Goal: Information Seeking & Learning: Learn about a topic

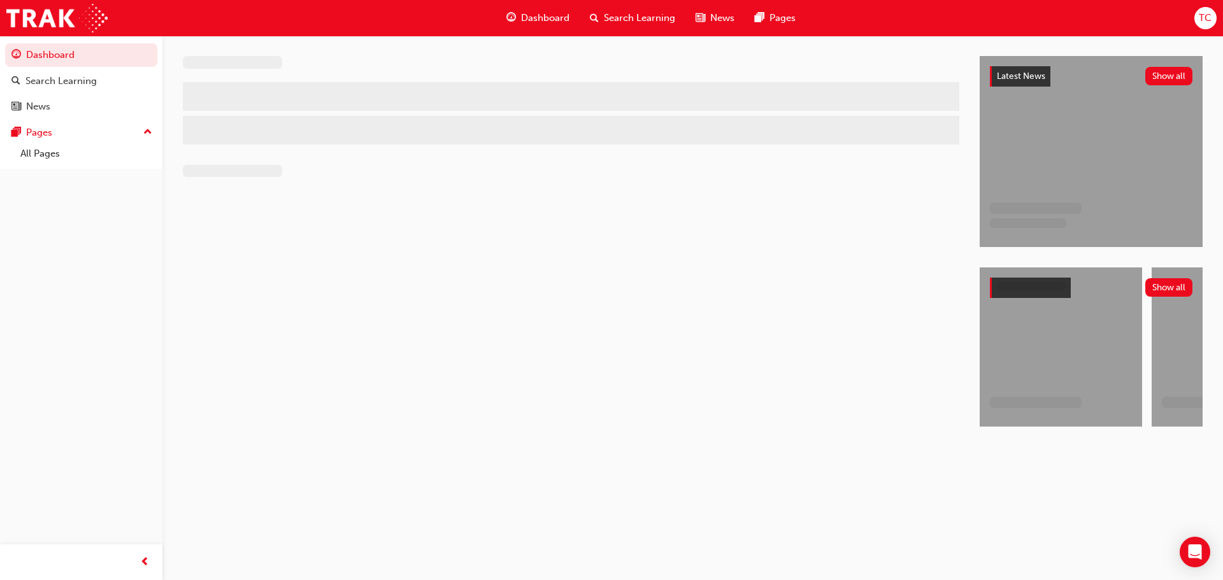
click at [1208, 24] on span "TC" at bounding box center [1204, 18] width 13 height 15
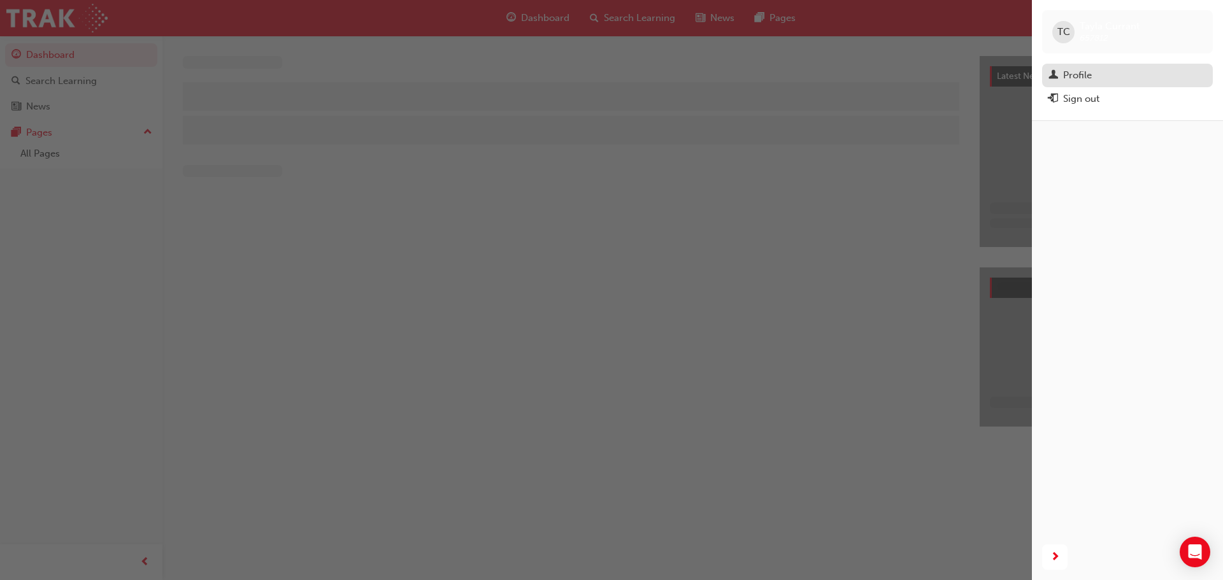
click at [1112, 83] on div "Profile" at bounding box center [1127, 75] width 158 height 16
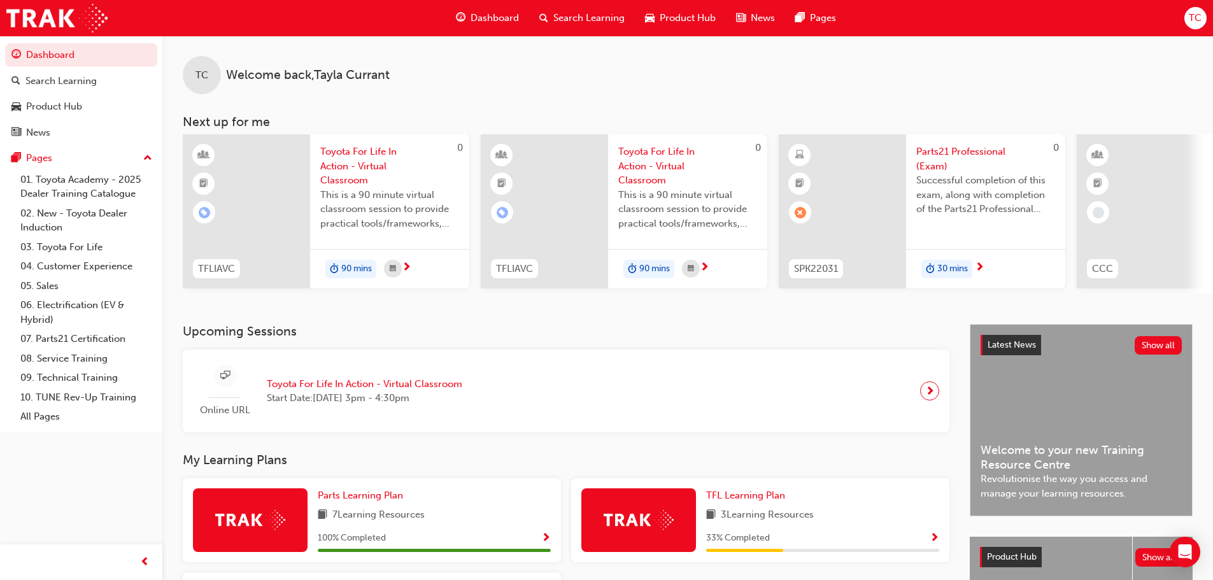
scroll to position [0, 756]
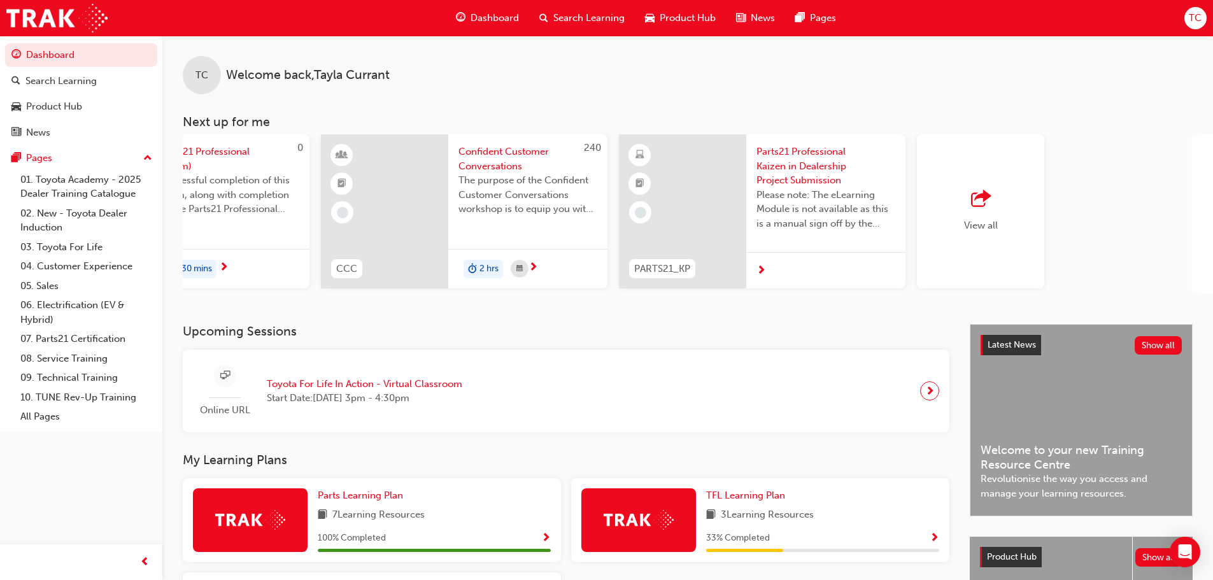
click at [760, 272] on span "next-icon" at bounding box center [761, 271] width 10 height 11
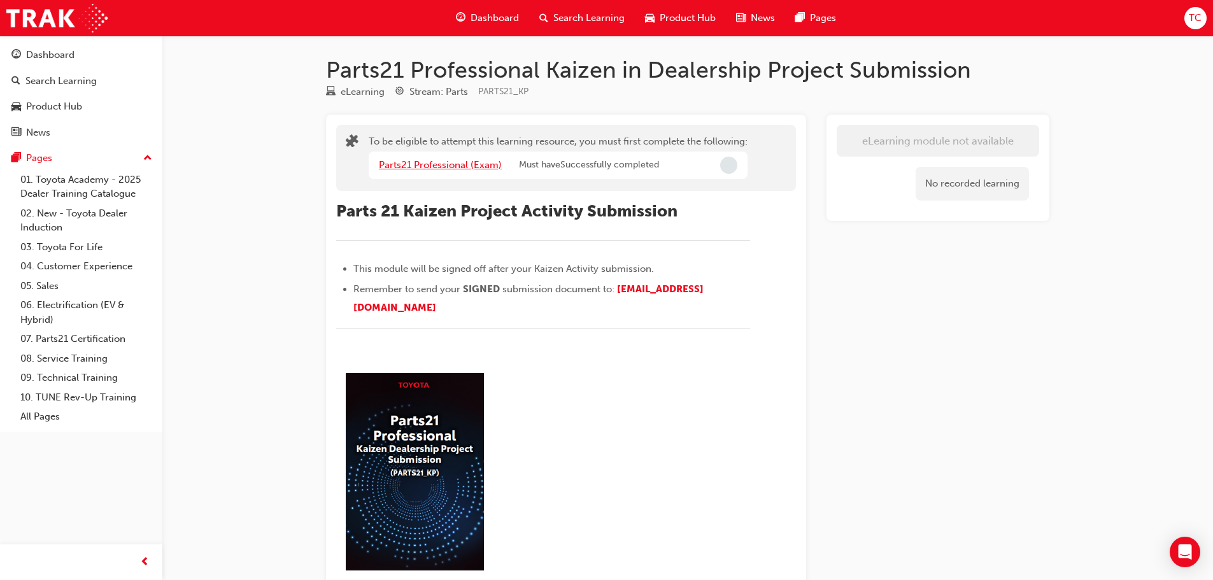
click at [448, 165] on link "Parts21 Professional (Exam)" at bounding box center [440, 164] width 123 height 11
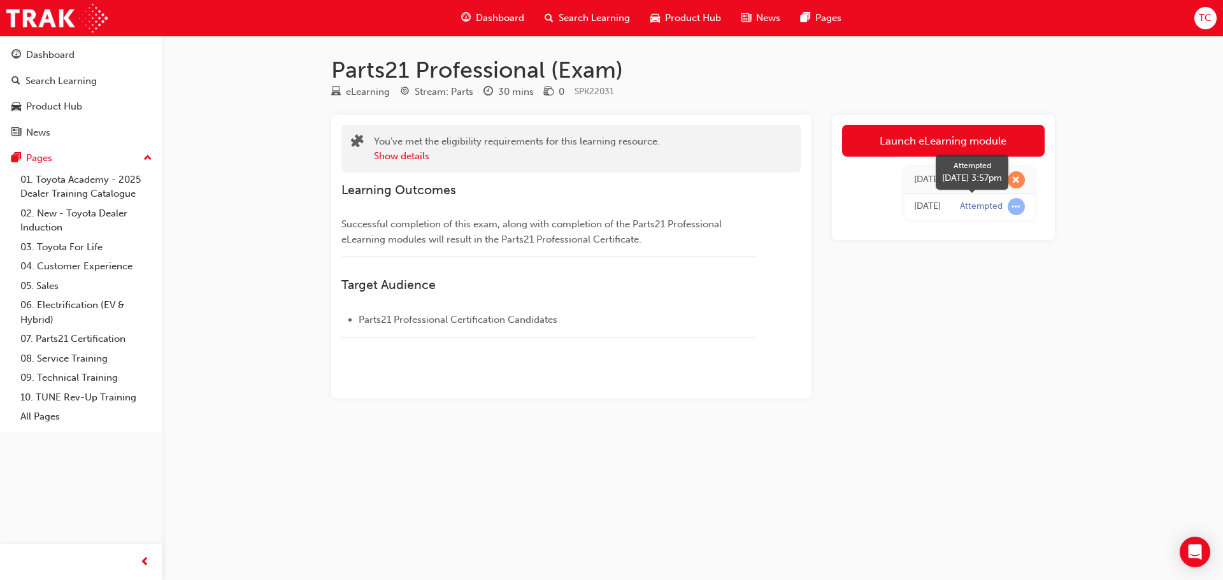
click at [1017, 208] on span "learningRecordVerb_ATTEMPT-icon" at bounding box center [1015, 206] width 17 height 17
click at [995, 458] on div "Parts21 Professional (Exam) eLearning Stream: Parts 30 mins 0 SPK22031 You've m…" at bounding box center [611, 290] width 1223 height 580
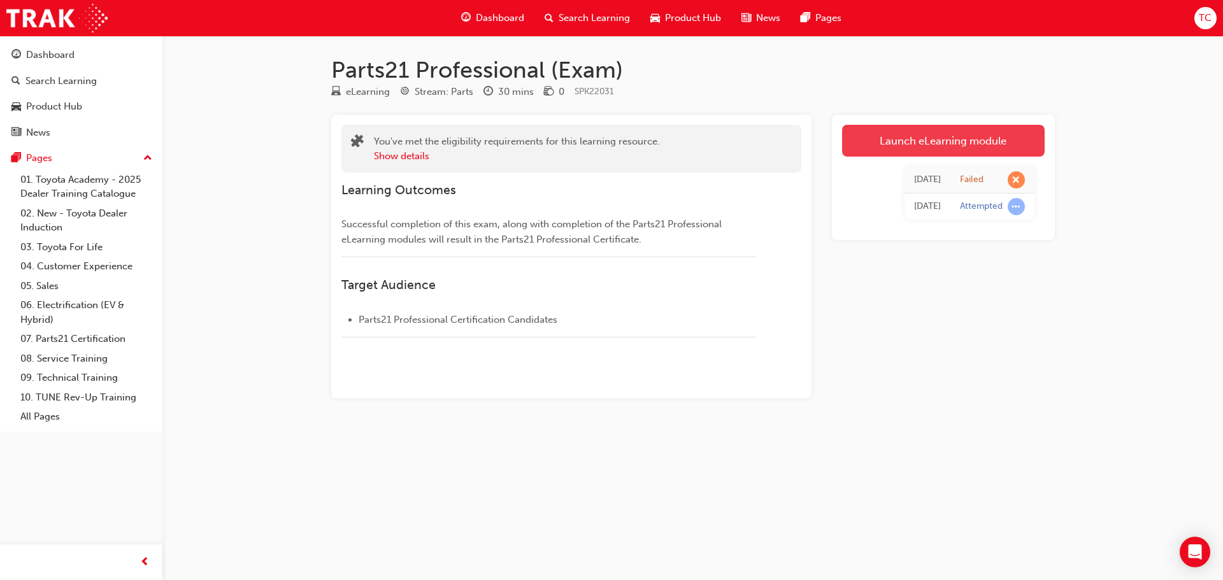
click at [947, 147] on link "Launch eLearning module" at bounding box center [943, 141] width 202 height 32
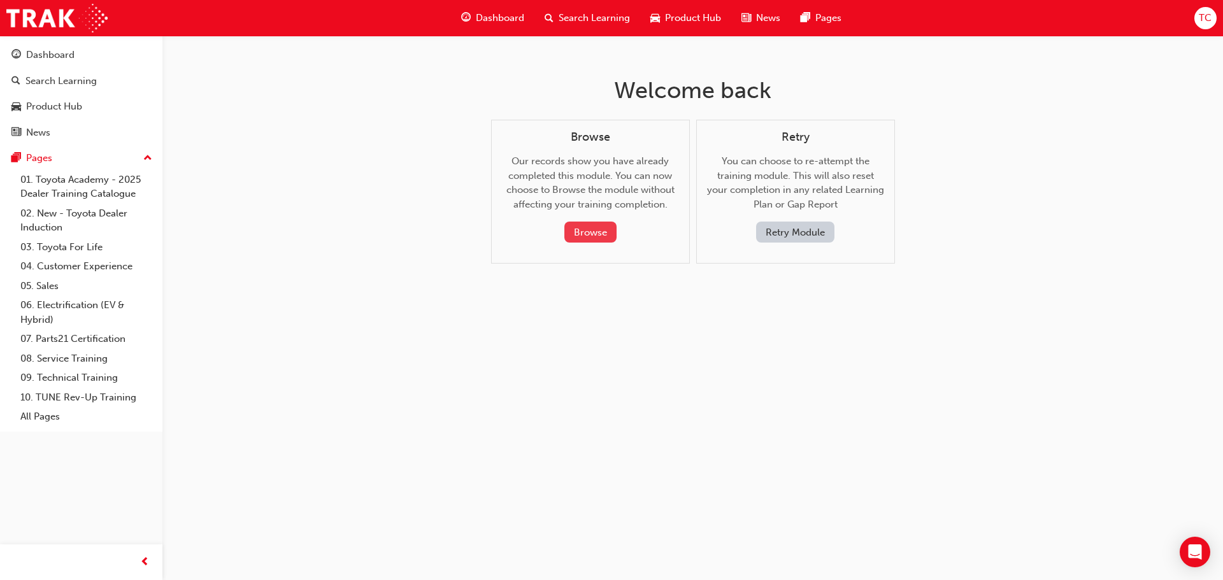
click at [599, 231] on button "Browse" at bounding box center [590, 232] width 52 height 21
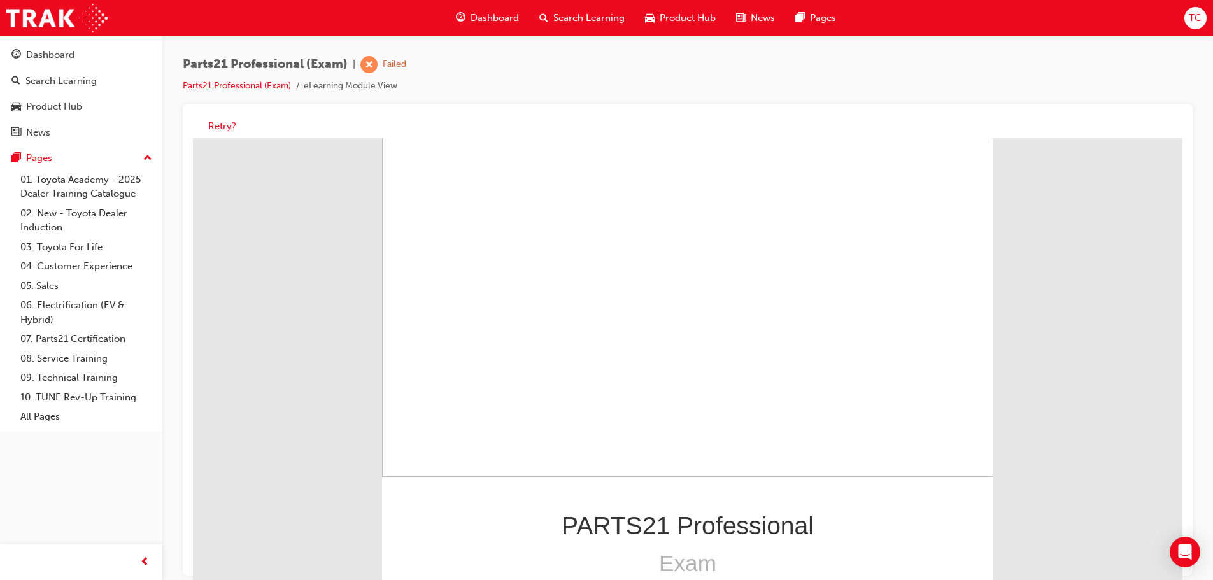
scroll to position [10, 0]
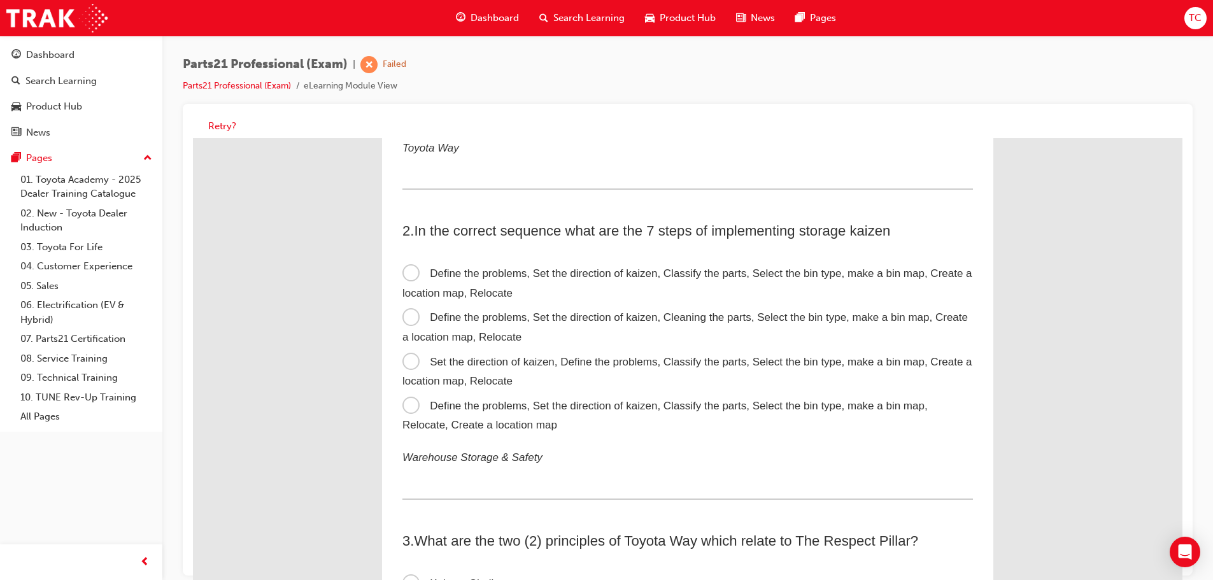
scroll to position [0, 0]
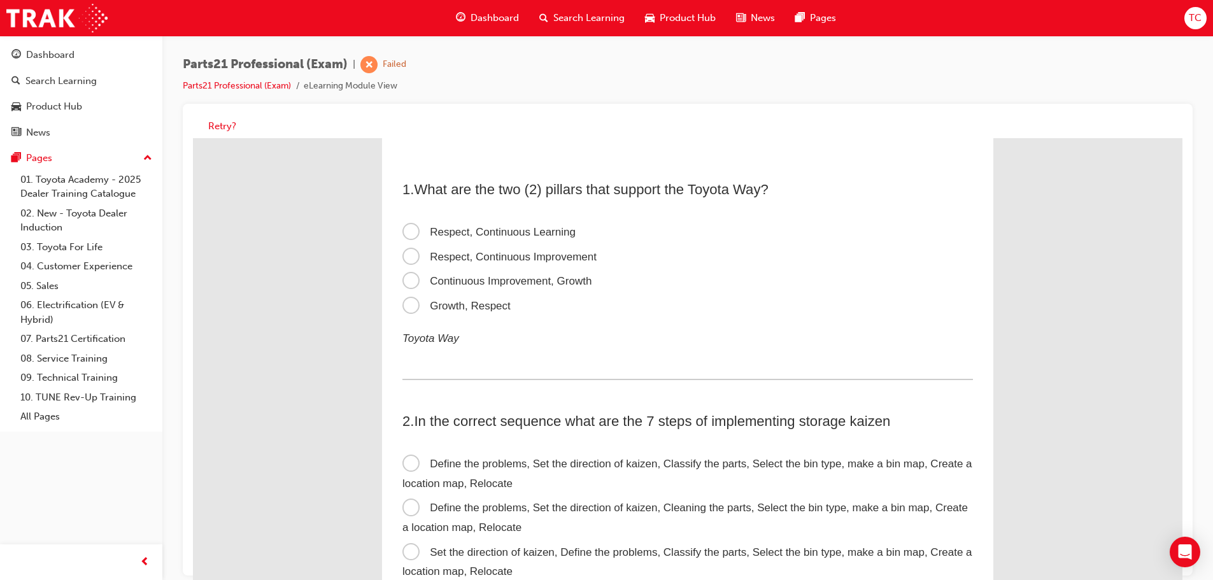
click at [500, 20] on span "Dashboard" at bounding box center [495, 18] width 48 height 15
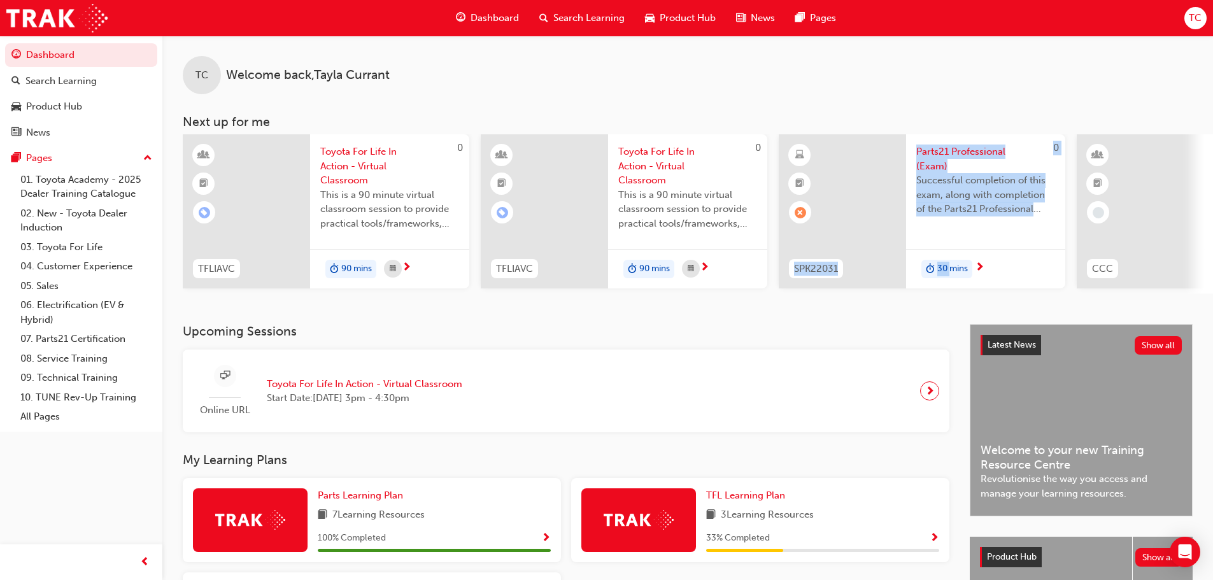
drag, startPoint x: 741, startPoint y: 299, endPoint x: 950, endPoint y: 322, distance: 210.7
click at [950, 322] on div "TC Welcome back , [PERSON_NAME] Next up for me 0 TFLIAVC Toyota For Life In Act…" at bounding box center [687, 180] width 1051 height 288
click at [783, 301] on div "TC Welcome back , [PERSON_NAME] Next up for me 0 TFLIAVC Toyota For Life In Act…" at bounding box center [687, 180] width 1051 height 288
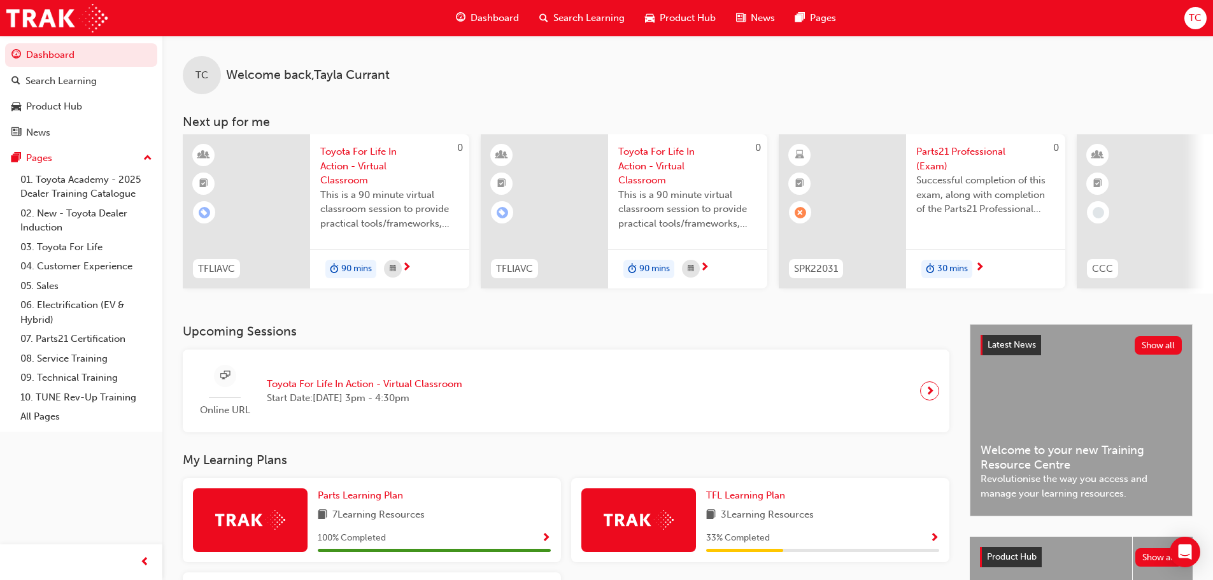
scroll to position [0, 756]
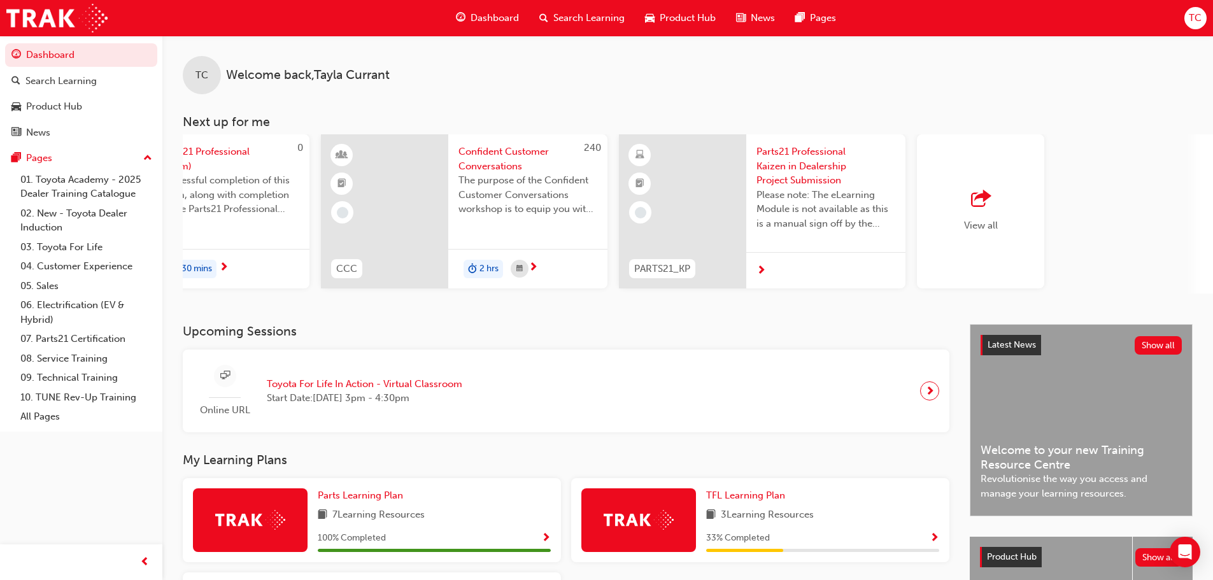
click at [1015, 206] on div "View all" at bounding box center [980, 211] width 127 height 154
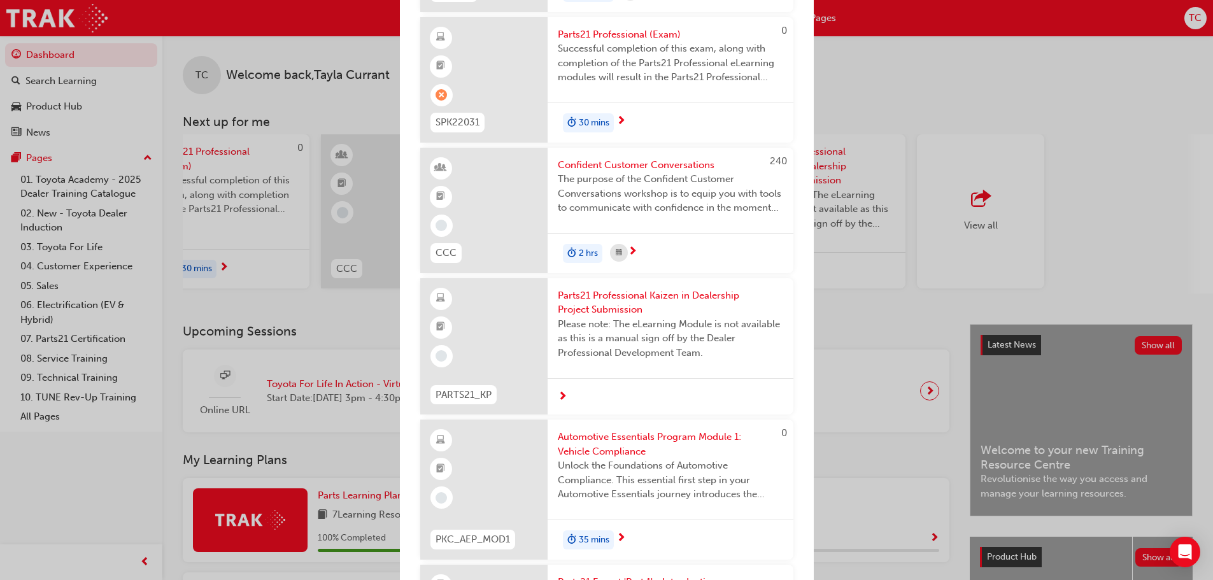
scroll to position [74, 0]
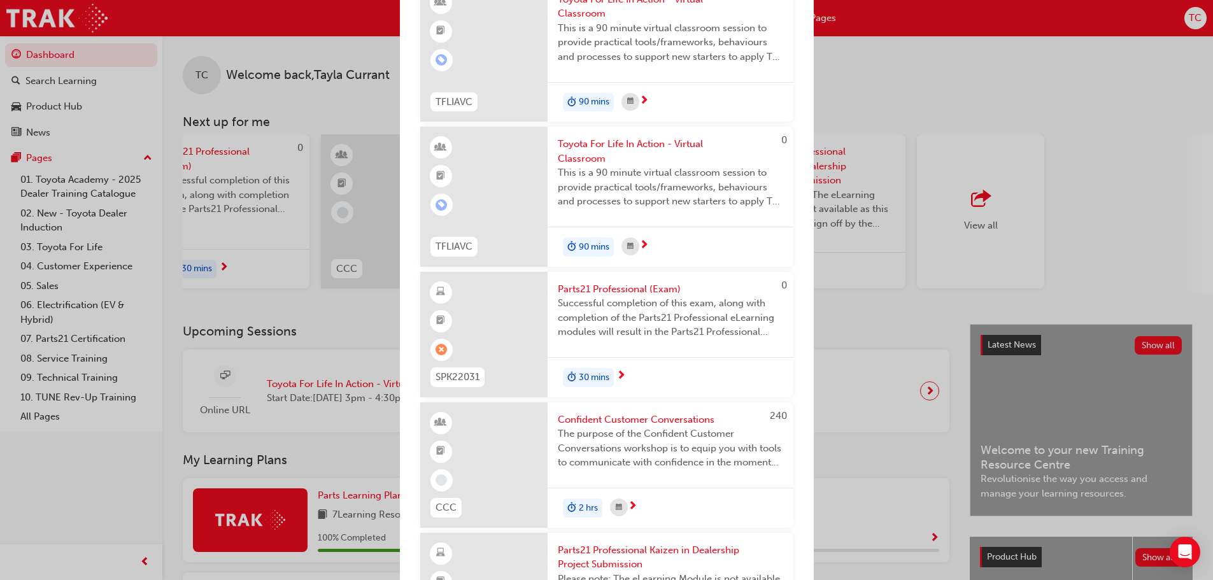
click at [650, 288] on span "Parts21 Professional (Exam)" at bounding box center [670, 289] width 225 height 15
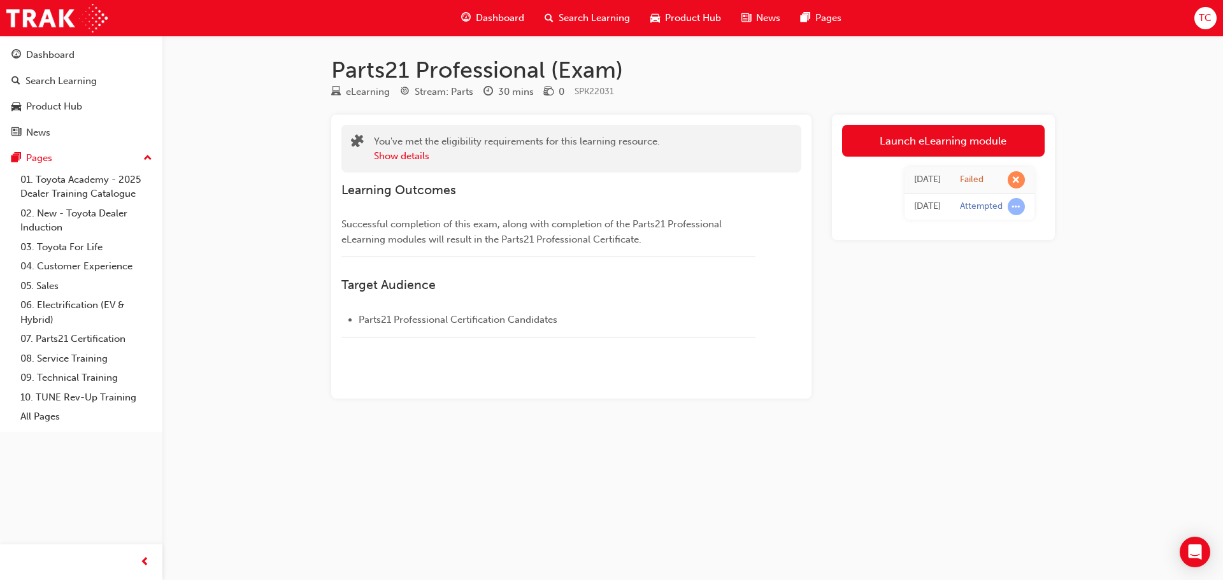
click at [928, 207] on div "[DATE]" at bounding box center [927, 206] width 27 height 15
click at [1021, 211] on span "learningRecordVerb_ATTEMPT-icon" at bounding box center [1015, 206] width 17 height 17
click at [979, 134] on link "Launch eLearning module" at bounding box center [943, 141] width 202 height 32
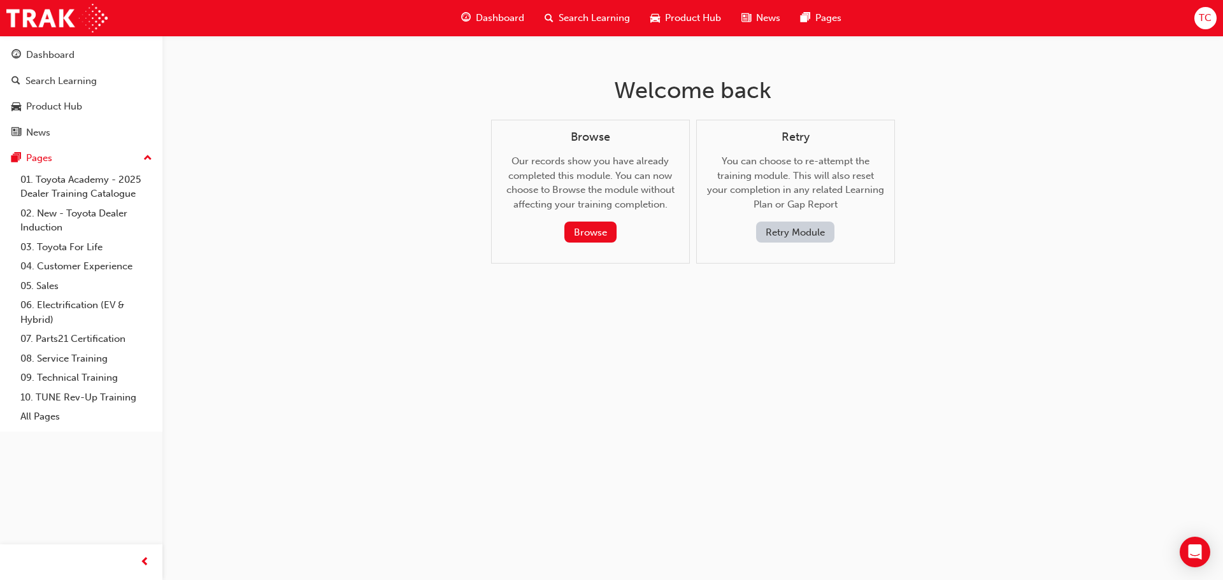
click at [774, 229] on button "Retry Module" at bounding box center [795, 232] width 78 height 21
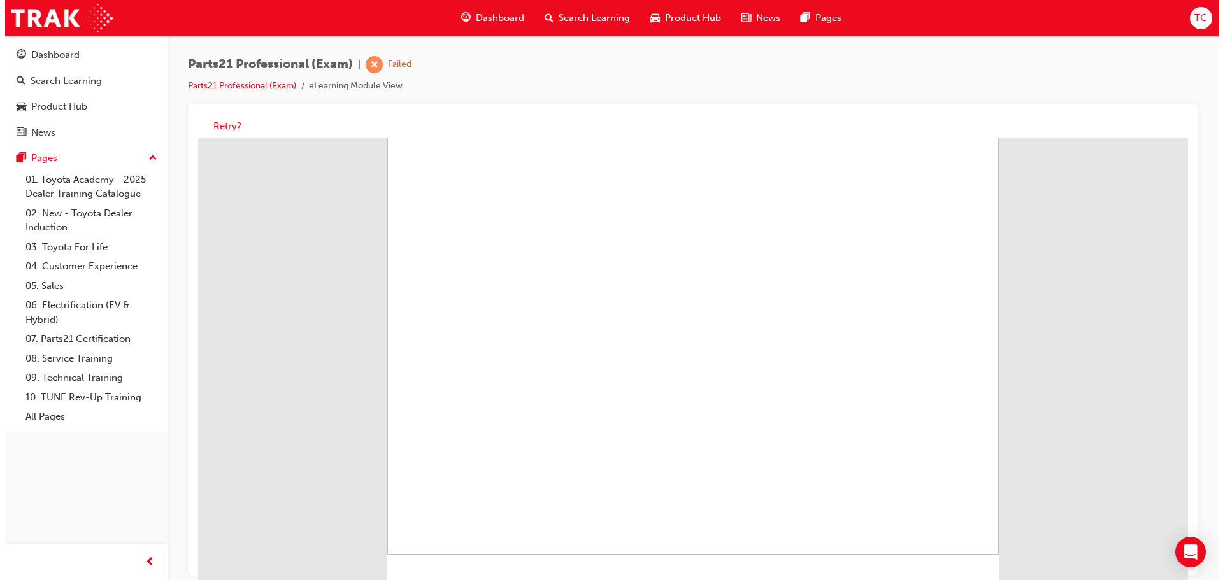
scroll to position [113, 0]
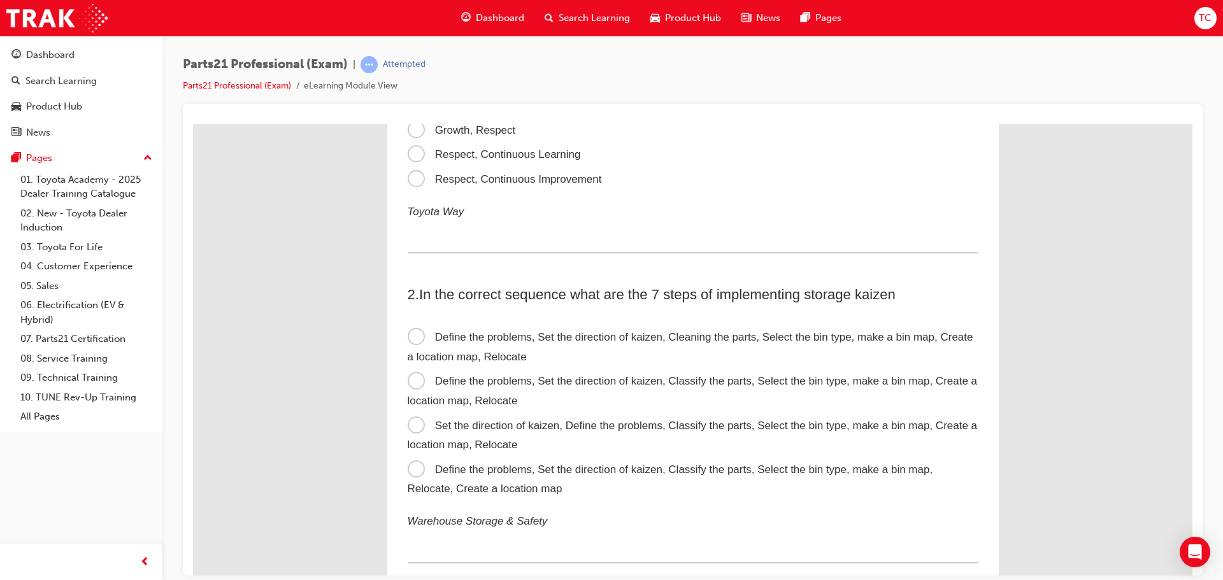
scroll to position [0, 0]
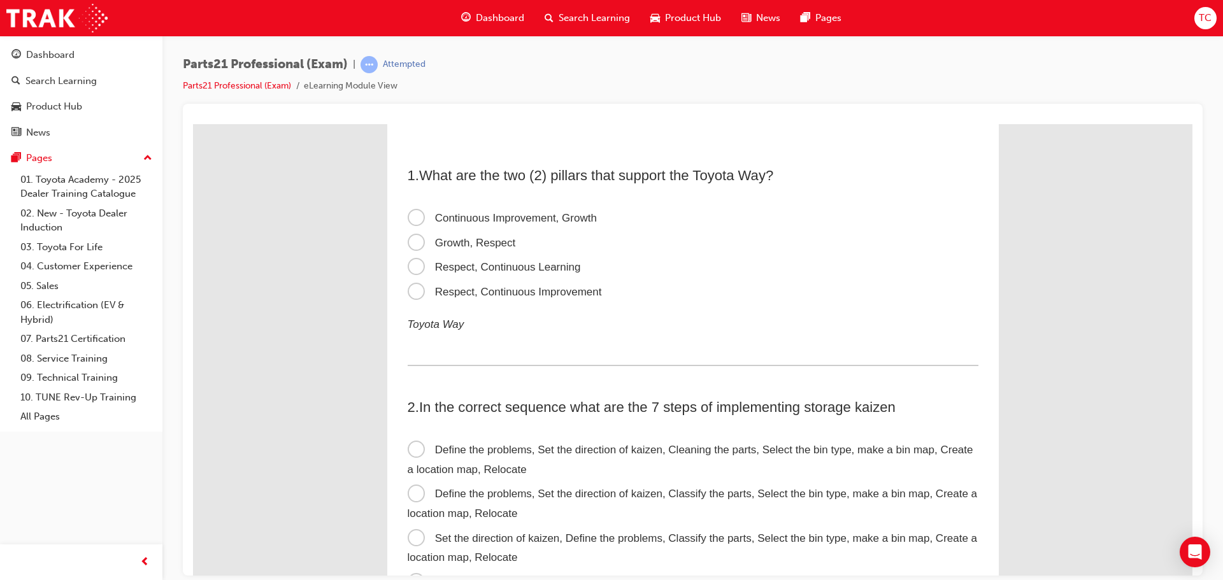
click at [499, 293] on span "Respect, Continuous Improvement" at bounding box center [505, 291] width 194 height 12
click at [193, 124] on input "Respect, Continuous Improvement" at bounding box center [193, 124] width 0 height 0
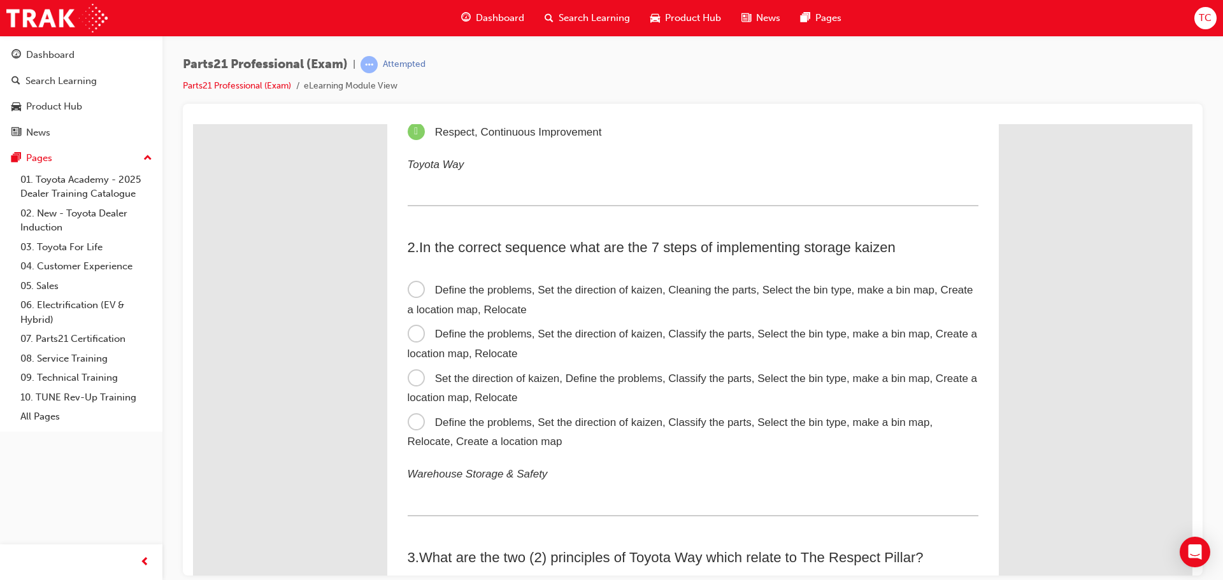
scroll to position [191, 0]
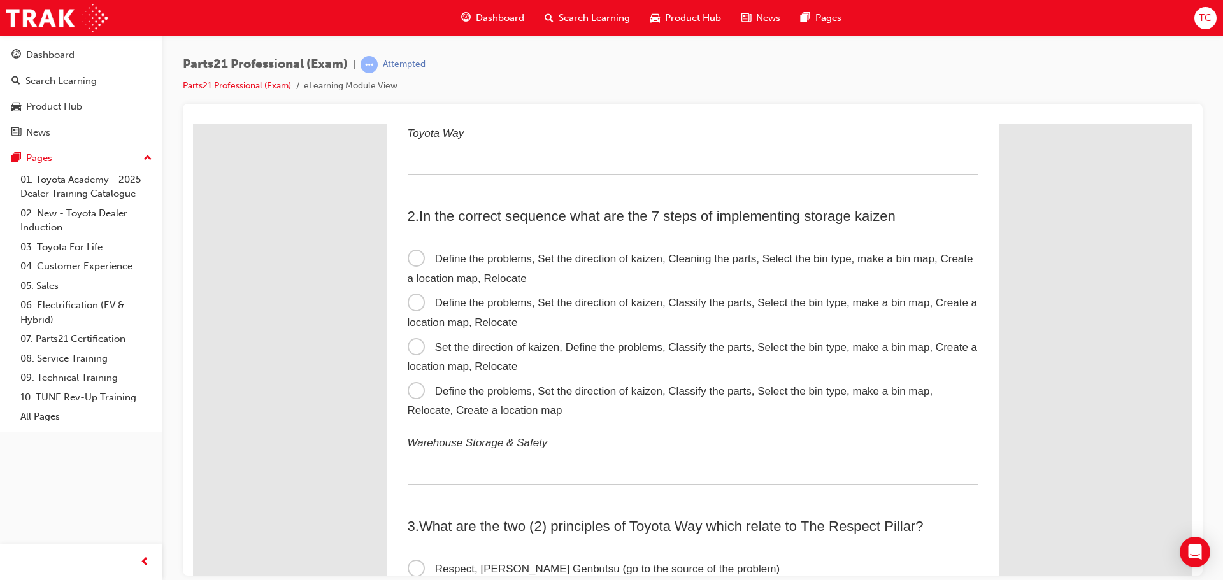
click at [769, 302] on span "Define the problems, Set the direction of kaizen, Classify the parts, Select th…" at bounding box center [693, 312] width 570 height 32
click at [193, 124] on input "Define the problems, Set the direction of kaizen, Classify the parts, Select th…" at bounding box center [193, 124] width 0 height 0
click at [722, 399] on label "Define the problems, Set the direction of kaizen, Classify the parts, Select th…" at bounding box center [693, 401] width 571 height 44
click at [193, 124] on input "Define the problems, Set the direction of kaizen, Classify the parts, Select th…" at bounding box center [193, 124] width 0 height 0
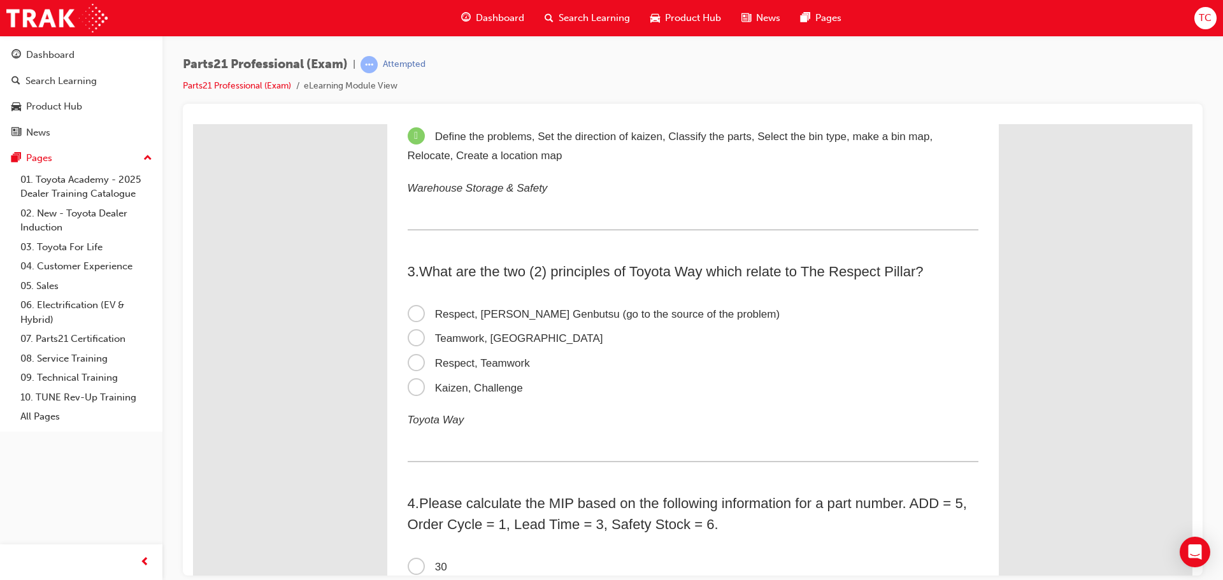
scroll to position [509, 0]
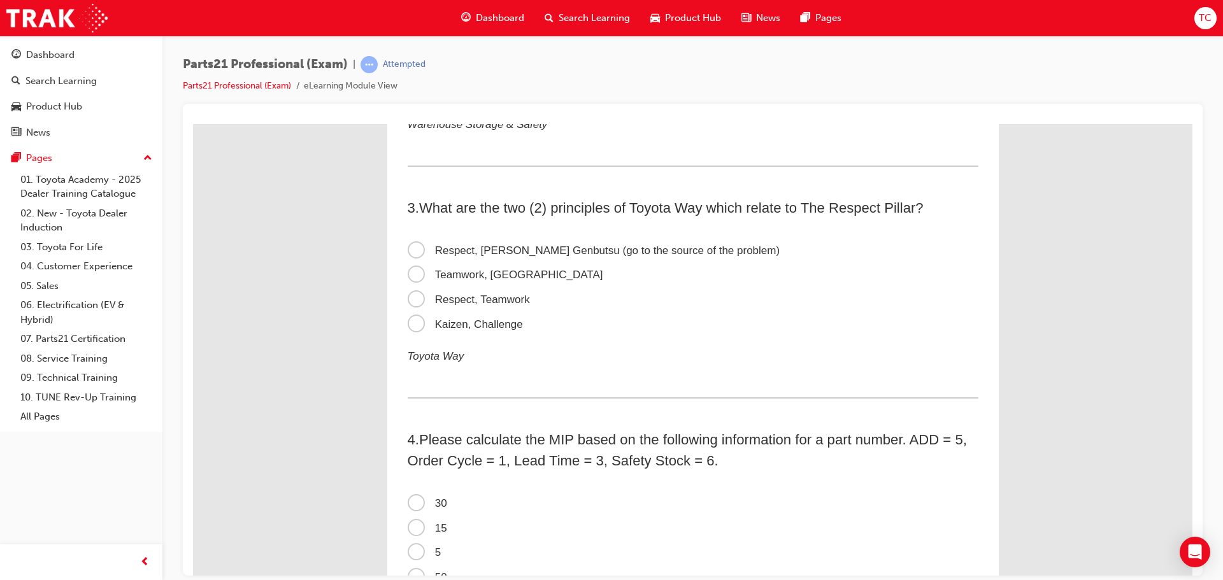
click at [496, 300] on span "Respect, Teamwork" at bounding box center [469, 299] width 122 height 12
click at [193, 124] on input "Respect, Teamwork" at bounding box center [193, 124] width 0 height 0
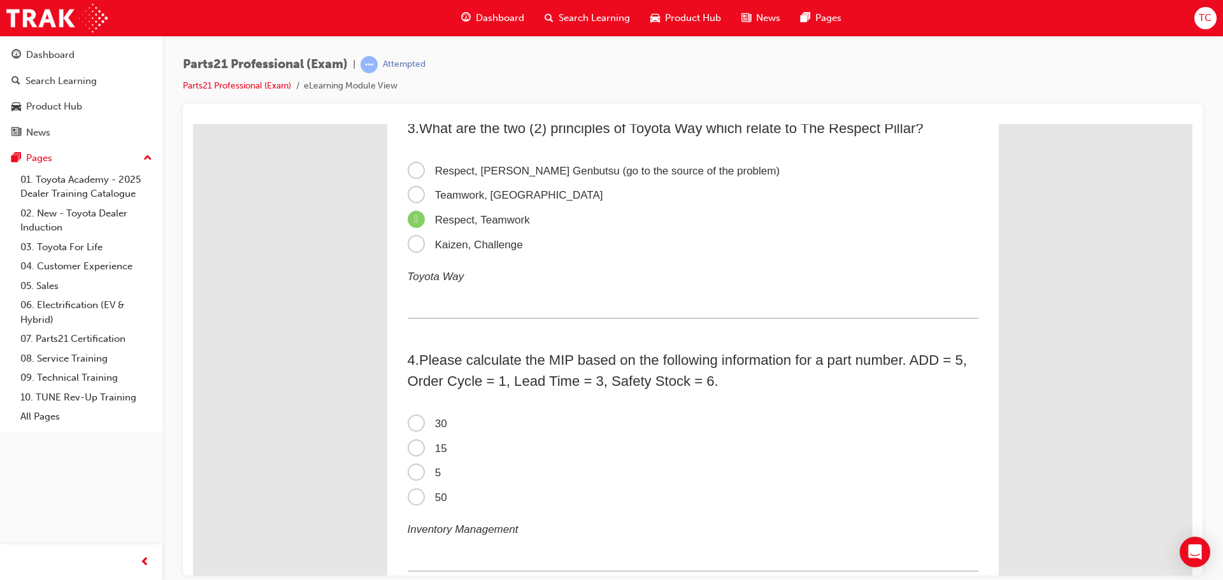
scroll to position [764, 0]
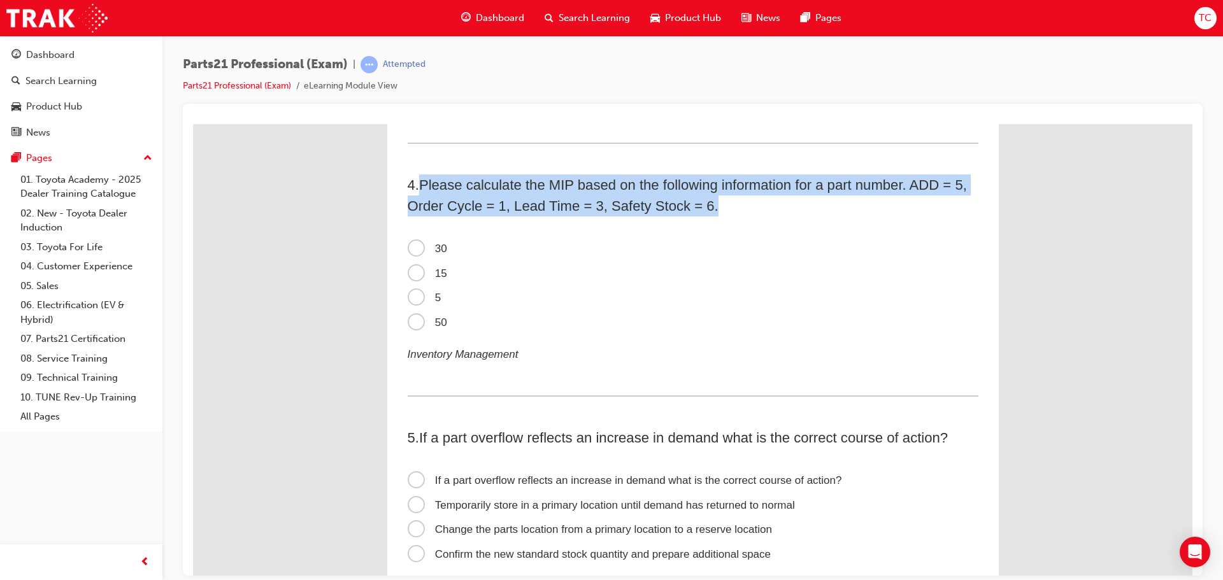
drag, startPoint x: 420, startPoint y: 180, endPoint x: 717, endPoint y: 212, distance: 299.1
click at [717, 212] on h2 "4 . Please calculate the MIP based on the following information for a part numb…" at bounding box center [693, 195] width 571 height 42
copy span "Please calculate the MIP based on the following information for a part number. …"
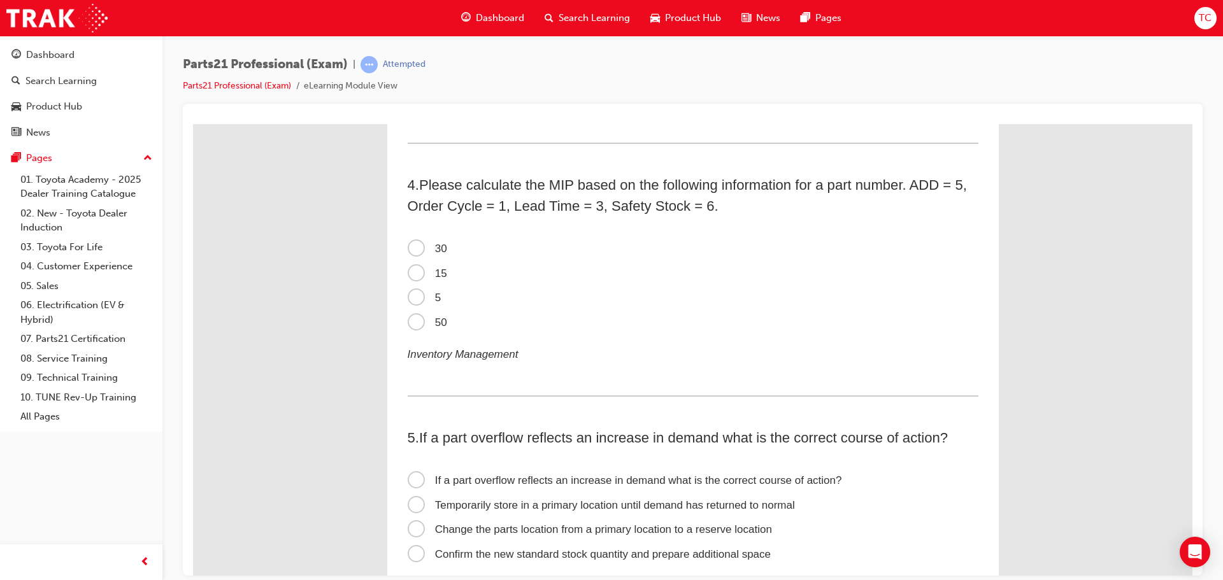
drag, startPoint x: 807, startPoint y: 378, endPoint x: 801, endPoint y: 373, distance: 7.7
click at [807, 380] on div "4 . Please calculate the MIP based on the following information for a part numb…" at bounding box center [693, 285] width 571 height 222
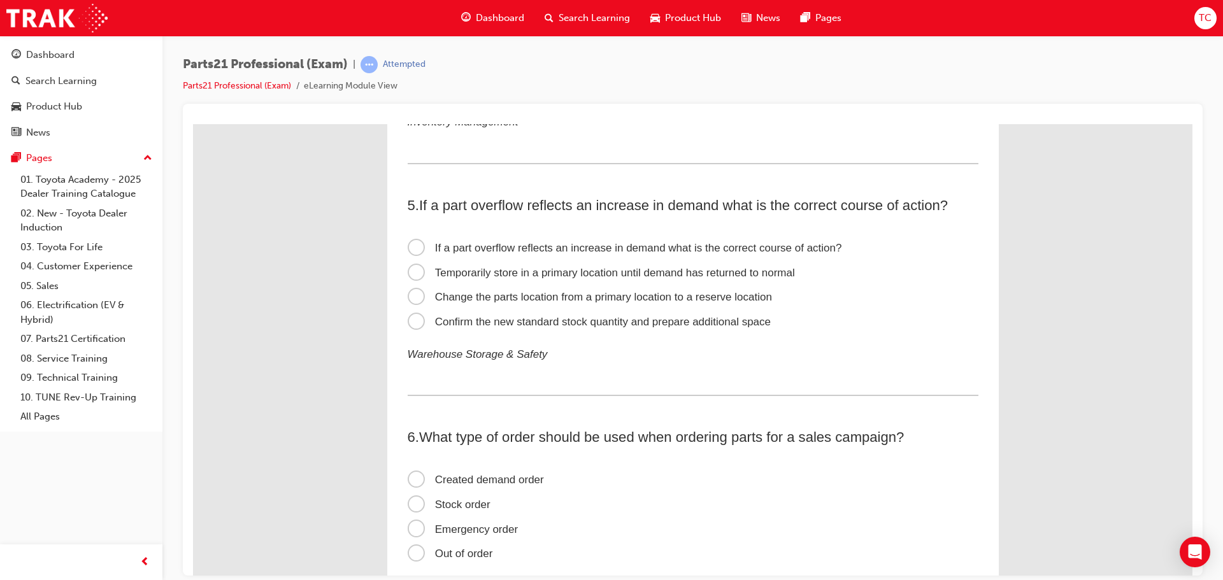
scroll to position [1019, 0]
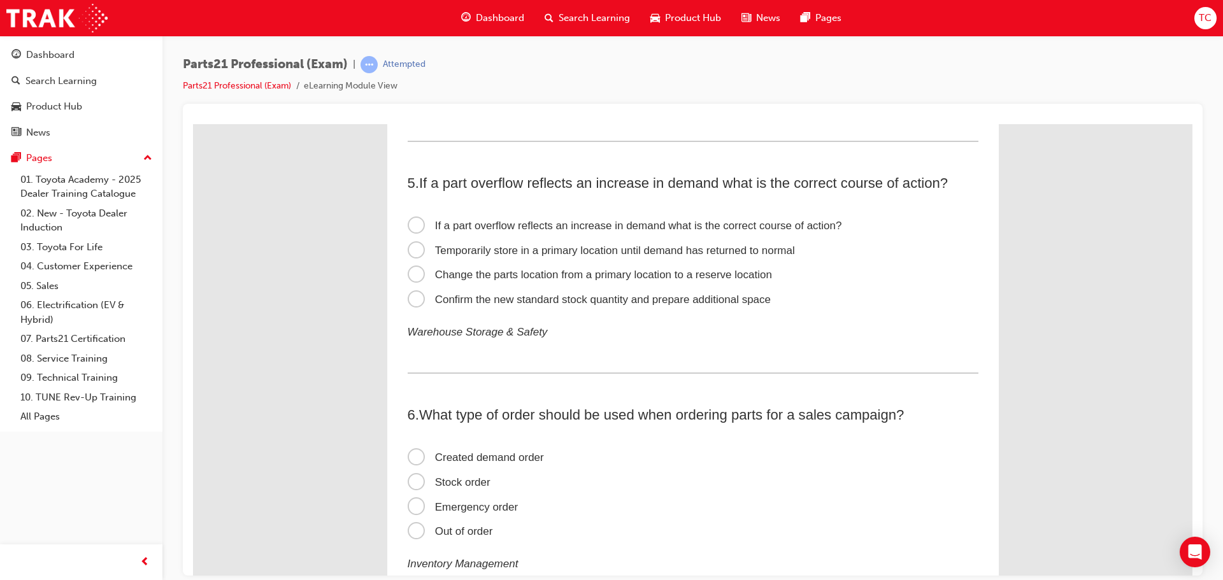
click at [469, 293] on span "Confirm the new standard stock quantity and prepare additional space" at bounding box center [590, 299] width 364 height 12
click at [193, 124] on input "Confirm the new standard stock quantity and prepare additional space" at bounding box center [193, 124] width 0 height 0
click at [605, 248] on span "Temporarily store in a primary location until demand has returned to normal" at bounding box center [601, 250] width 387 height 12
click at [193, 124] on input "Temporarily store in a primary location until demand has returned to normal" at bounding box center [193, 124] width 0 height 0
click at [453, 273] on span "Change the parts location from a primary location to a reserve location" at bounding box center [590, 274] width 364 height 12
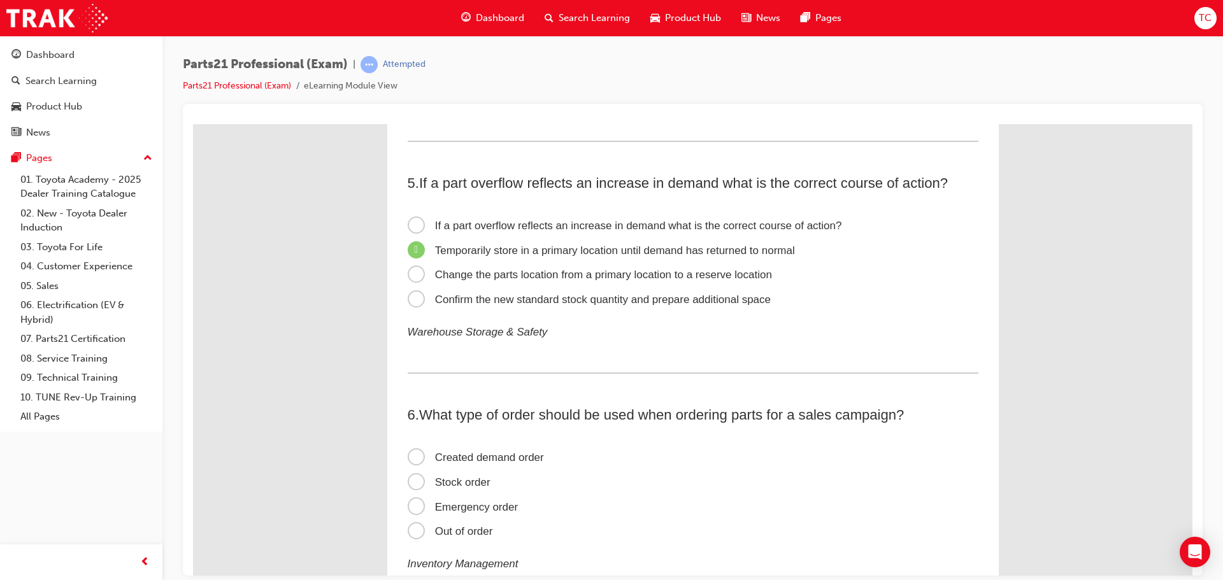
click at [193, 124] on input "Change the parts location from a primary location to a reserve location" at bounding box center [193, 124] width 0 height 0
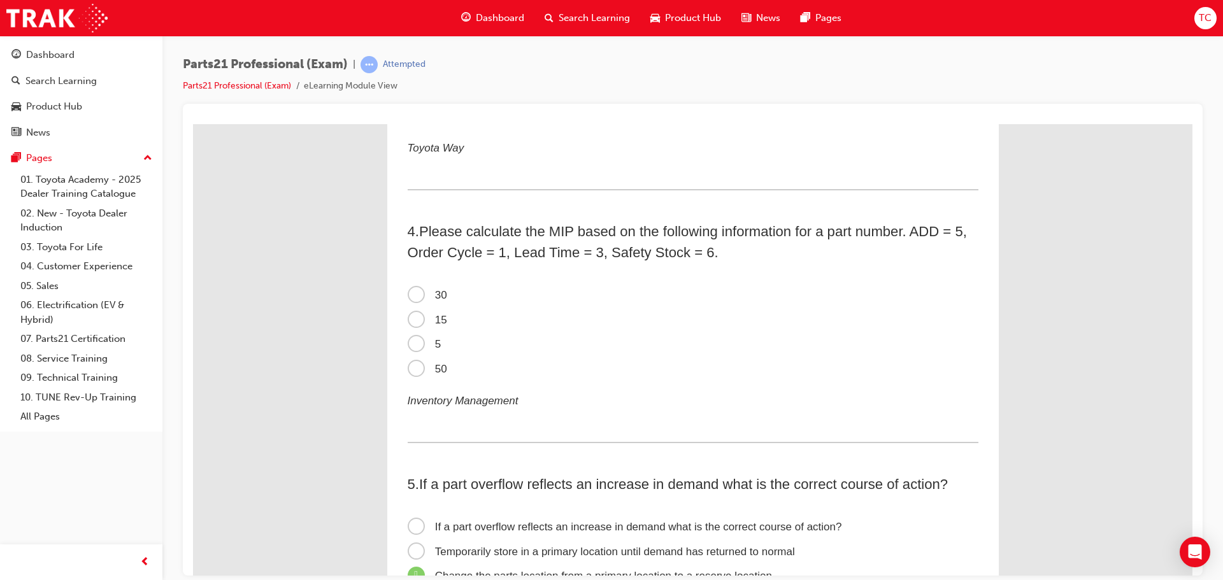
scroll to position [700, 0]
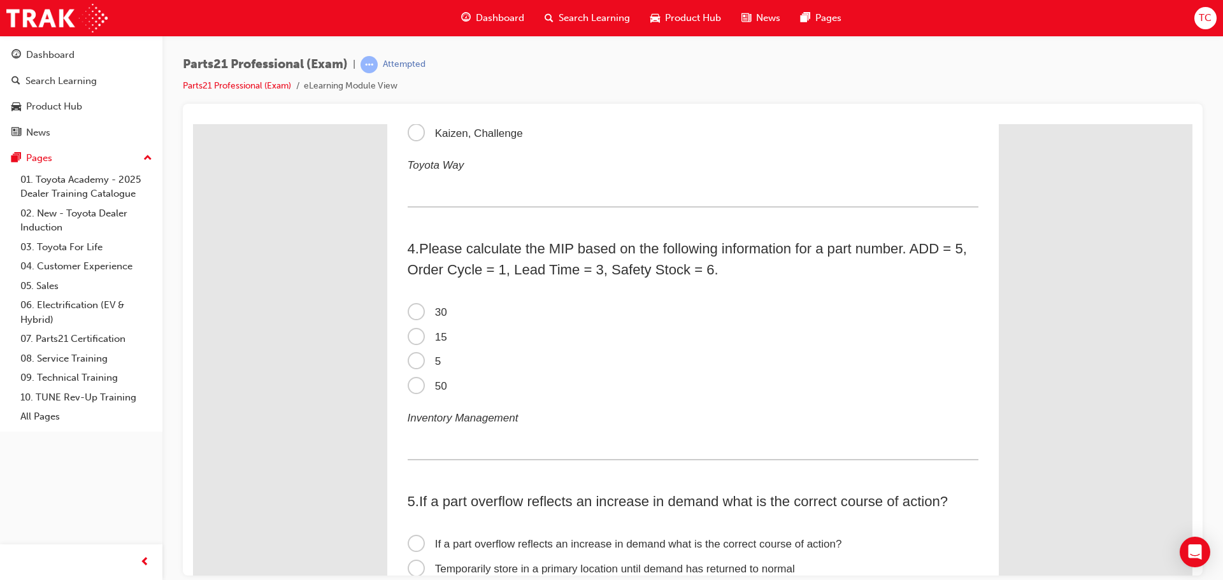
click at [566, 241] on span "Please calculate the MIP based on the following information for a part number. …" at bounding box center [687, 258] width 559 height 37
copy span "MIP"
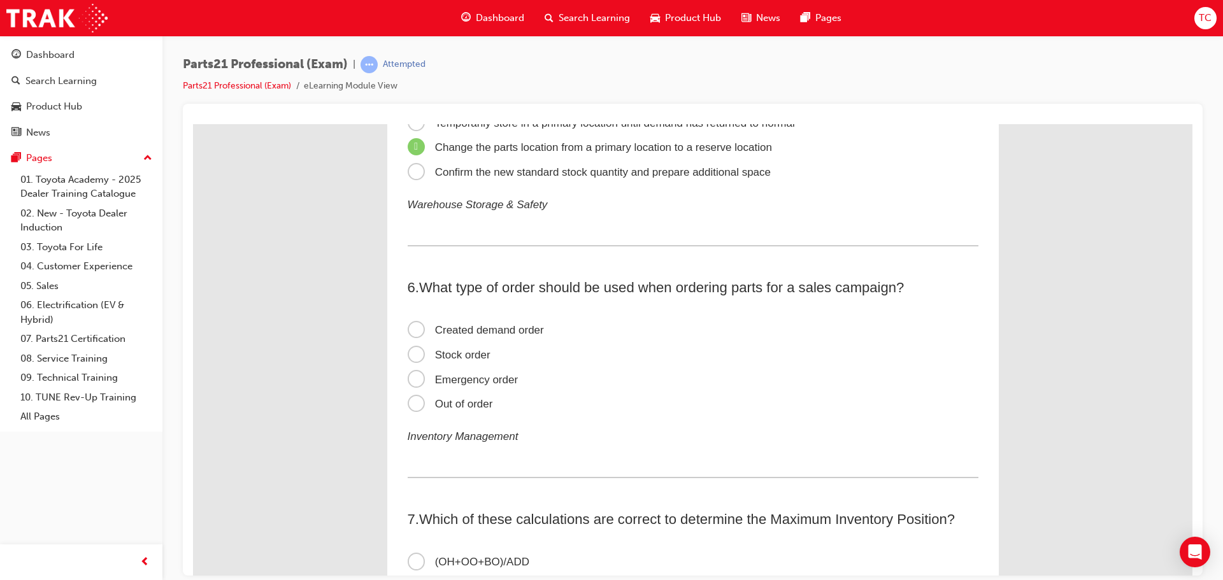
scroll to position [1210, 0]
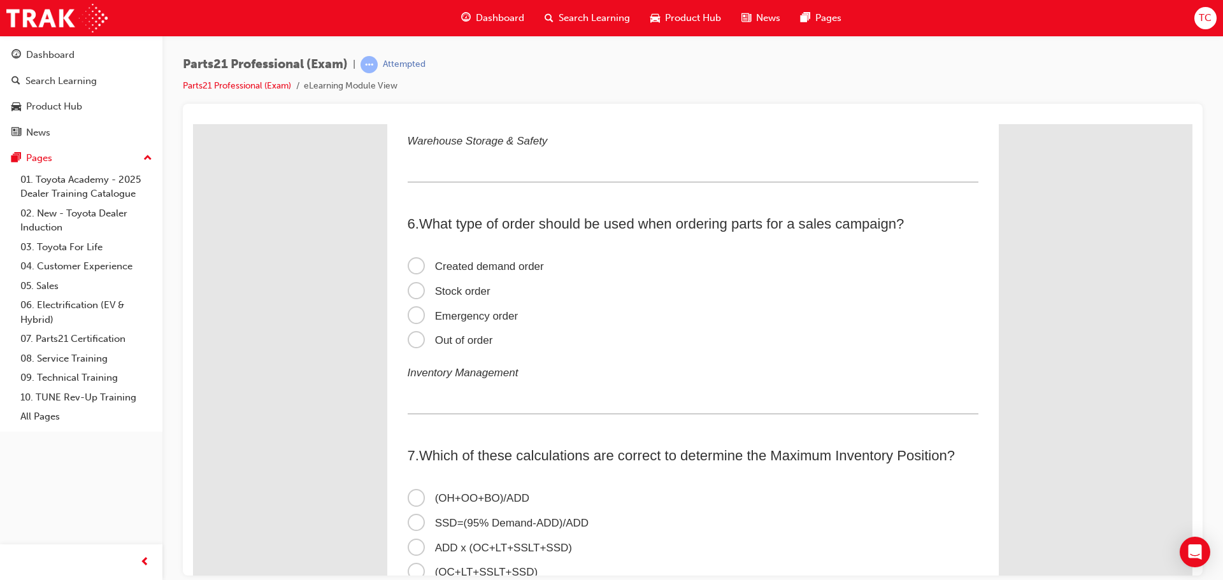
drag, startPoint x: 271, startPoint y: 403, endPoint x: 283, endPoint y: 402, distance: 11.5
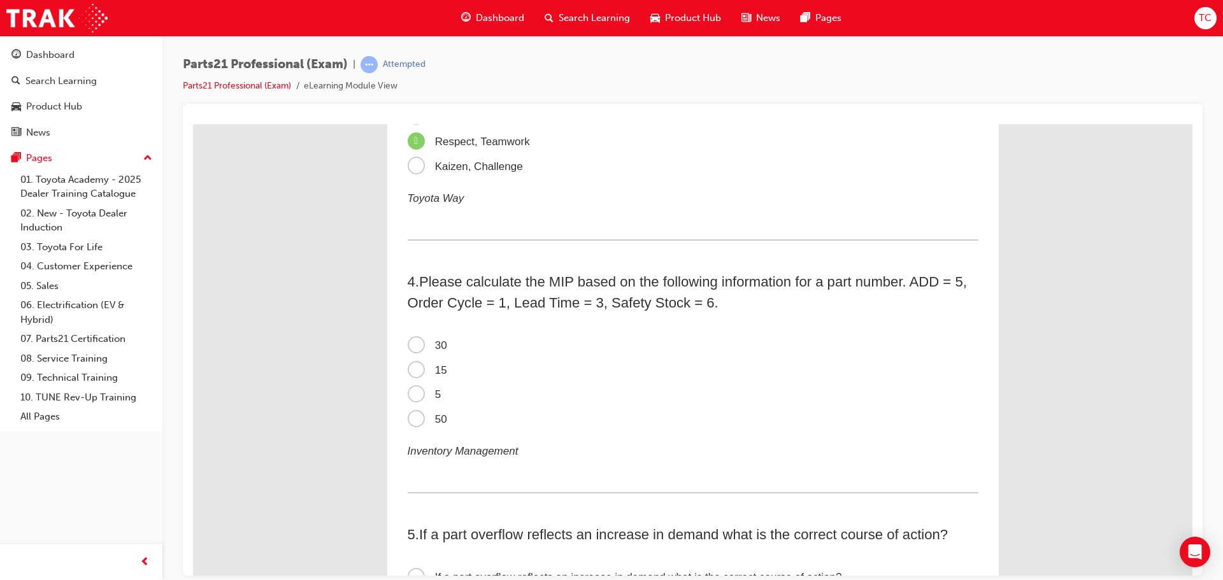
scroll to position [637, 0]
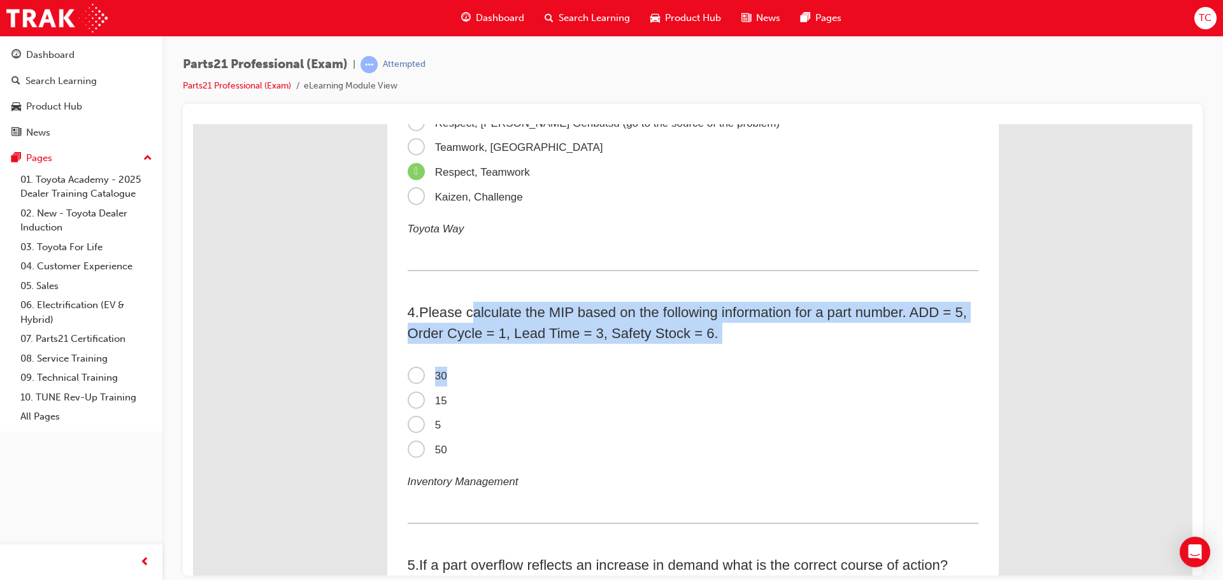
drag, startPoint x: 469, startPoint y: 313, endPoint x: 839, endPoint y: 345, distance: 370.7
click at [839, 345] on div "4 . Please calculate the MIP based on the following information for a part numb…" at bounding box center [693, 412] width 571 height 222
copy div "alculate the MIP based on the following information for a part number. ADD = 5,…"
click at [420, 378] on span "30" at bounding box center [427, 375] width 39 height 12
click at [193, 124] on input "30" at bounding box center [193, 124] width 0 height 0
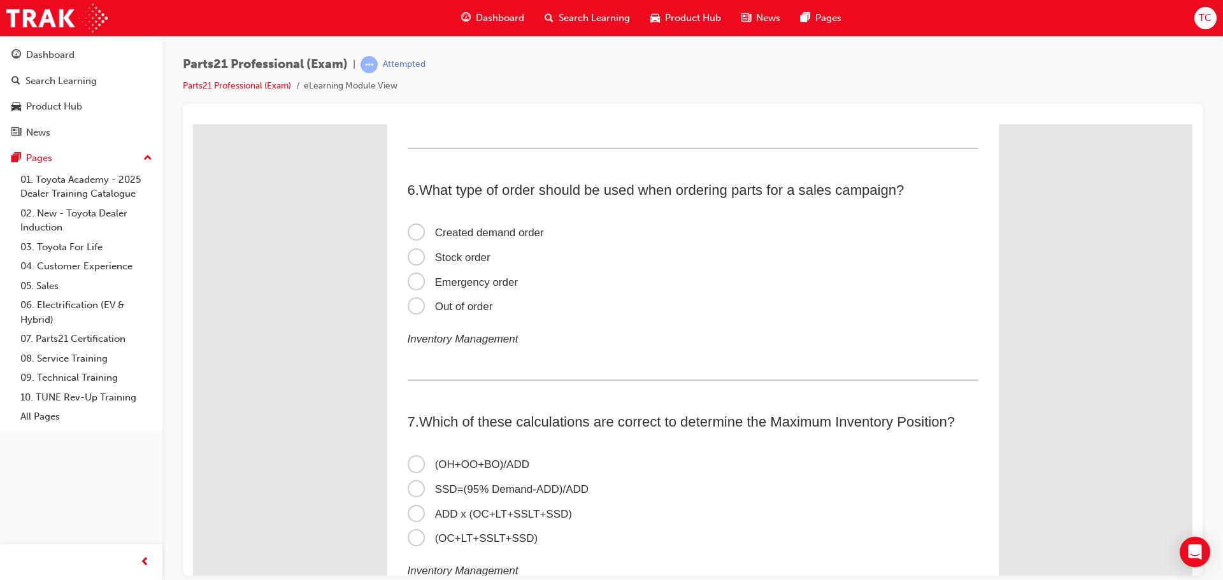
scroll to position [1273, 0]
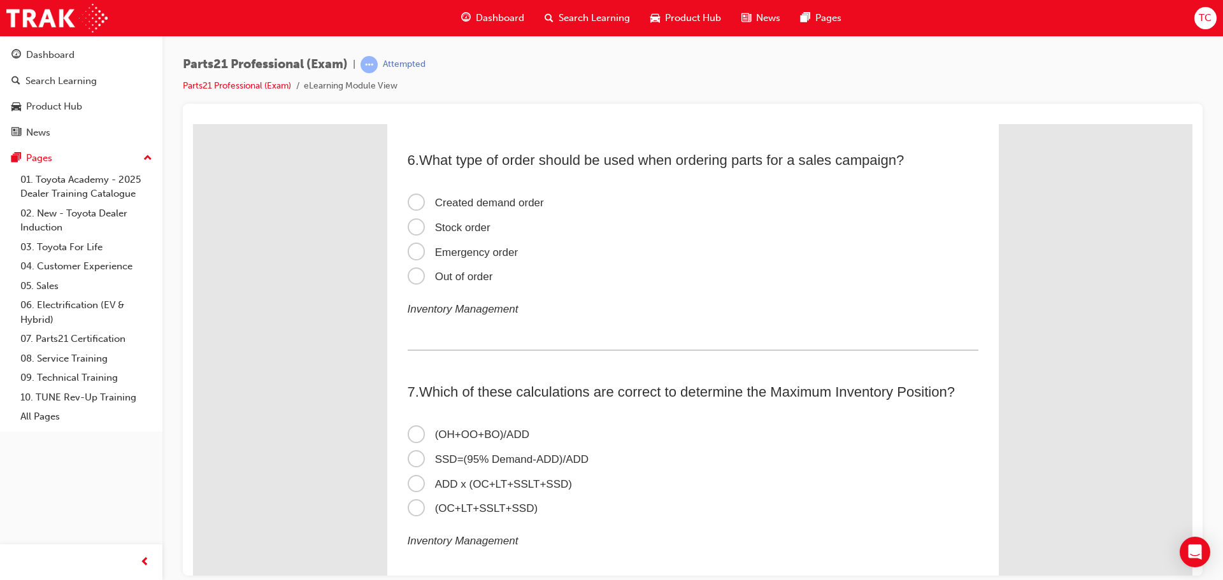
click at [415, 204] on span "Created demand order" at bounding box center [476, 202] width 136 height 12
click at [193, 124] on input "Created demand order" at bounding box center [193, 124] width 0 height 0
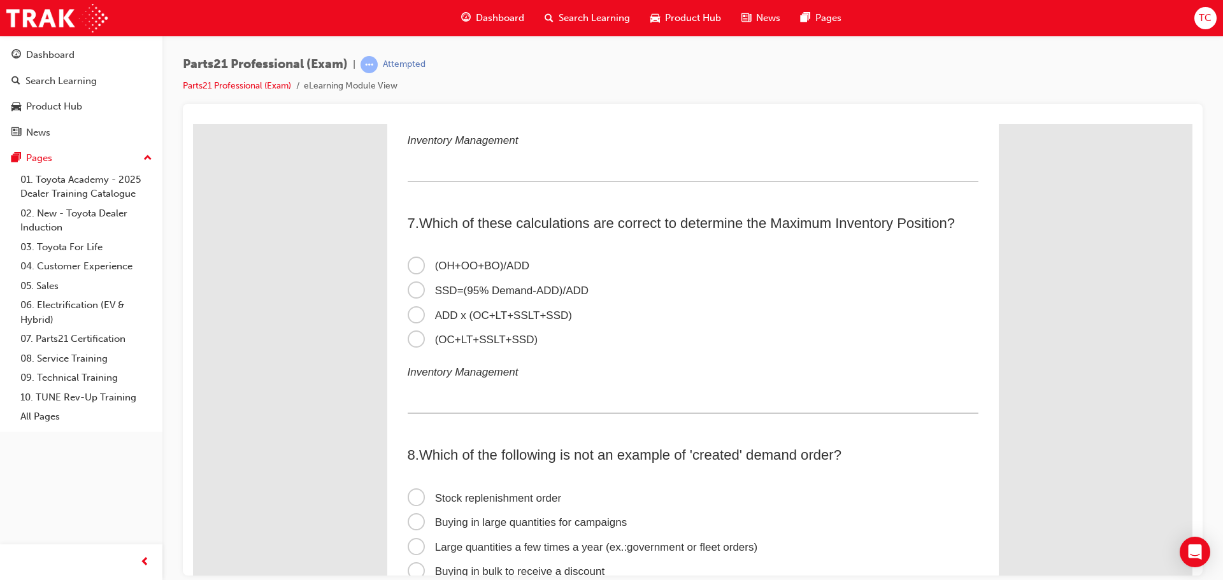
scroll to position [1464, 0]
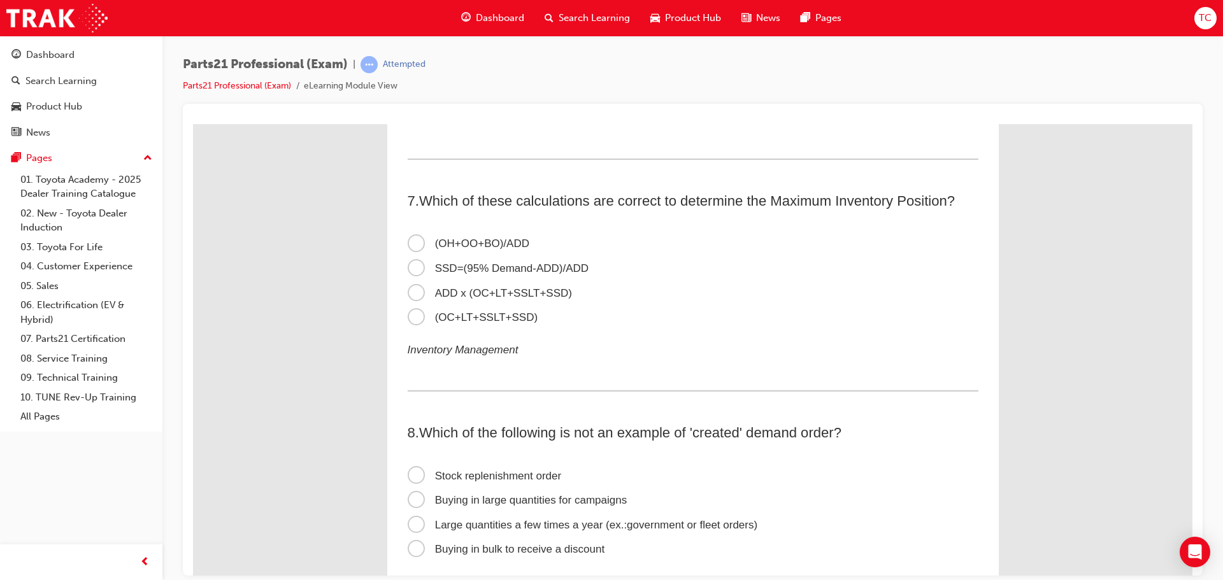
click at [419, 290] on span "ADD x (OC+LT+SSLT+SSD)" at bounding box center [490, 293] width 164 height 12
click at [193, 124] on input "ADD x (OC+LT+SSLT+SSD)" at bounding box center [193, 124] width 0 height 0
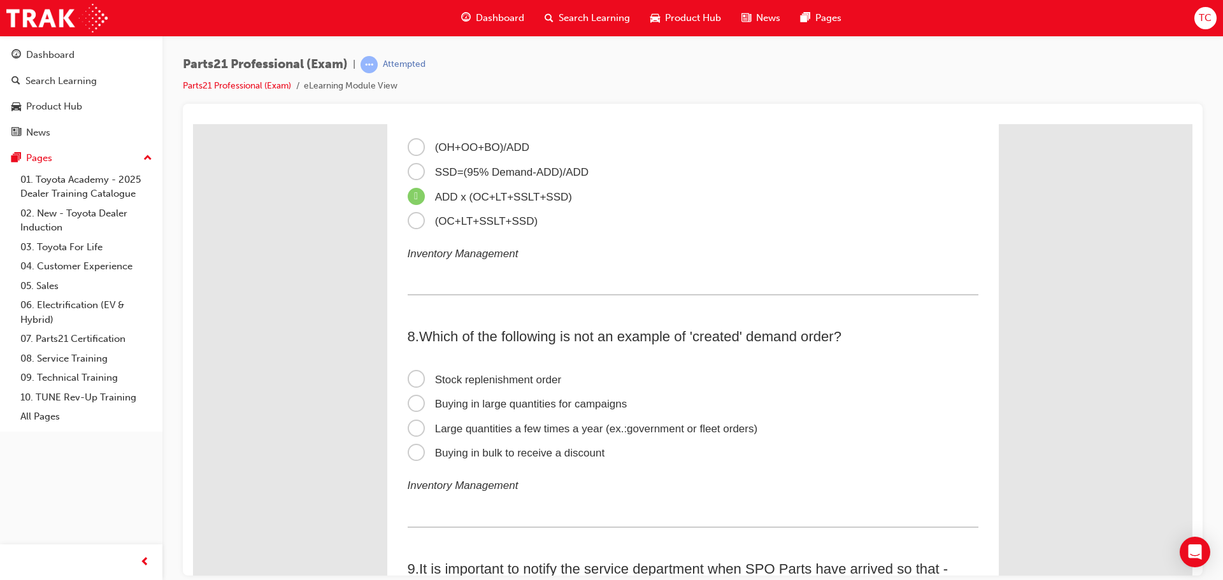
scroll to position [1719, 0]
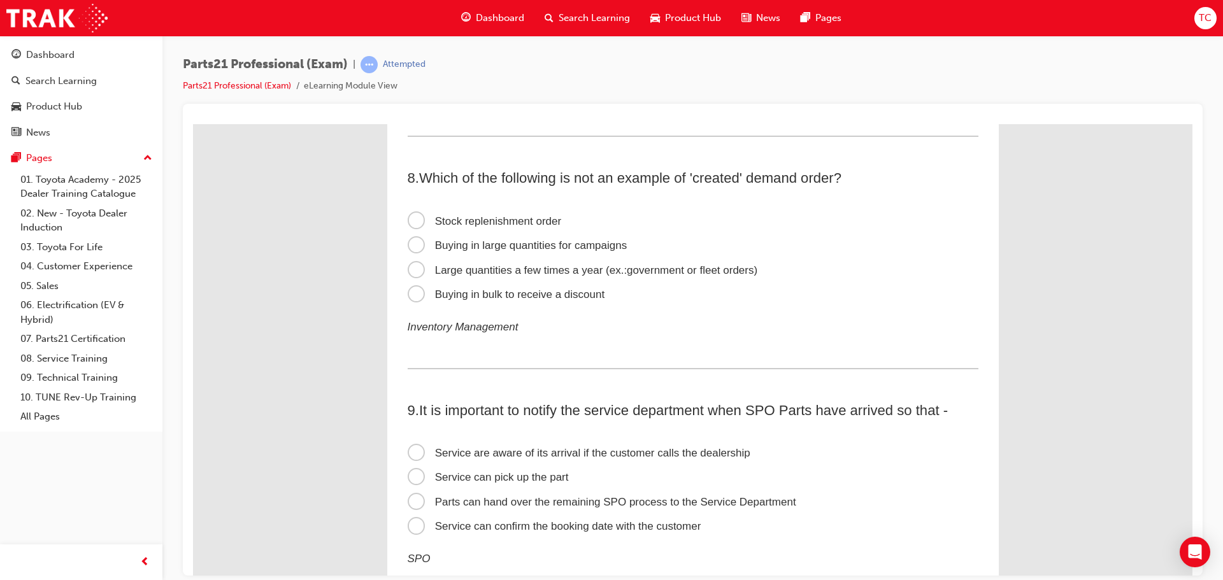
click at [590, 296] on span "Buying in bulk to receive a discount" at bounding box center [506, 294] width 197 height 12
click at [193, 124] on input "Buying in bulk to receive a discount" at bounding box center [193, 124] width 0 height 0
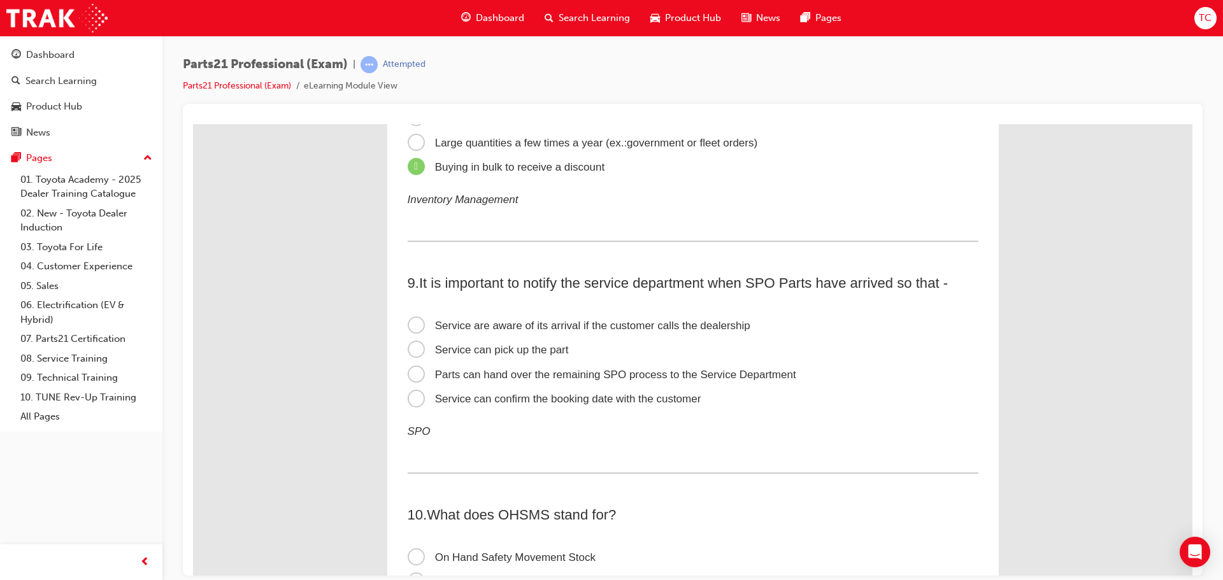
scroll to position [1910, 0]
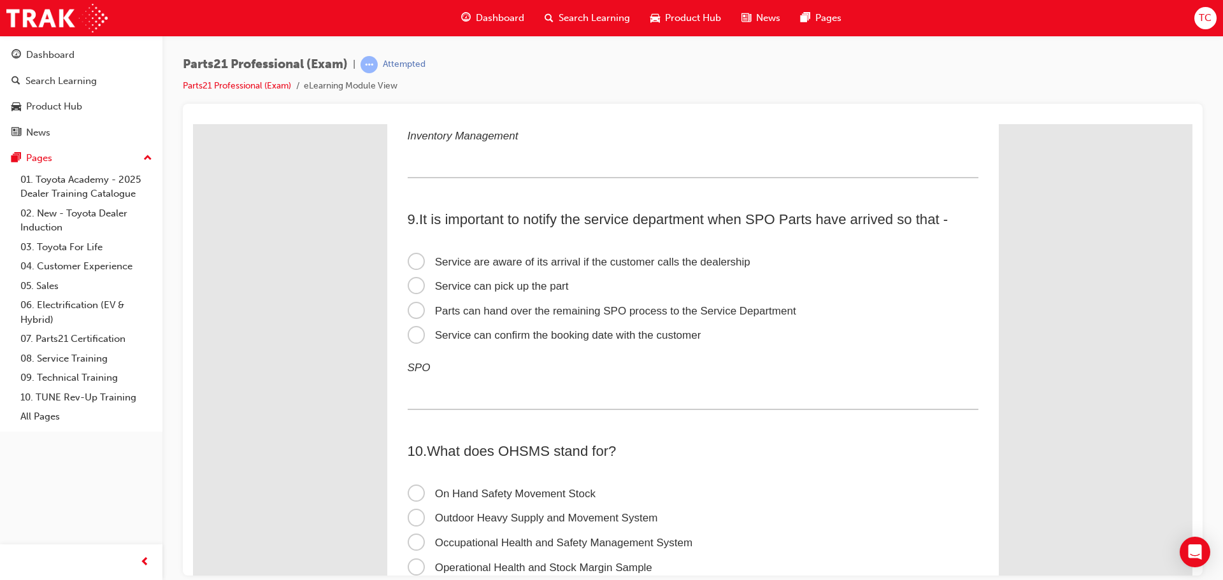
click at [611, 336] on span "Service can confirm the booking date with the customer" at bounding box center [555, 335] width 294 height 12
click at [193, 124] on input "Service can confirm the booking date with the customer" at bounding box center [193, 124] width 0 height 0
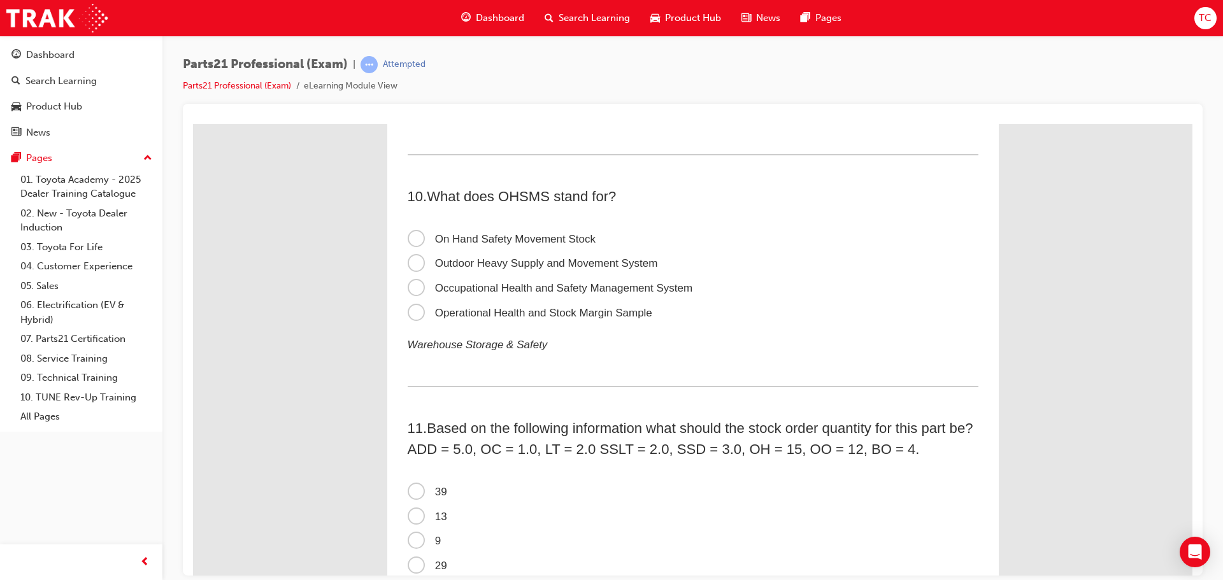
click at [571, 289] on span "Occupational Health and Safety Management System" at bounding box center [550, 287] width 285 height 12
click at [193, 124] on input "Occupational Health and Safety Management System" at bounding box center [193, 124] width 0 height 0
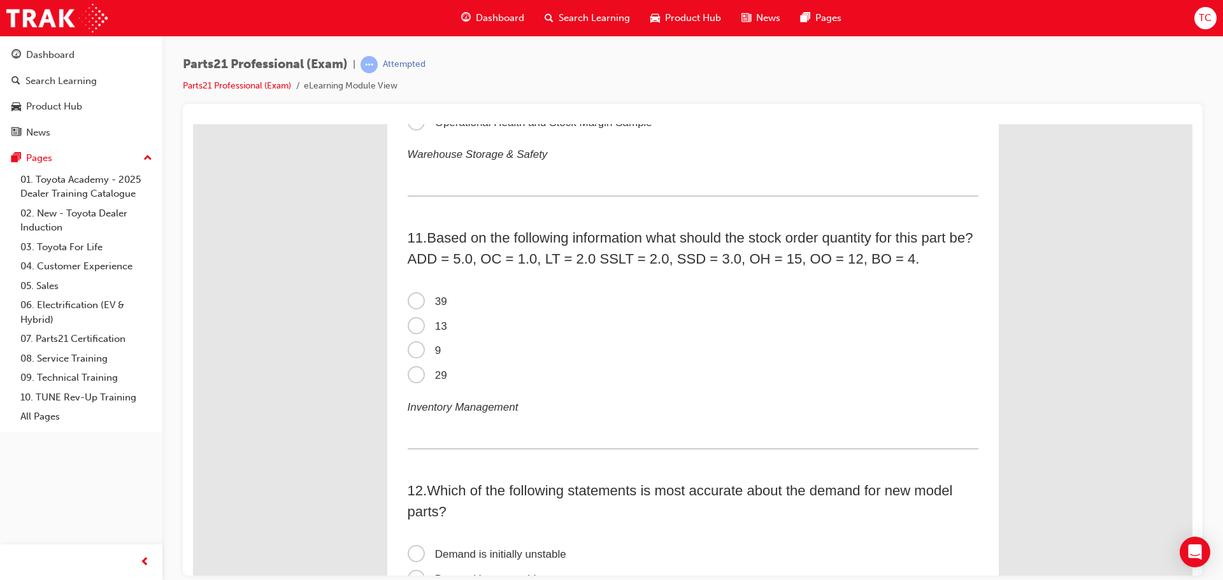
scroll to position [2356, 0]
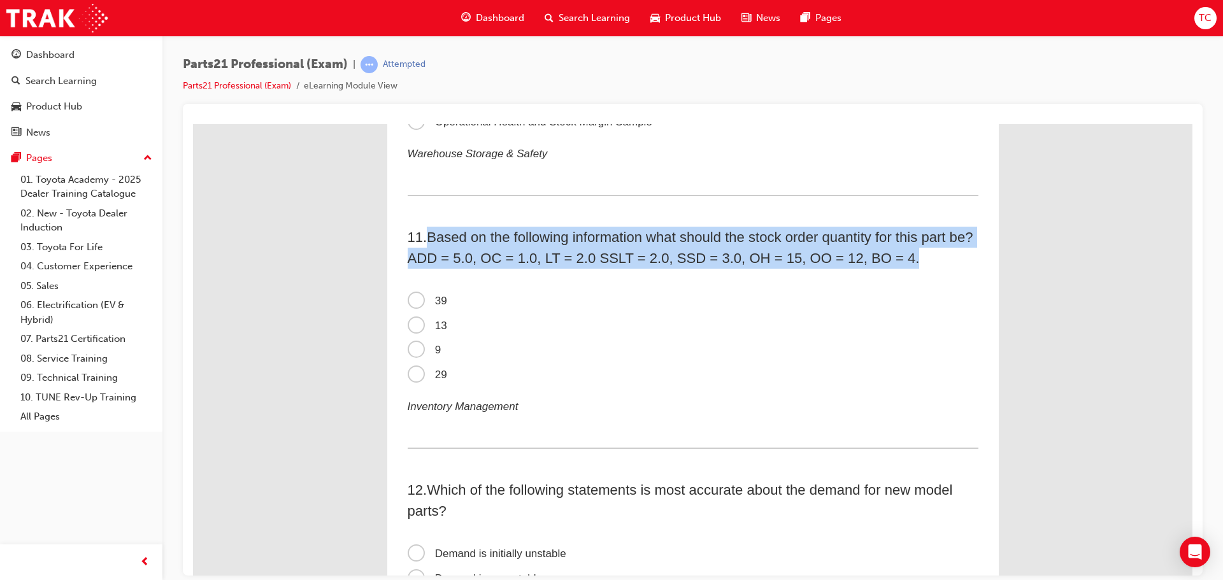
drag, startPoint x: 425, startPoint y: 239, endPoint x: 924, endPoint y: 267, distance: 499.3
click at [924, 267] on h2 "11 . Based on the following information what should the stock order quantity fo…" at bounding box center [693, 247] width 571 height 42
copy span "Based on the following information what should the stock order quantity for thi…"
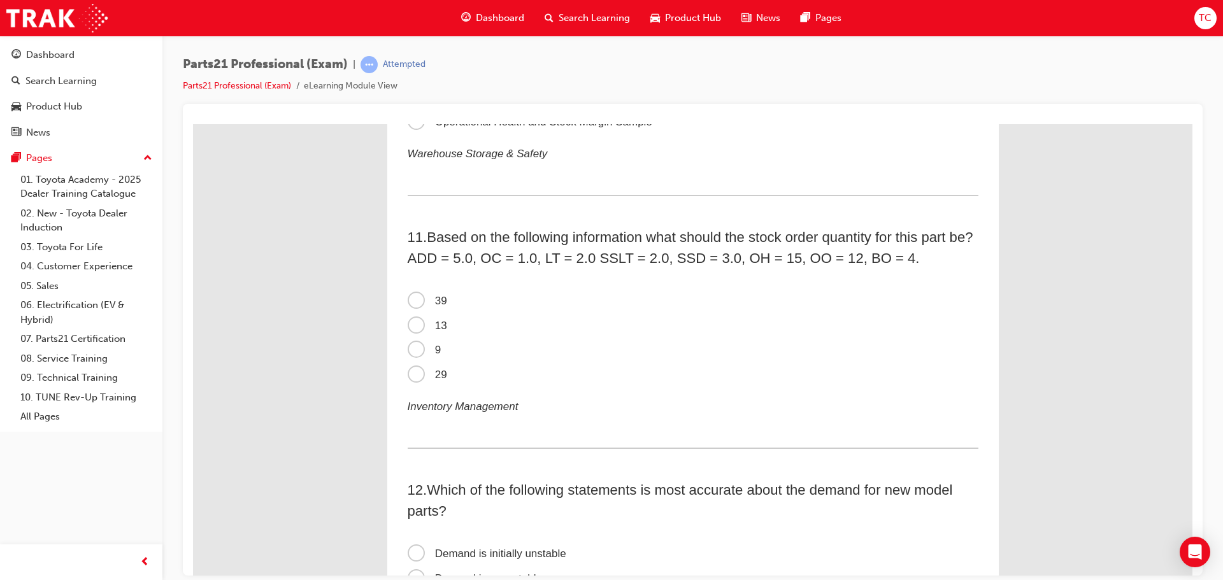
drag, startPoint x: 618, startPoint y: 403, endPoint x: 599, endPoint y: 406, distance: 19.3
click at [618, 403] on p "Inventory Management" at bounding box center [693, 407] width 571 height 20
click at [428, 351] on span "9" at bounding box center [425, 349] width 34 height 12
click at [193, 124] on input "9" at bounding box center [193, 124] width 0 height 0
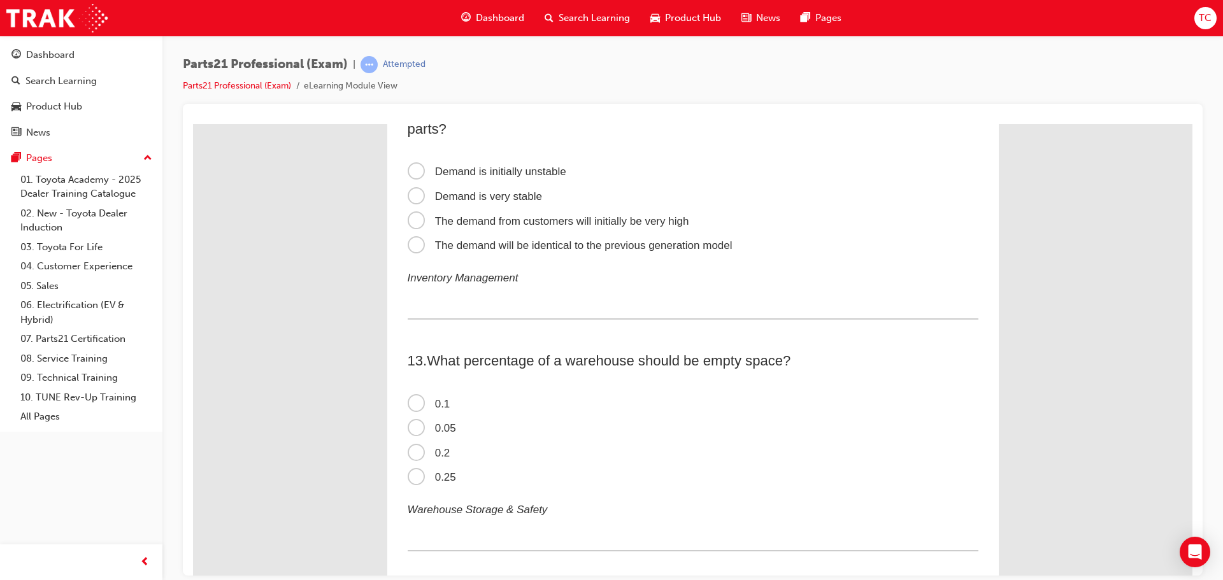
scroll to position [2674, 0]
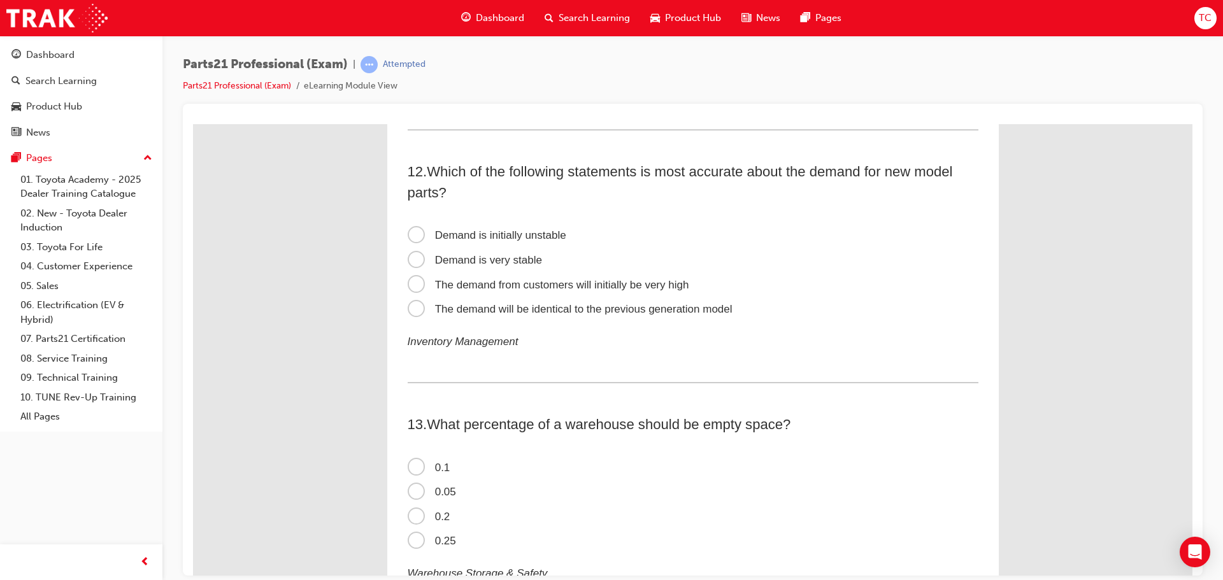
click at [439, 235] on span "Demand is initially unstable" at bounding box center [487, 235] width 159 height 12
click at [193, 124] on input "Demand is initially unstable" at bounding box center [193, 124] width 0 height 0
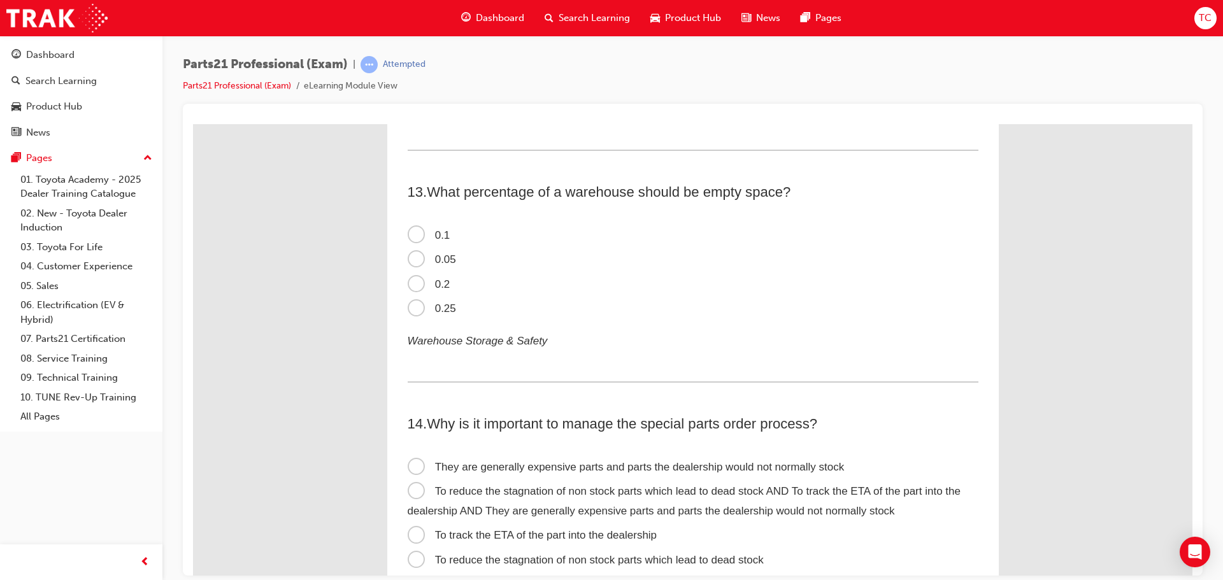
scroll to position [2929, 0]
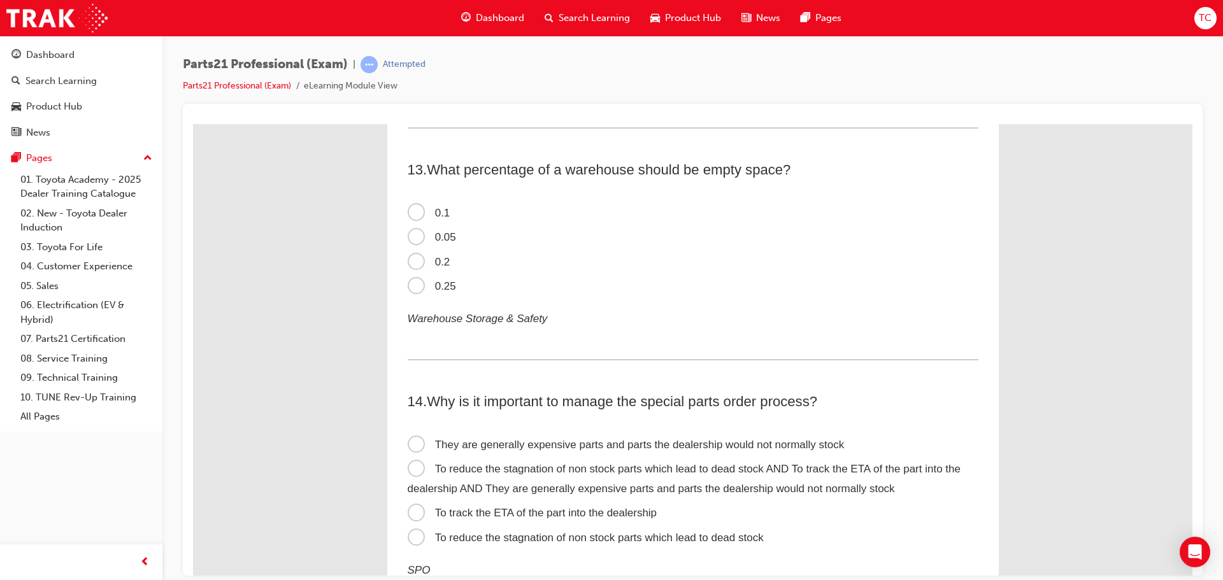
click at [431, 261] on span "0.2" at bounding box center [429, 261] width 43 height 12
click at [193, 124] on input "0.2" at bounding box center [193, 124] width 0 height 0
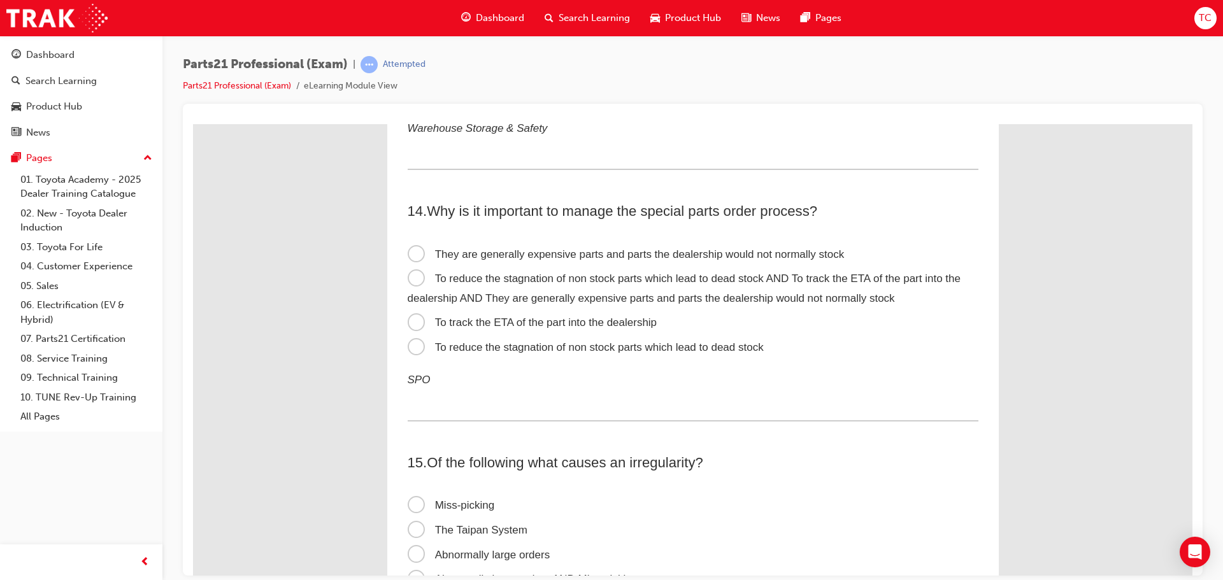
scroll to position [3120, 0]
click at [662, 250] on span "They are generally expensive parts and parts the dealership would not normally …" at bounding box center [626, 253] width 437 height 12
click at [193, 124] on input "They are generally expensive parts and parts the dealership would not normally …" at bounding box center [193, 124] width 0 height 0
click at [566, 280] on span "To reduce the stagnation of non stock parts which lead to dead stock AND To tra…" at bounding box center [684, 287] width 553 height 32
click at [193, 124] on input "To reduce the stagnation of non stock parts which lead to dead stock AND To tra…" at bounding box center [193, 124] width 0 height 0
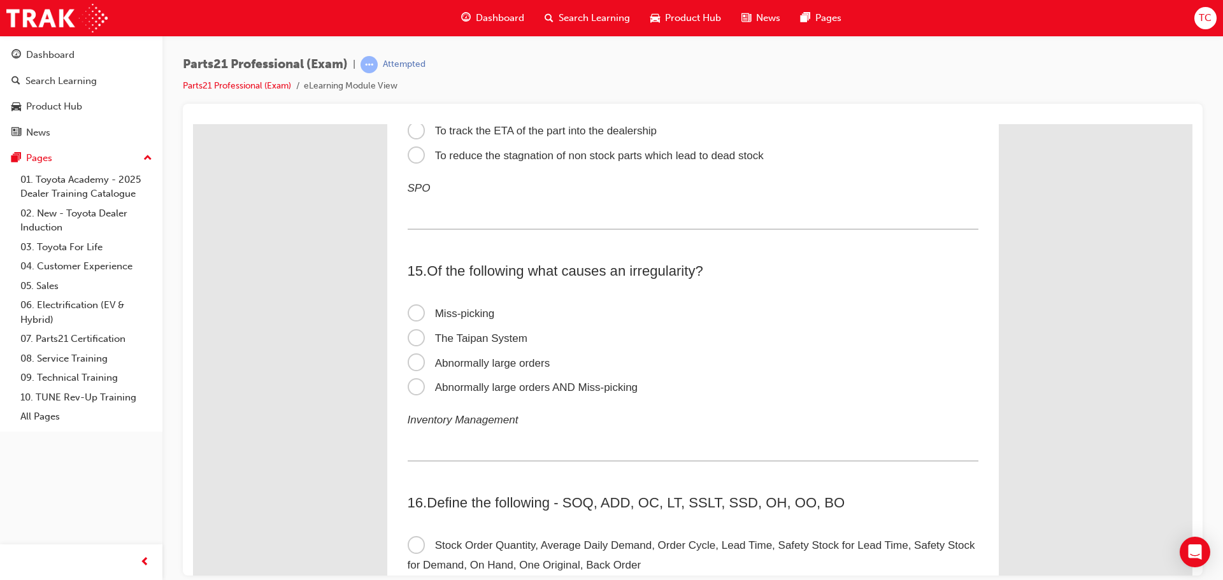
scroll to position [3375, 0]
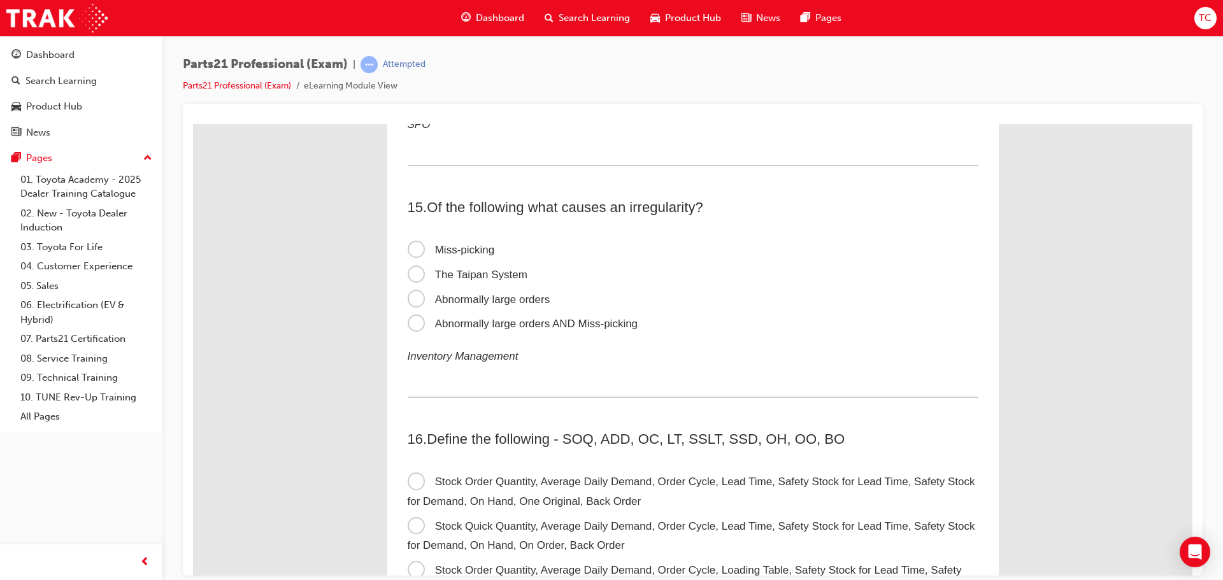
click at [554, 325] on span "Abnormally large orders AND Miss-picking" at bounding box center [523, 323] width 230 height 12
click at [193, 124] on input "Abnormally large orders AND Miss-picking" at bounding box center [193, 124] width 0 height 0
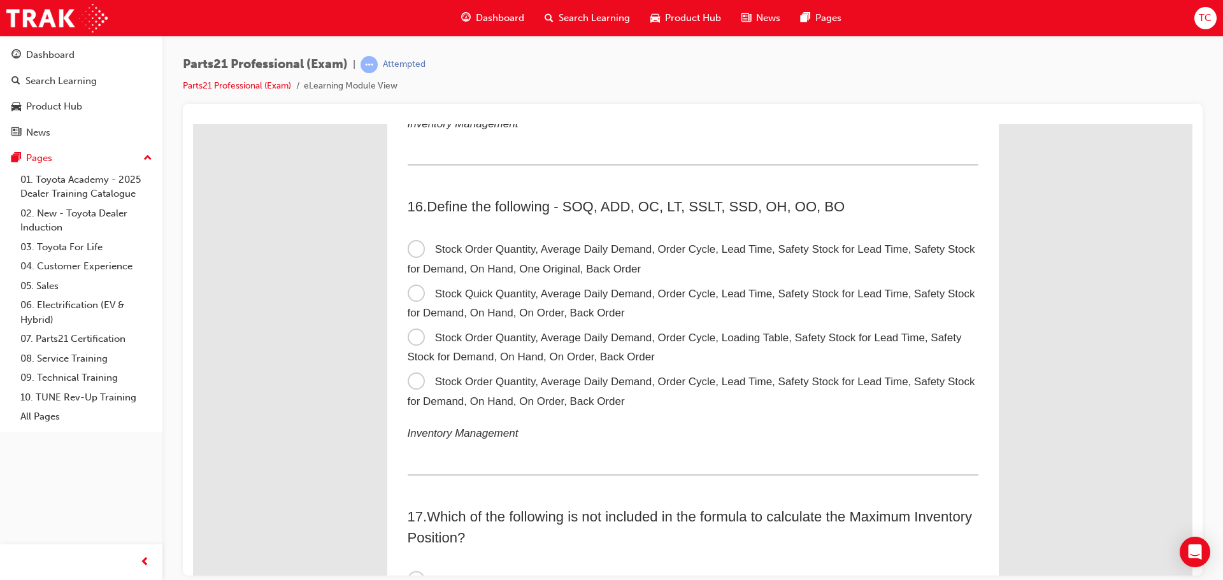
scroll to position [3629, 0]
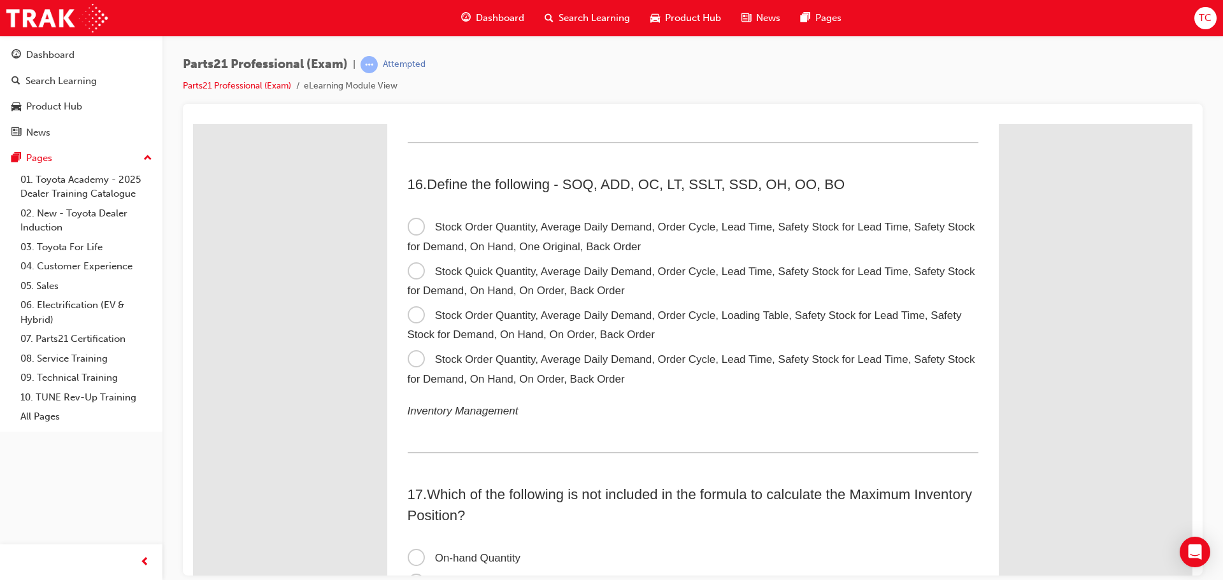
click at [698, 368] on label "Stock Order Quantity, Average Daily Demand, Order Cycle, Lead Time, Safety Stoc…" at bounding box center [693, 369] width 571 height 44
click at [193, 124] on input "Stock Order Quantity, Average Daily Demand, Order Cycle, Lead Time, Safety Stoc…" at bounding box center [193, 124] width 0 height 0
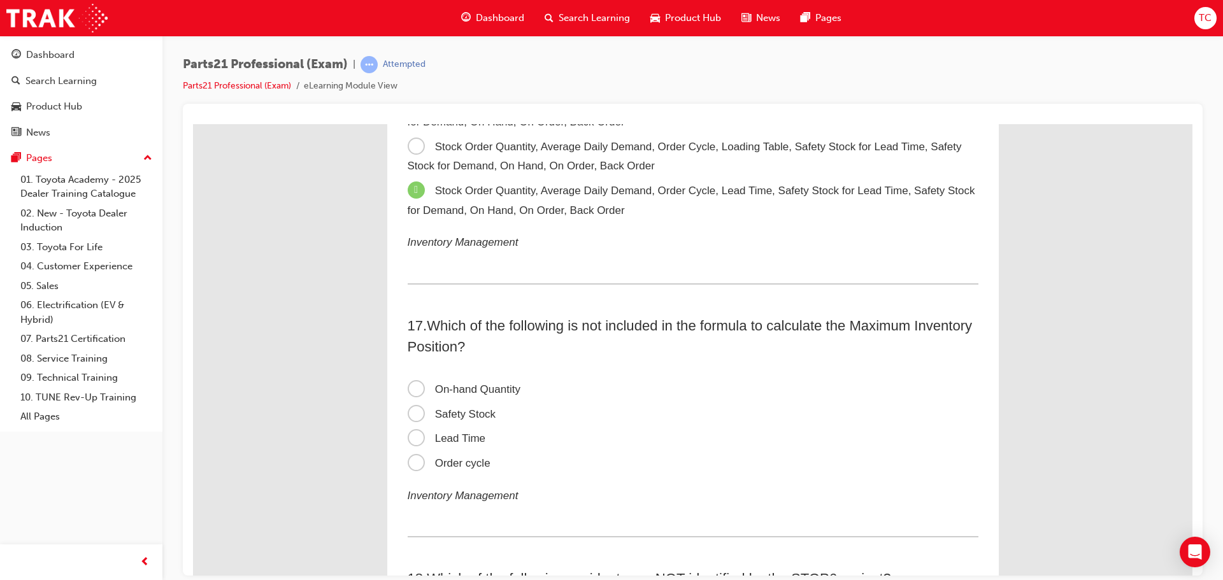
scroll to position [3820, 0]
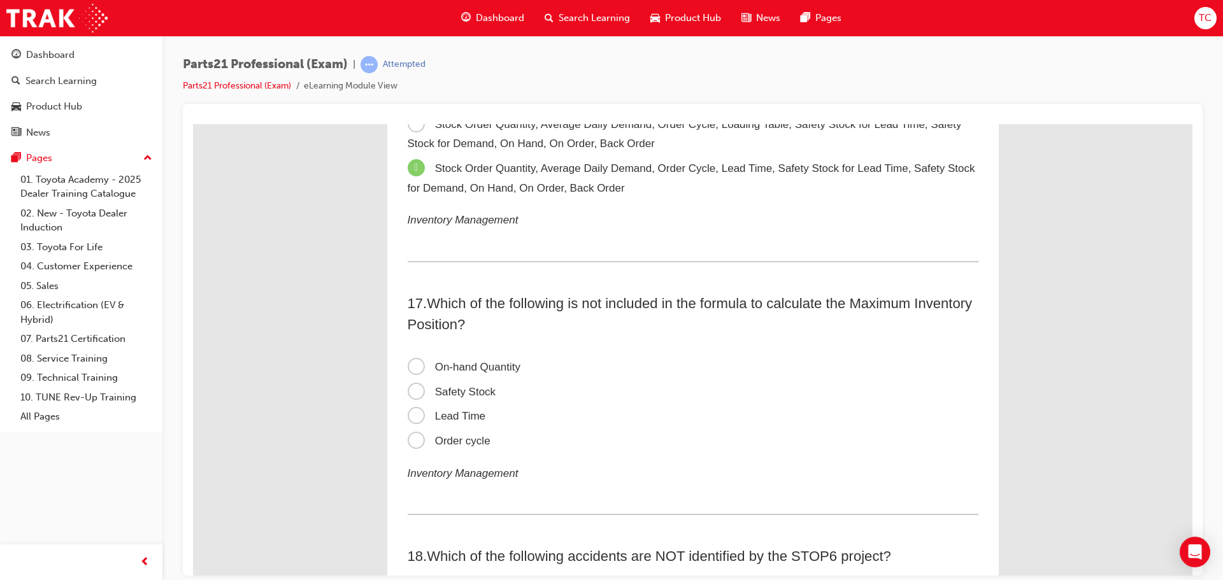
click at [475, 369] on span "On-hand Quantity" at bounding box center [464, 366] width 113 height 12
click at [193, 124] on input "On-hand Quantity" at bounding box center [193, 124] width 0 height 0
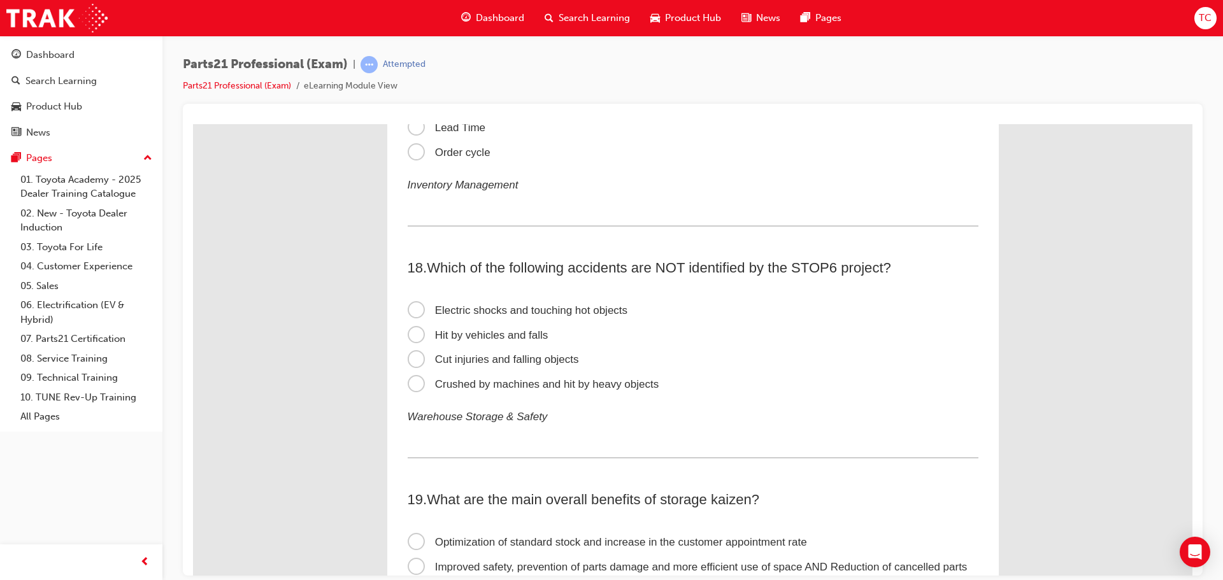
scroll to position [4139, 0]
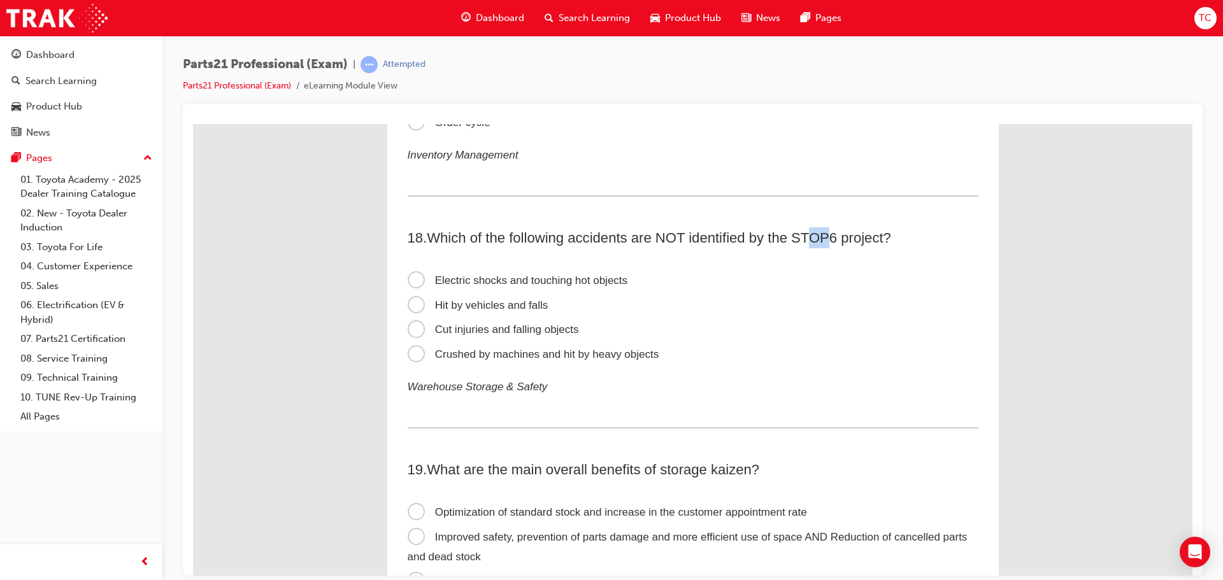
drag, startPoint x: 810, startPoint y: 241, endPoint x: 826, endPoint y: 241, distance: 16.6
click at [826, 241] on span "Which of the following accidents are NOT identified by the STOP6 project?" at bounding box center [659, 237] width 464 height 16
drag, startPoint x: 790, startPoint y: 241, endPoint x: 837, endPoint y: 241, distance: 47.1
click at [837, 241] on span "Which of the following accidents are NOT identified by the STOP6 project?" at bounding box center [659, 237] width 464 height 16
copy span "STOP6"
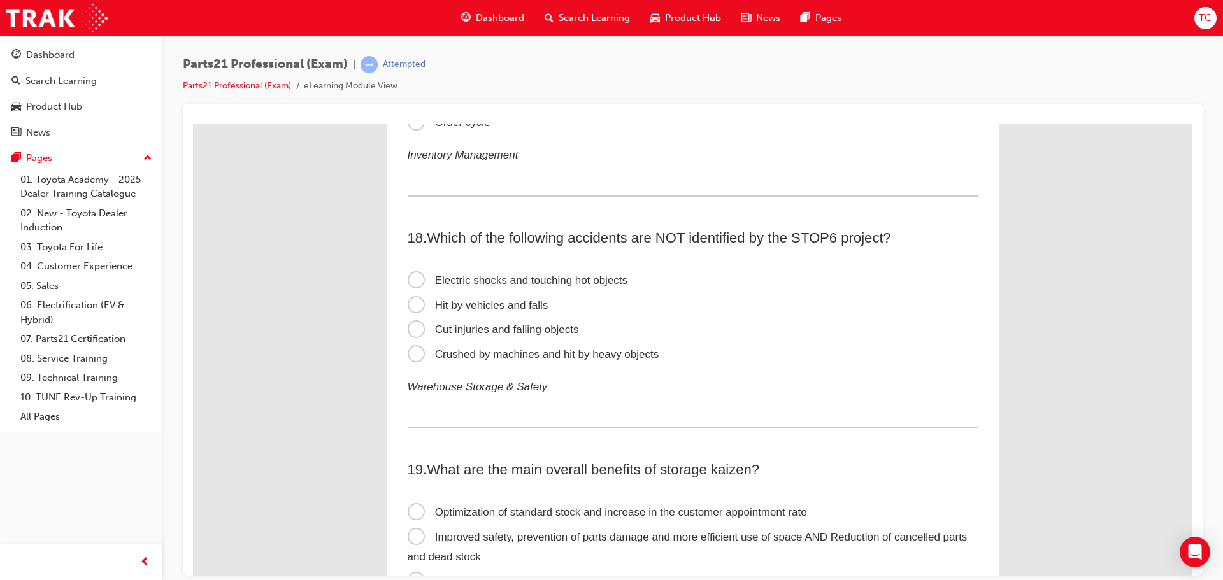
click at [425, 328] on span "Cut injuries and falling objects" at bounding box center [493, 329] width 171 height 12
click at [193, 124] on input "Cut injuries and falling objects" at bounding box center [193, 124] width 0 height 0
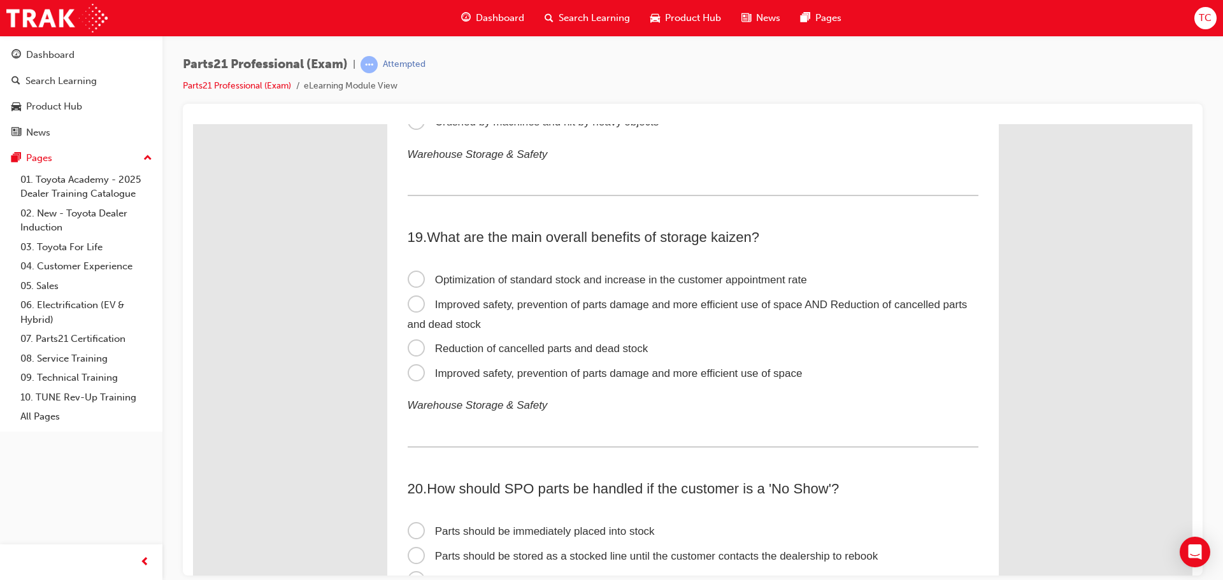
scroll to position [4393, 0]
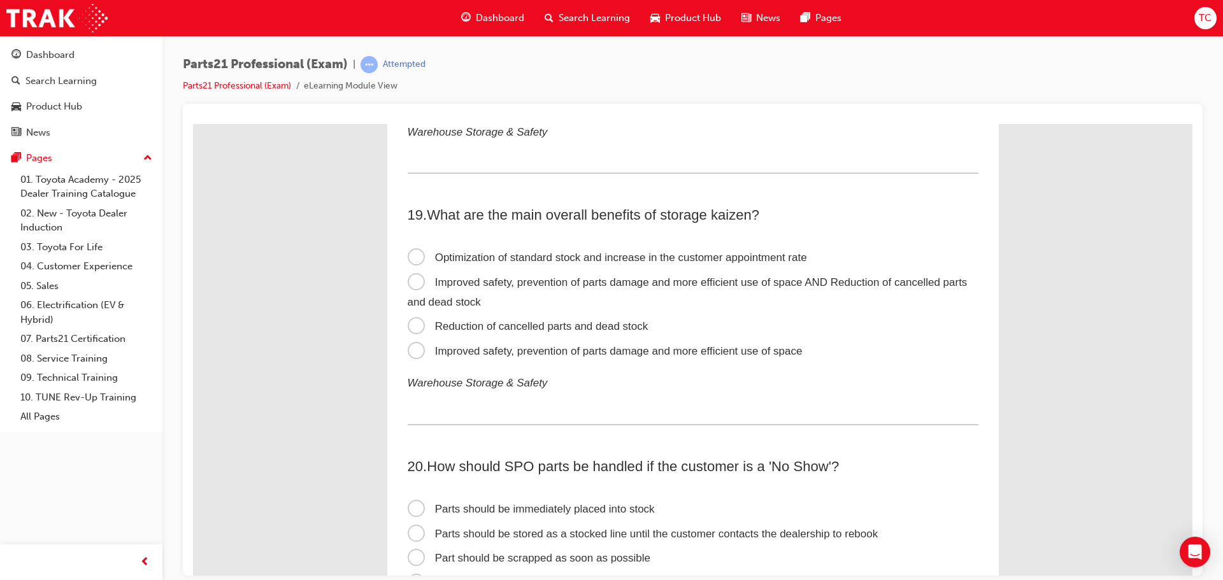
click at [443, 355] on span "Improved safety, prevention of parts damage and more efficient use of space" at bounding box center [605, 350] width 395 height 12
click at [193, 124] on input "Improved safety, prevention of parts damage and more efficient use of space" at bounding box center [193, 124] width 0 height 0
click at [722, 255] on span "Optimization of standard stock and increase in the customer appointment rate" at bounding box center [607, 257] width 399 height 12
click at [193, 124] on input "Optimization of standard stock and increase in the customer appointment rate" at bounding box center [193, 124] width 0 height 0
click at [830, 287] on span "Improved safety, prevention of parts damage and more efficient use of space AND…" at bounding box center [688, 292] width 560 height 32
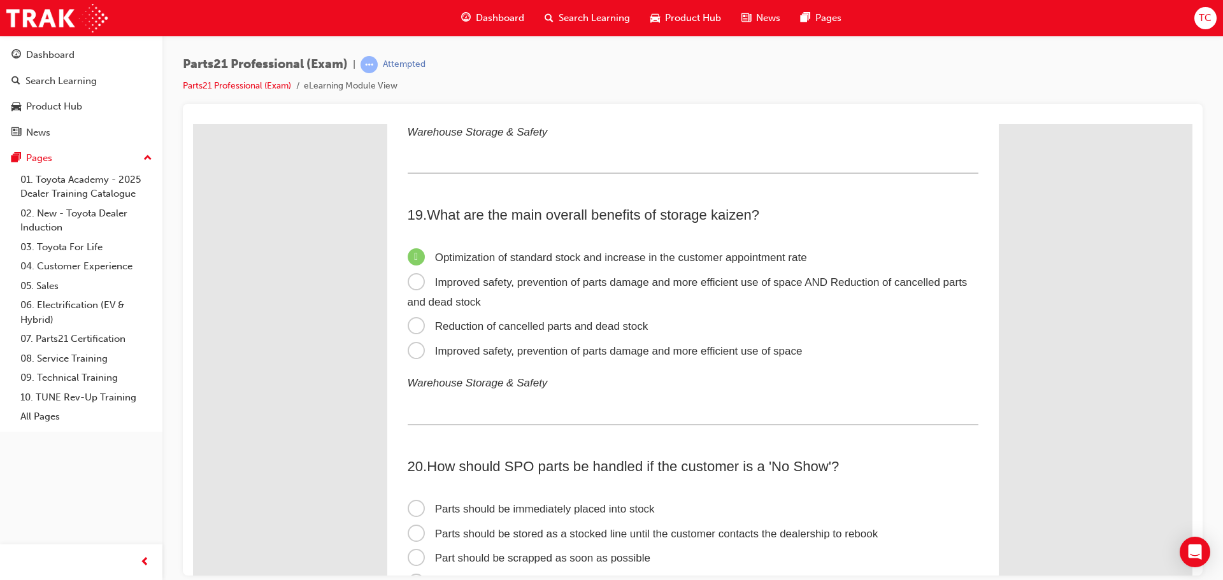
click at [193, 124] on input "Improved safety, prevention of parts damage and more efficient use of space AND…" at bounding box center [193, 124] width 0 height 0
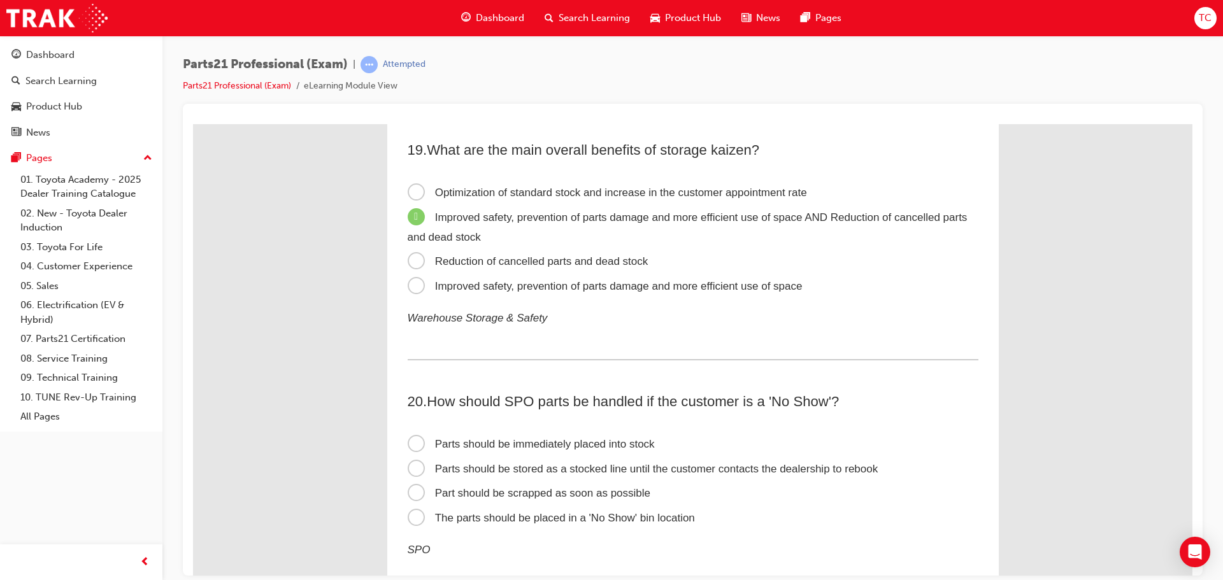
scroll to position [4584, 0]
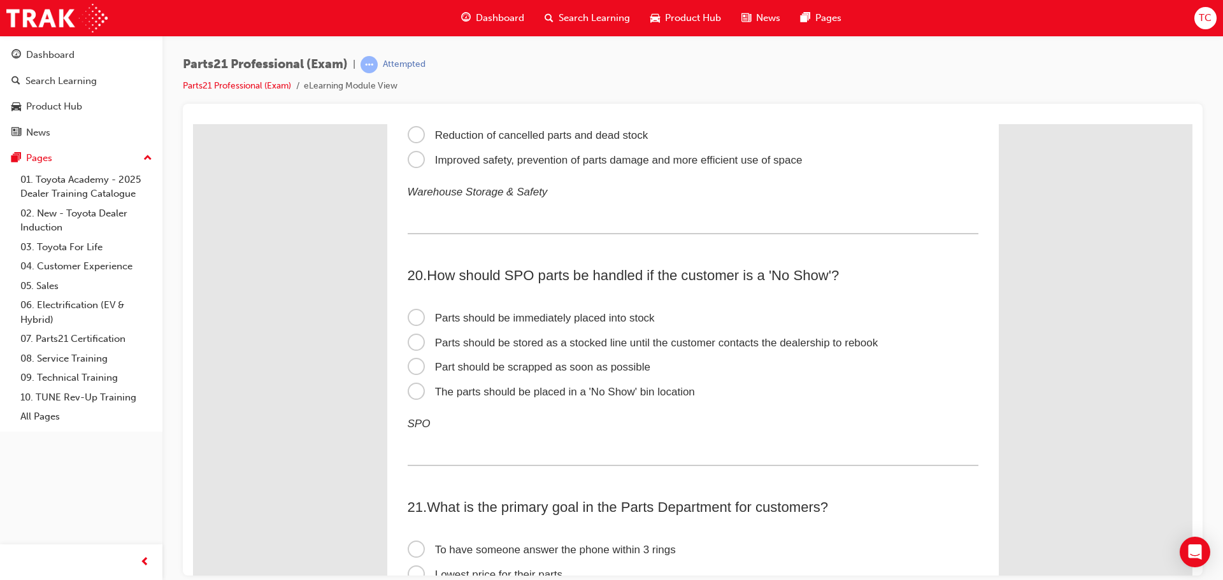
click at [522, 343] on span "Parts should be stored as a stocked line until the customer contacts the dealer…" at bounding box center [643, 342] width 471 height 12
click at [193, 124] on input "Parts should be stored as a stocked line until the customer contacts the dealer…" at bounding box center [193, 124] width 0 height 0
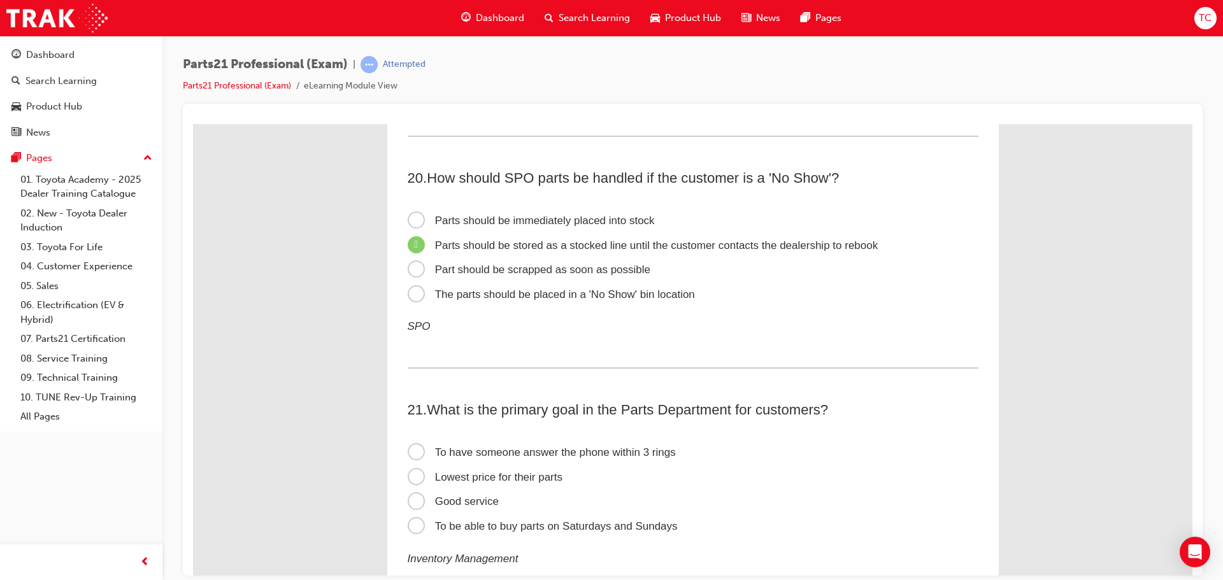
scroll to position [4712, 0]
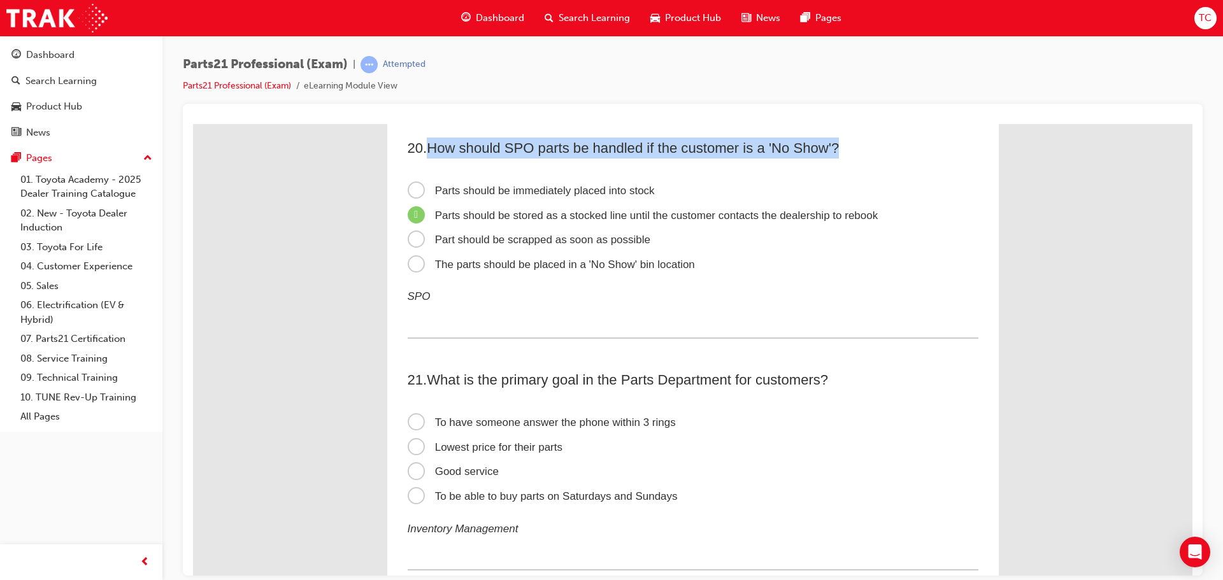
drag, startPoint x: 429, startPoint y: 149, endPoint x: 844, endPoint y: 154, distance: 414.5
click at [846, 154] on h2 "20 . How should SPO parts be handled if the customer is a 'No Show'?" at bounding box center [693, 147] width 571 height 21
copy span "How should SPO parts be handled if the customer is a 'No Show'?"
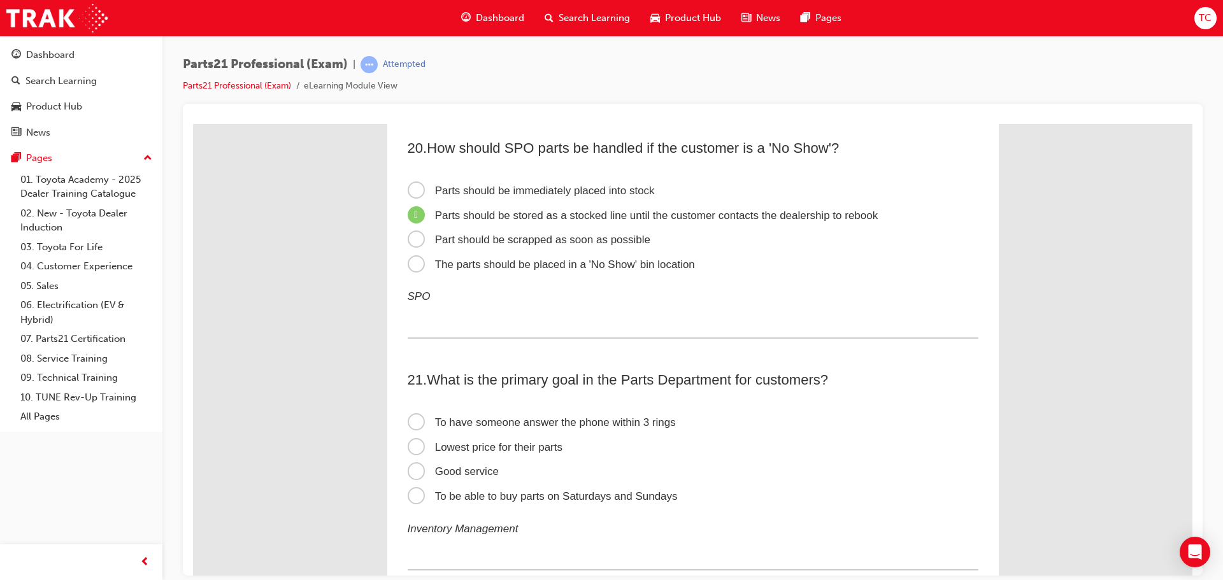
click at [776, 271] on label "The parts should be placed in a 'No Show' bin location" at bounding box center [693, 264] width 571 height 25
click at [193, 124] on input "The parts should be placed in a 'No Show' bin location" at bounding box center [193, 124] width 0 height 0
click at [656, 225] on label "Parts should be stored as a stocked line until the customer contacts the dealer…" at bounding box center [693, 215] width 571 height 25
click at [193, 124] on input "Parts should be stored as a stocked line until the customer contacts the dealer…" at bounding box center [193, 124] width 0 height 0
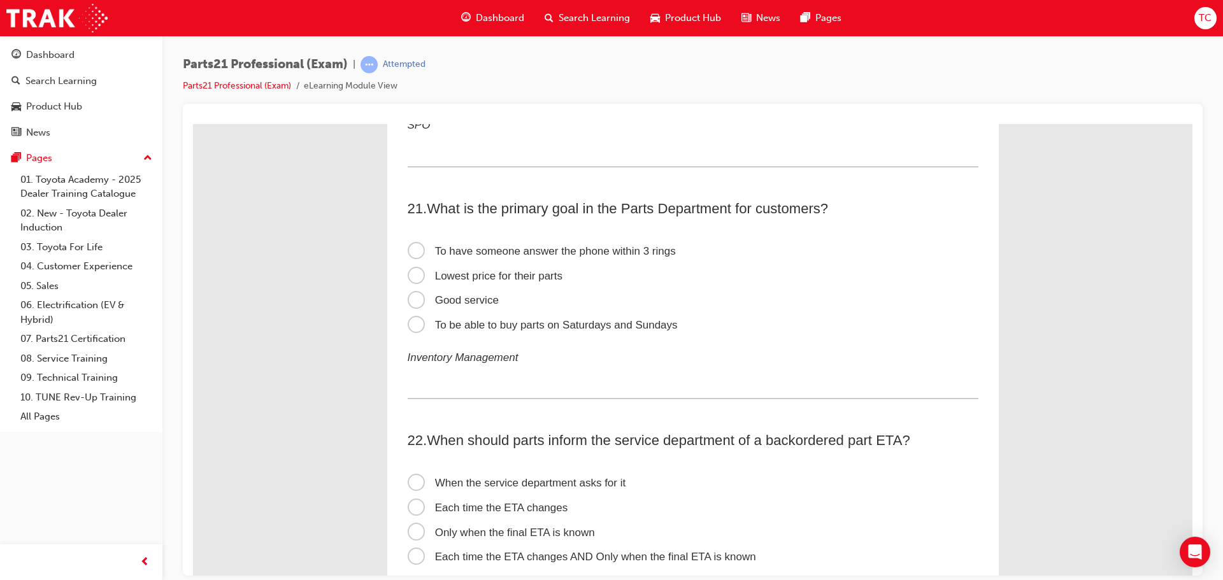
scroll to position [4903, 0]
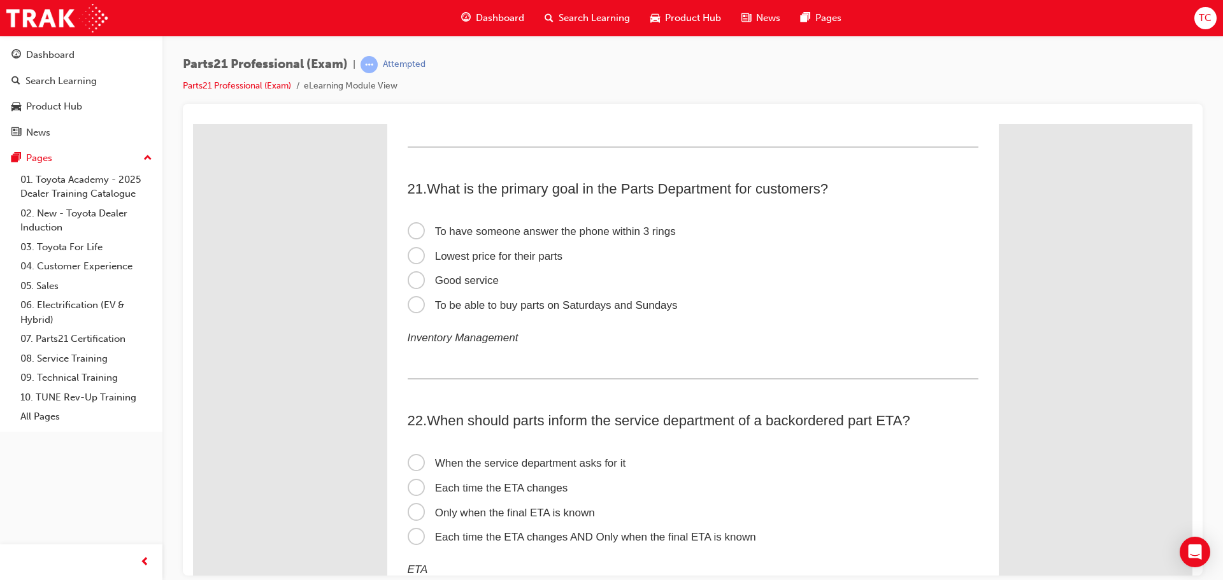
click at [434, 284] on span "Good service" at bounding box center [453, 280] width 91 height 12
click at [193, 124] on input "Good service" at bounding box center [193, 124] width 0 height 0
drag, startPoint x: 621, startPoint y: 193, endPoint x: 822, endPoint y: 192, distance: 201.2
click at [821, 194] on span "What is the primary goal in the Parts Department for customers?" at bounding box center [627, 188] width 401 height 16
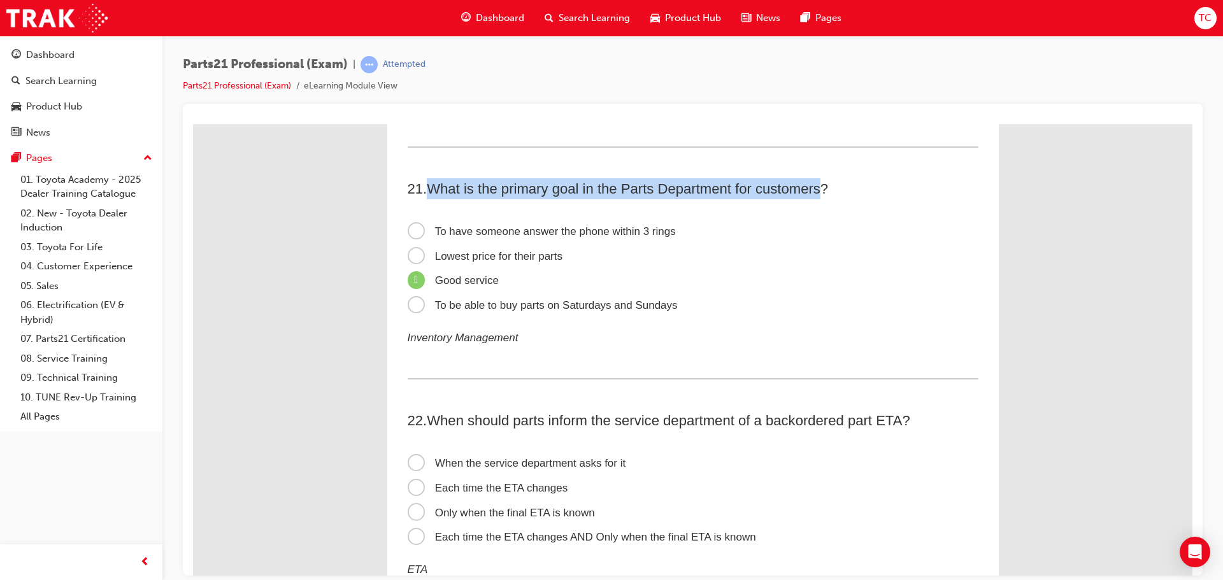
drag, startPoint x: 426, startPoint y: 193, endPoint x: 820, endPoint y: 194, distance: 394.1
click at [821, 194] on span "What is the primary goal in the Parts Department for customers?" at bounding box center [627, 188] width 401 height 16
copy span "What is the primary goal in the Parts Department for customers"
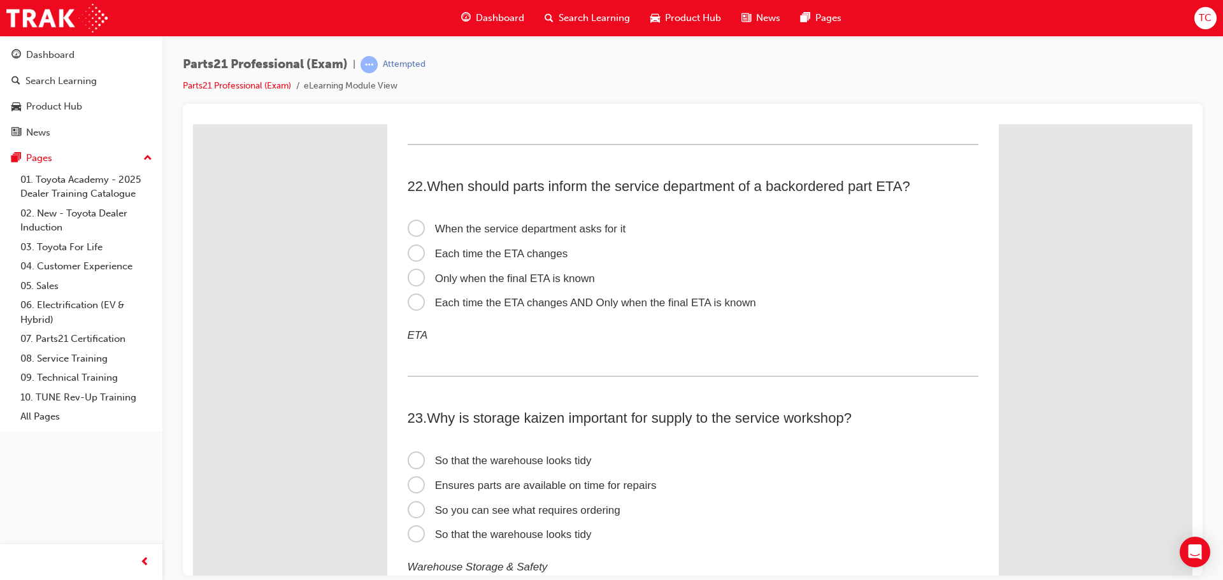
scroll to position [5157, 0]
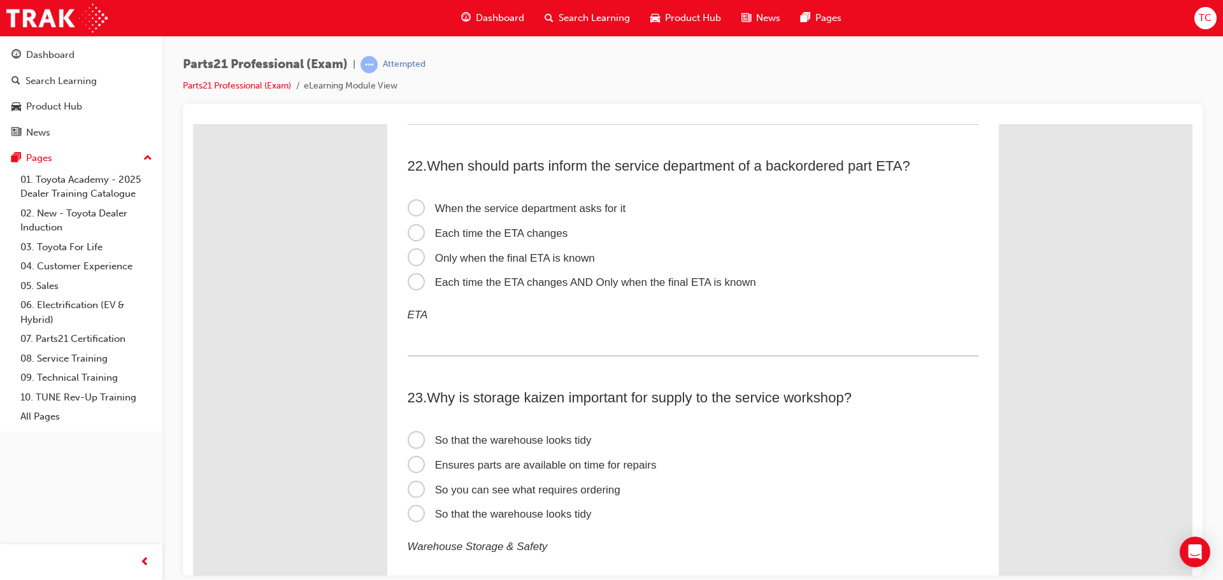
click at [542, 286] on span "Each time the ETA changes AND Only when the final ETA is known" at bounding box center [582, 282] width 348 height 12
click at [193, 124] on input "Each time the ETA changes AND Only when the final ETA is known" at bounding box center [193, 124] width 0 height 0
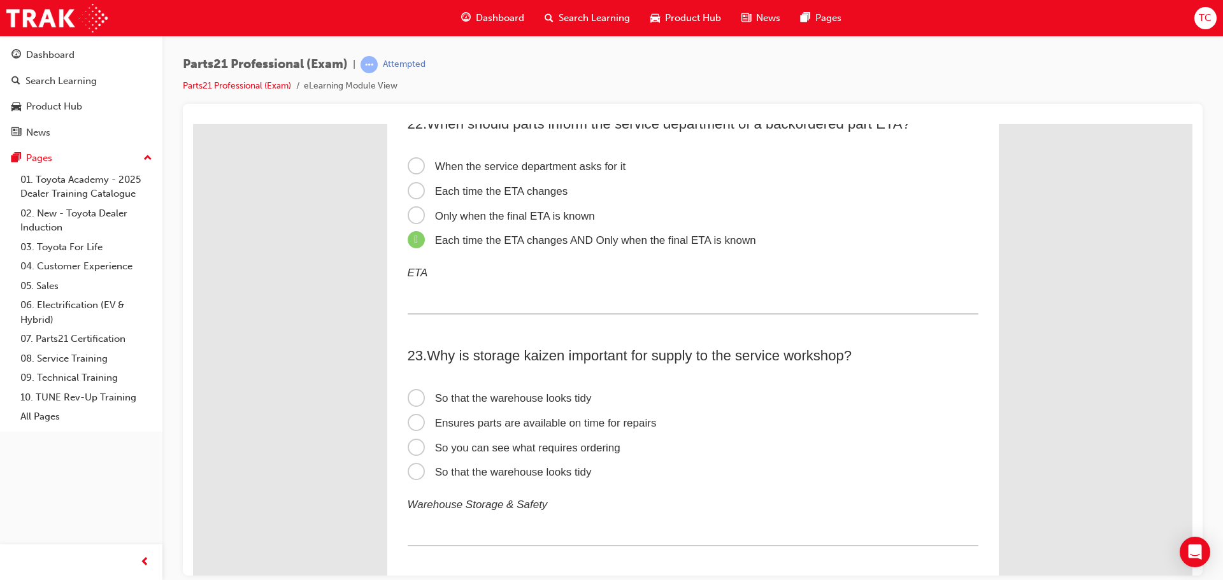
scroll to position [5285, 0]
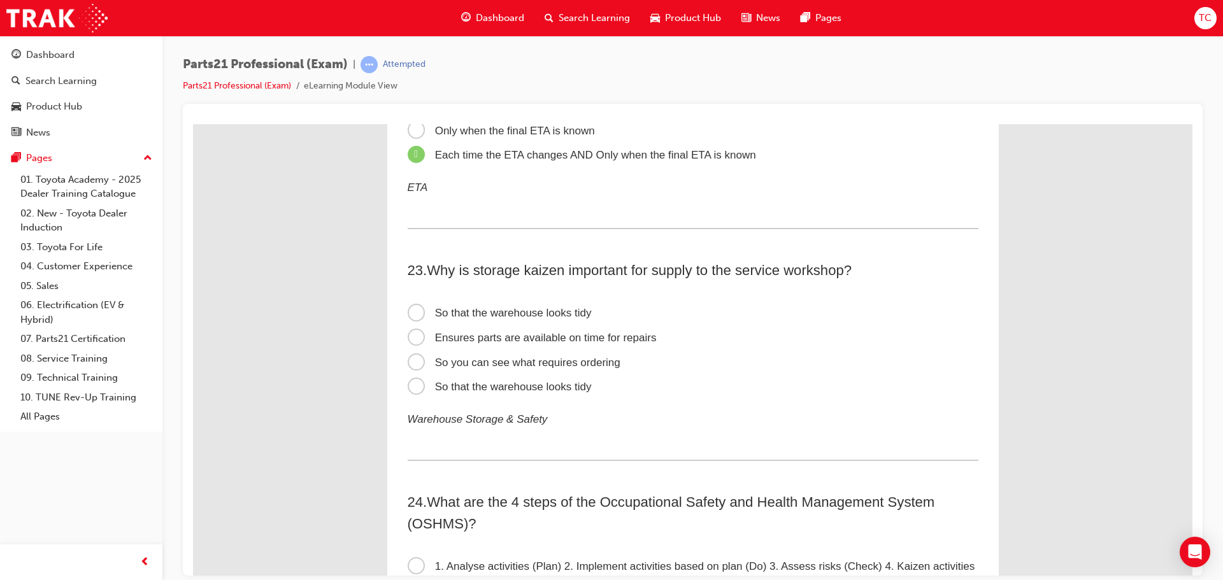
click at [444, 342] on span "Ensures parts are available on time for repairs" at bounding box center [532, 337] width 249 height 12
click at [193, 124] on input "Ensures parts are available on time for repairs" at bounding box center [193, 124] width 0 height 0
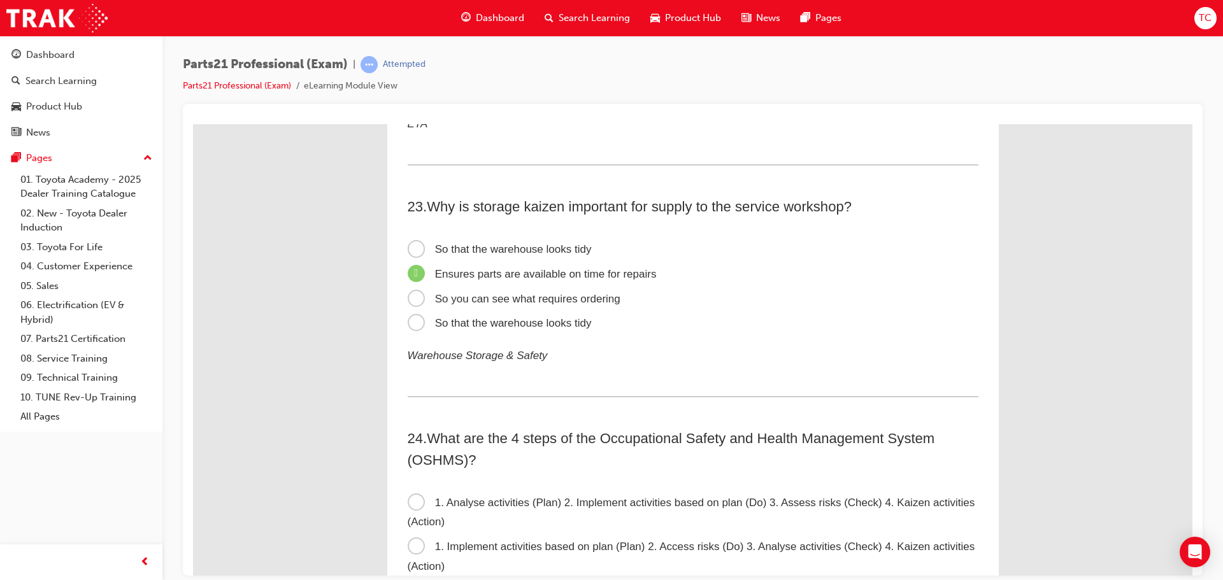
scroll to position [5412, 0]
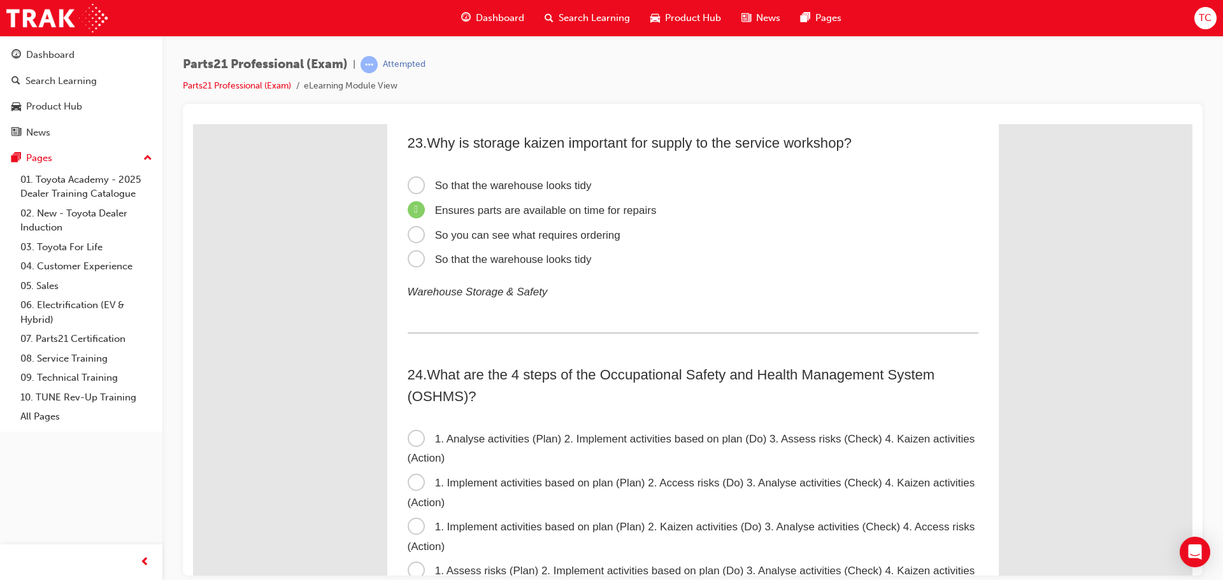
click at [561, 242] on label "So you can see what requires ordering" at bounding box center [693, 235] width 571 height 25
click at [193, 124] on input "So you can see what requires ordering" at bounding box center [193, 124] width 0 height 0
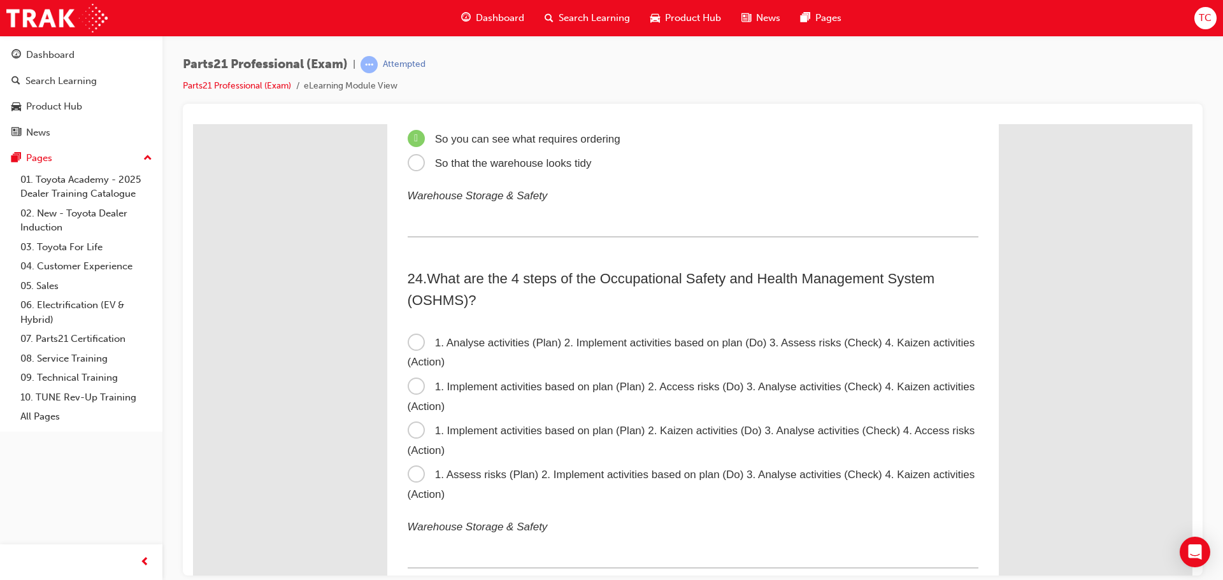
scroll to position [5540, 0]
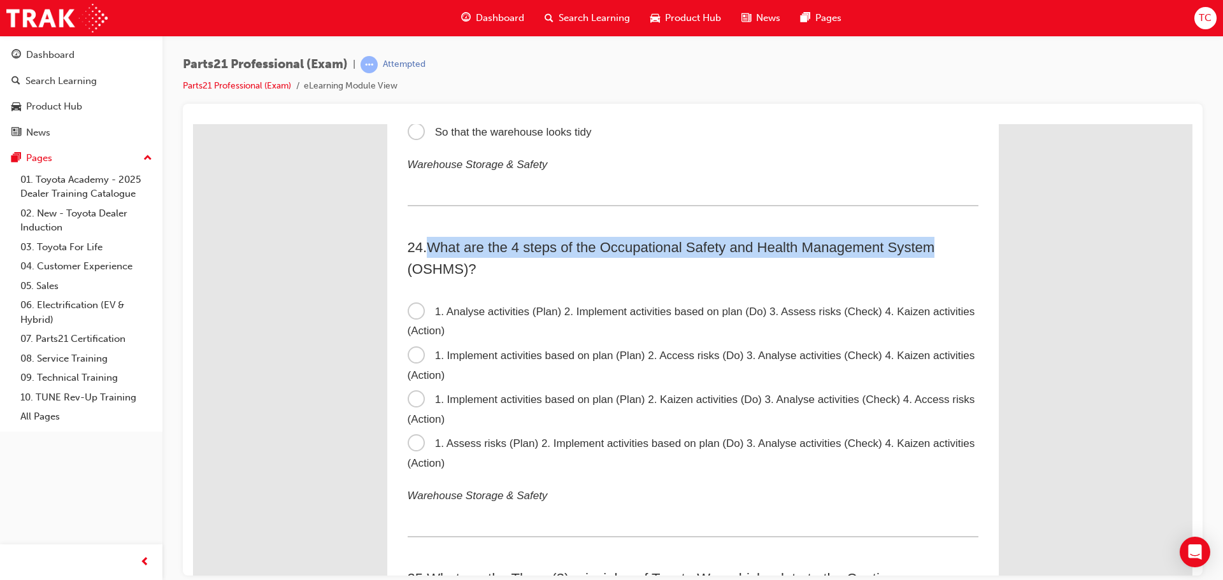
drag, startPoint x: 430, startPoint y: 243, endPoint x: 933, endPoint y: 239, distance: 502.4
click at [933, 239] on span "What are the 4 steps of the Occupational Safety and Health Management System (O…" at bounding box center [671, 257] width 527 height 37
copy span "What are the 4 steps of the Occupational Safety and Health Management System"
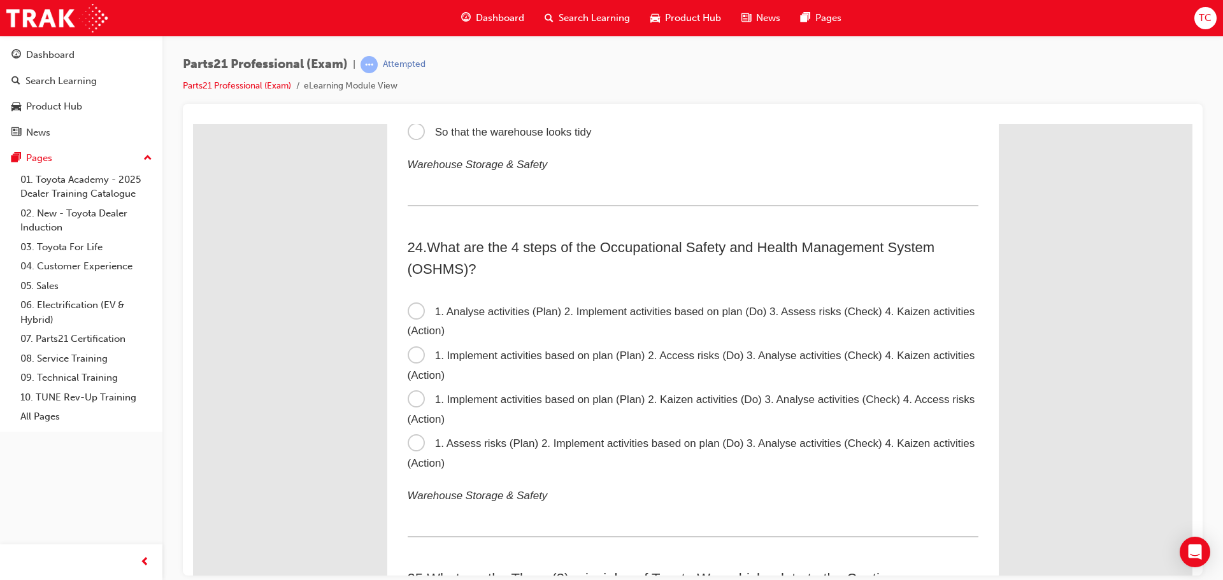
click at [483, 454] on label "1. Assess risks (Plan) 2. Implement activities based on plan (Do) 3. Analyse ac…" at bounding box center [693, 453] width 571 height 44
click at [193, 124] on input "1. Assess risks (Plan) 2. Implement activities based on plan (Do) 3. Analyse ac…" at bounding box center [193, 124] width 0 height 0
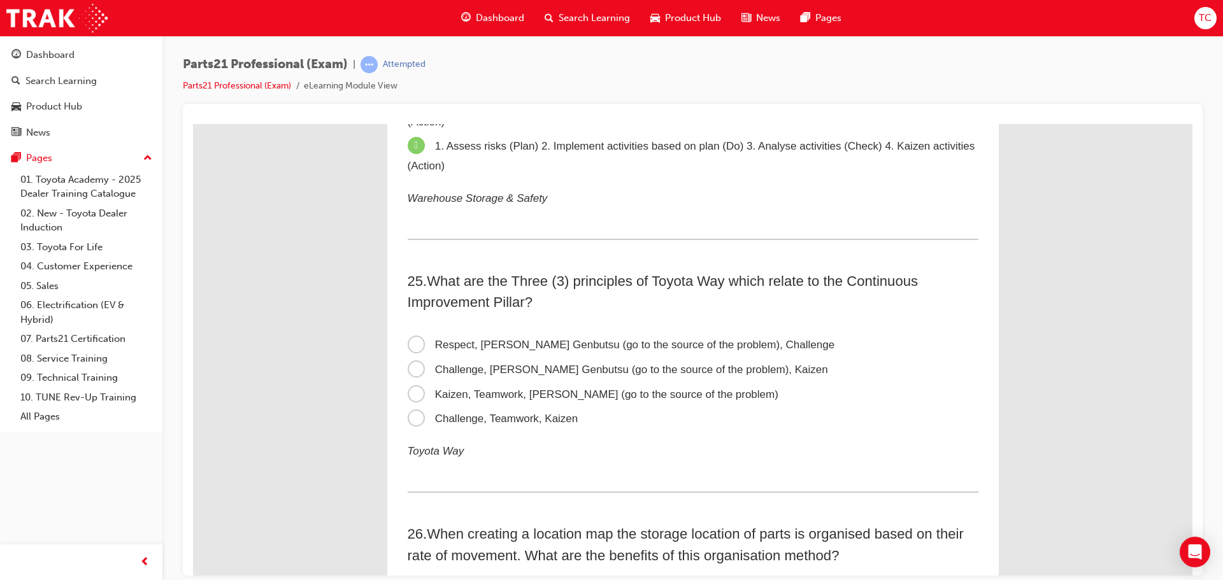
scroll to position [5858, 0]
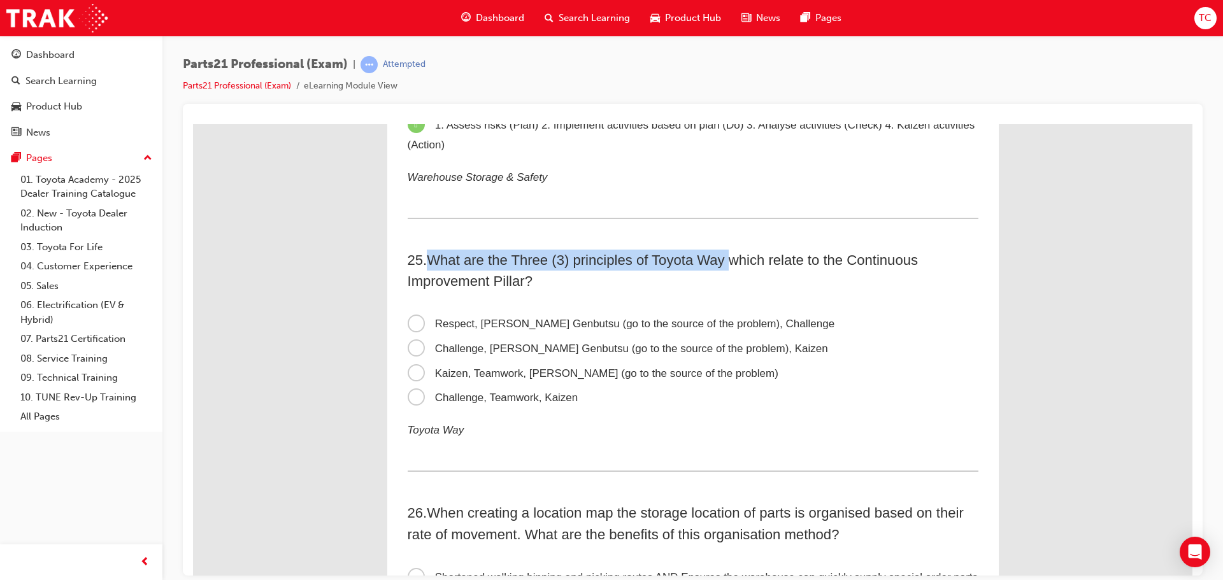
drag, startPoint x: 429, startPoint y: 256, endPoint x: 728, endPoint y: 268, distance: 299.5
click at [728, 268] on h2 "25 . What are the Three (3) principles of Toyota Way which relate to the Contin…" at bounding box center [693, 270] width 571 height 42
copy span "What are the Three (3) principles of Toyota Way"
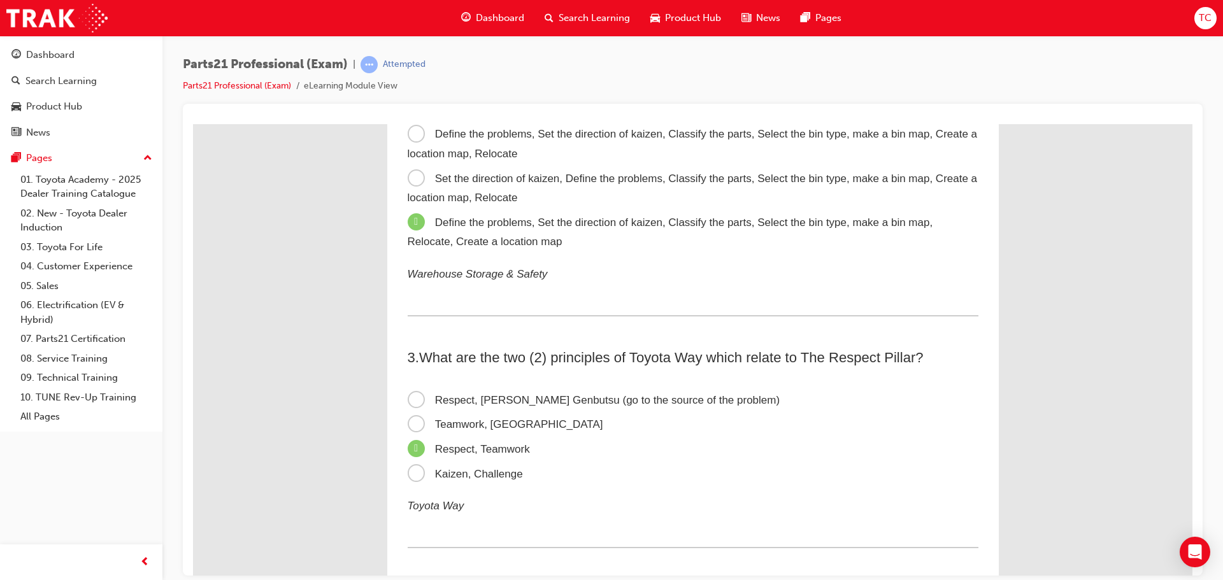
drag, startPoint x: 1190, startPoint y: 463, endPoint x: 1388, endPoint y: 281, distance: 269.0
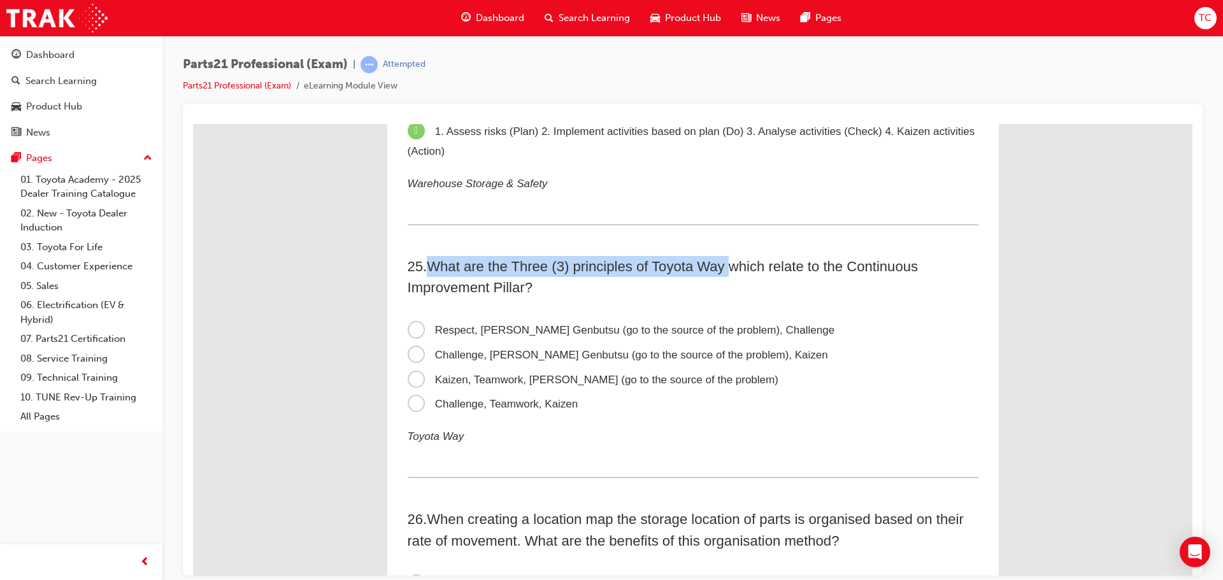
scroll to position [5840, 0]
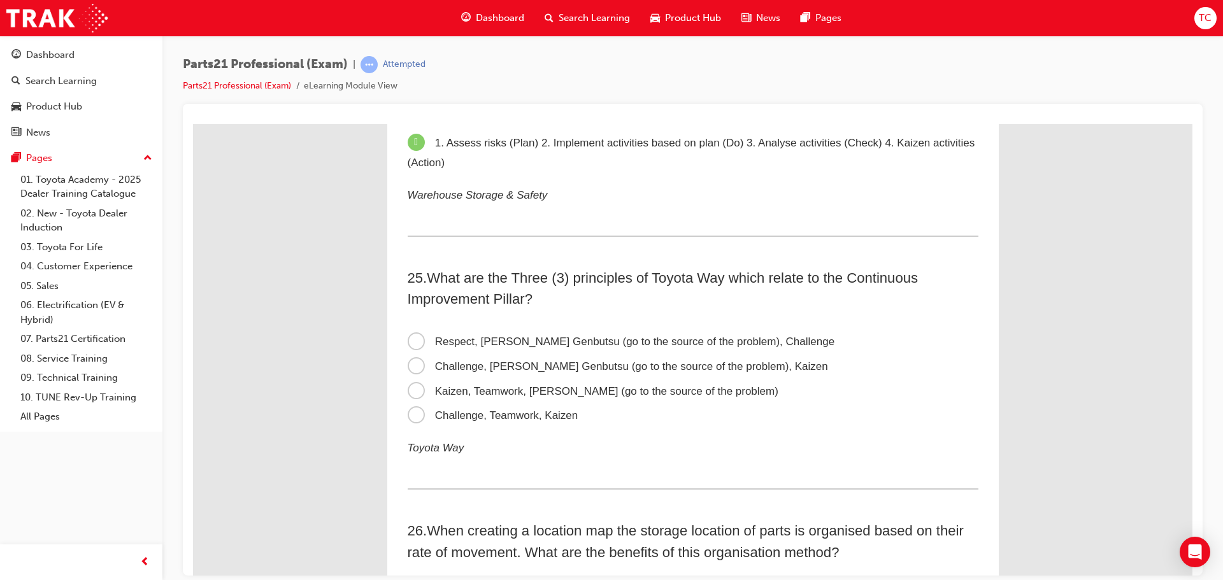
drag, startPoint x: 920, startPoint y: 400, endPoint x: 928, endPoint y: 403, distance: 8.1
click at [927, 402] on div "25 . What are the Three (3) principles of Toyota Way which relate to the Contin…" at bounding box center [693, 378] width 571 height 222
click at [432, 371] on span "Challenge, [PERSON_NAME] Genbutsu (go to the source of the problem), Kaizen" at bounding box center [618, 366] width 420 height 12
click at [193, 124] on input "Challenge, [PERSON_NAME] Genbutsu (go to the source of the problem), Kaizen" at bounding box center [193, 124] width 0 height 0
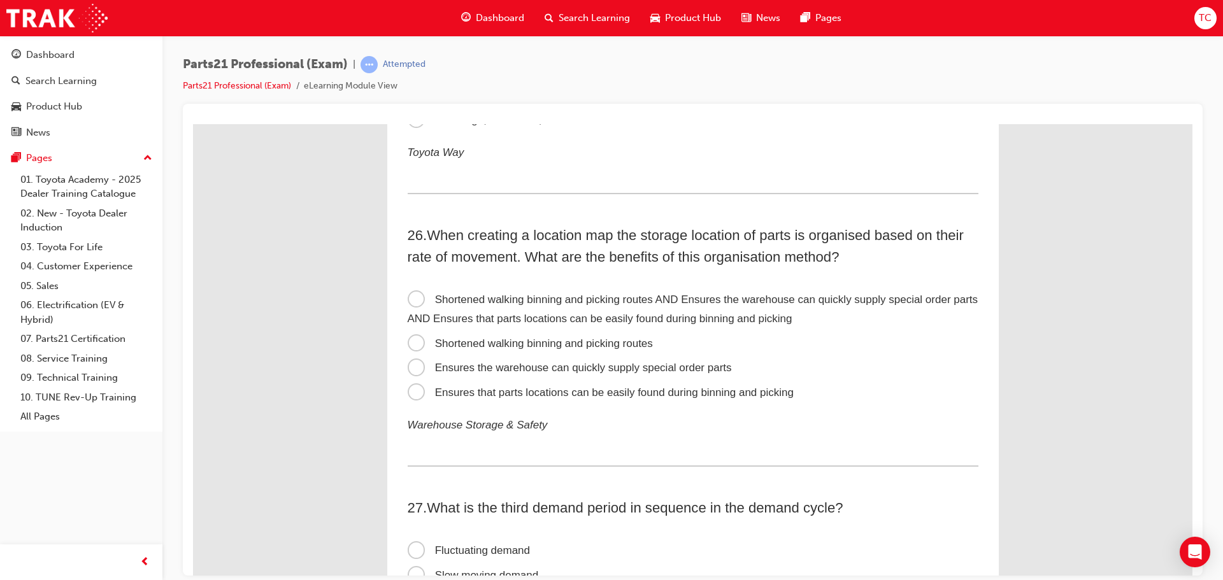
scroll to position [6158, 0]
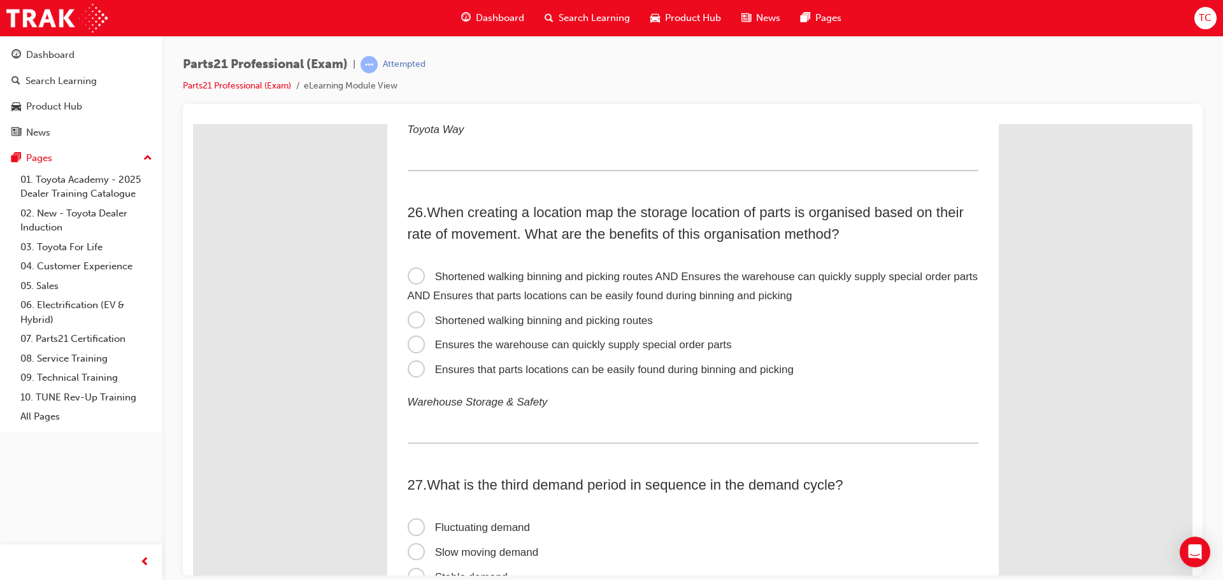
click at [750, 280] on span "Shortened walking binning and picking routes AND Ensures the warehouse can quic…" at bounding box center [693, 286] width 571 height 32
click at [193, 124] on input "Shortened walking binning and picking routes AND Ensures the warehouse can quic…" at bounding box center [193, 124] width 0 height 0
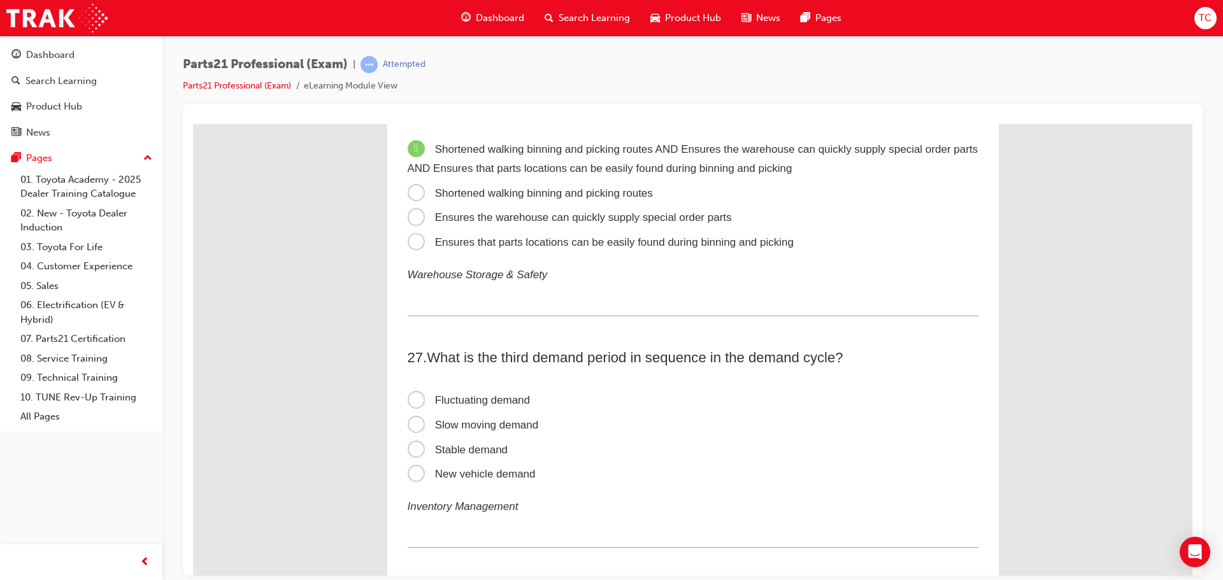
scroll to position [6413, 0]
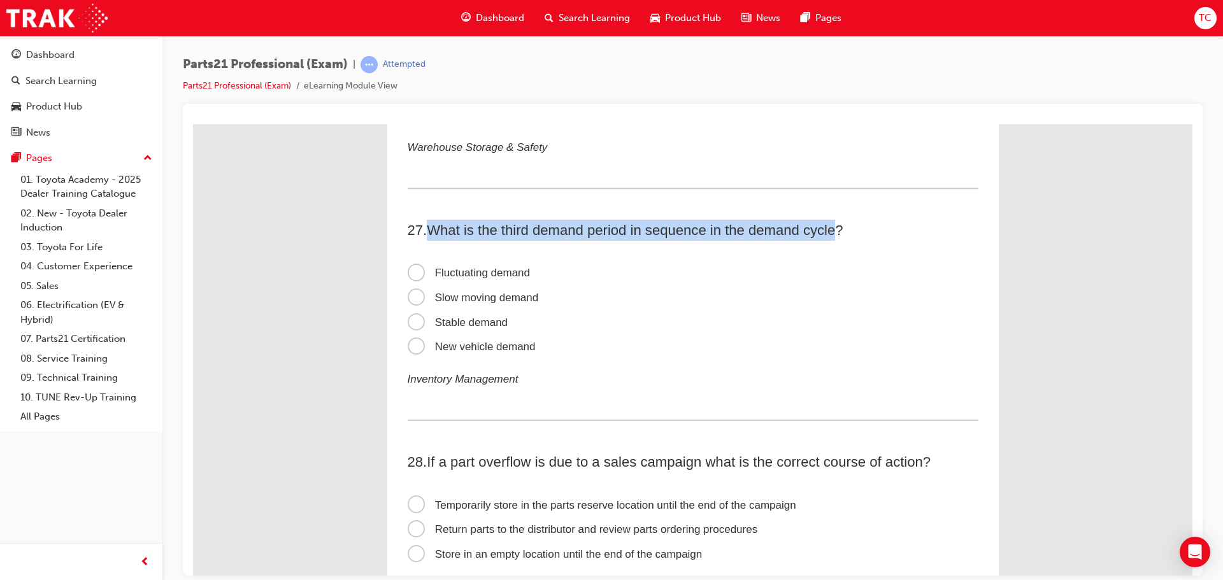
drag, startPoint x: 426, startPoint y: 235, endPoint x: 833, endPoint y: 236, distance: 406.9
click at [833, 236] on span "What is the third demand period in sequence in the demand cycle?" at bounding box center [635, 230] width 416 height 16
copy span "What is the third demand period in sequence in the demand cycle"
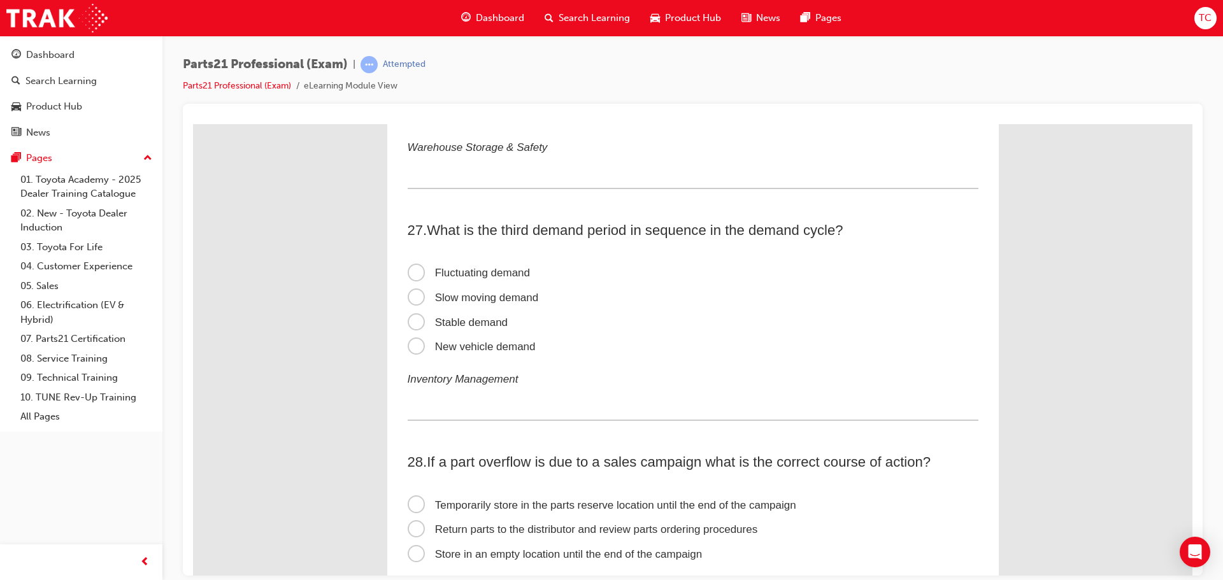
click at [674, 332] on label "Stable demand" at bounding box center [693, 322] width 571 height 25
click at [193, 124] on input "Stable demand" at bounding box center [193, 124] width 0 height 0
click at [469, 293] on span "Slow moving demand" at bounding box center [473, 297] width 131 height 12
click at [193, 124] on input "Slow moving demand" at bounding box center [193, 124] width 0 height 0
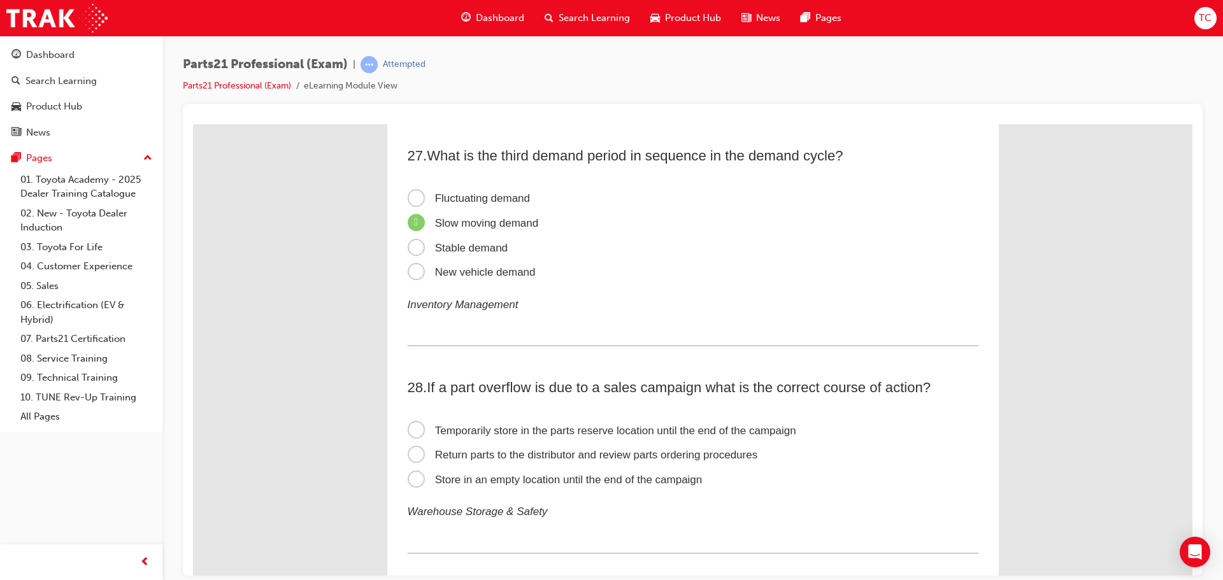
scroll to position [6604, 0]
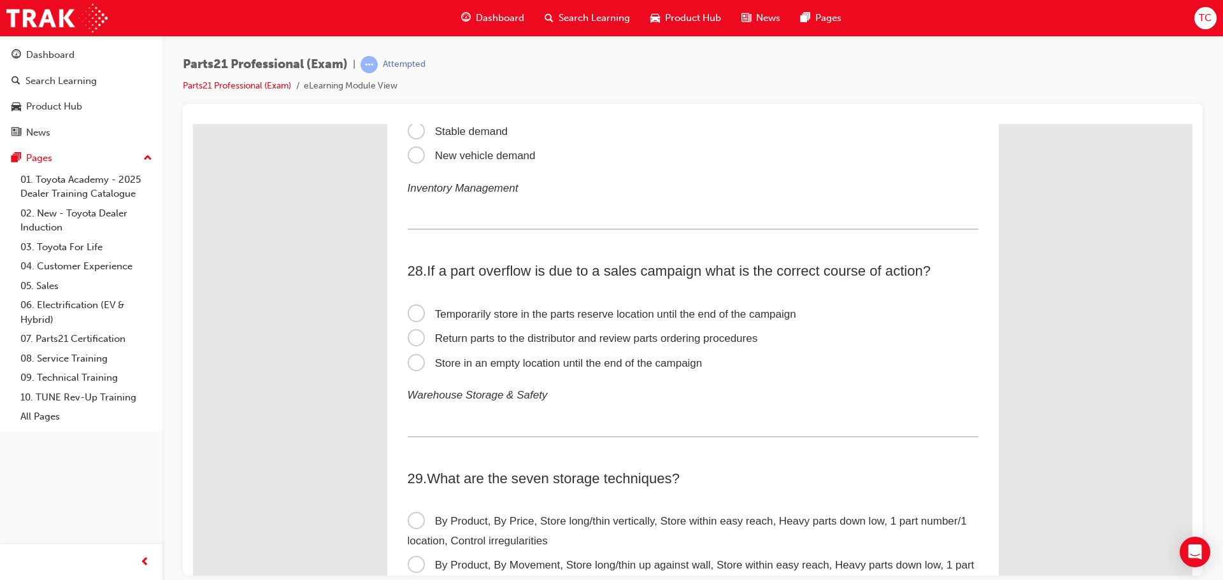
click at [680, 311] on span "Temporarily store in the parts reserve location until the end of the campaign" at bounding box center [602, 314] width 388 height 12
click at [193, 124] on input "Temporarily store in the parts reserve location until the end of the campaign" at bounding box center [193, 124] width 0 height 0
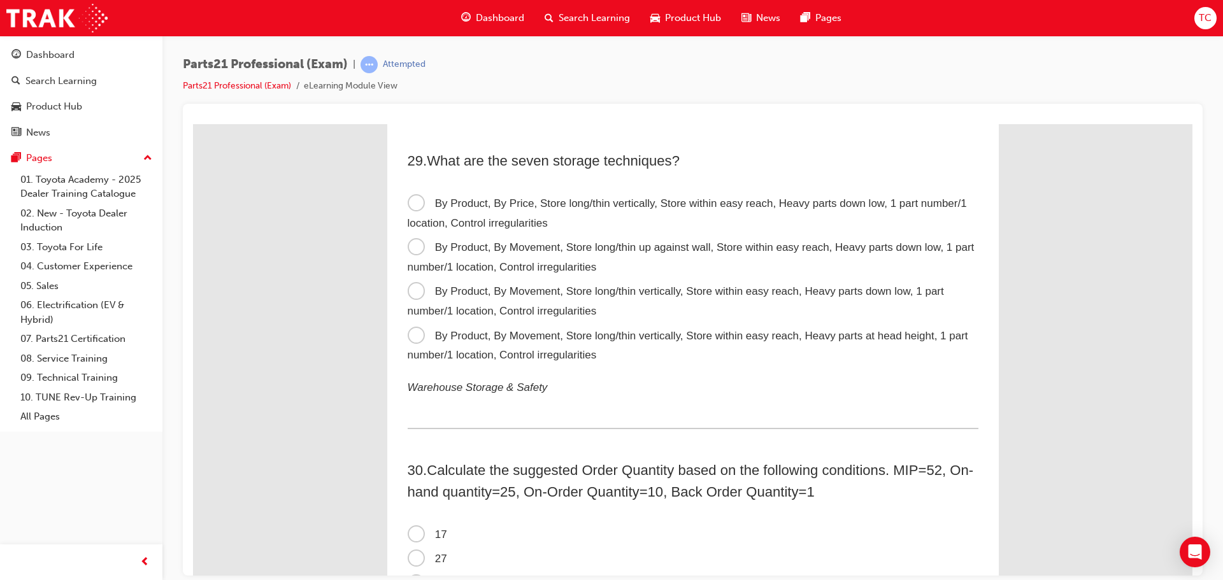
scroll to position [6922, 0]
drag, startPoint x: 693, startPoint y: 167, endPoint x: 427, endPoint y: 167, distance: 266.8
click at [427, 167] on h2 "29 . What are the seven storage techniques?" at bounding box center [693, 159] width 571 height 21
click at [577, 301] on label "By Product, By Movement, Store long/thin vertically, Store within easy reach, H…" at bounding box center [693, 300] width 571 height 44
click at [193, 124] on input "By Product, By Movement, Store long/thin vertically, Store within easy reach, H…" at bounding box center [193, 124] width 0 height 0
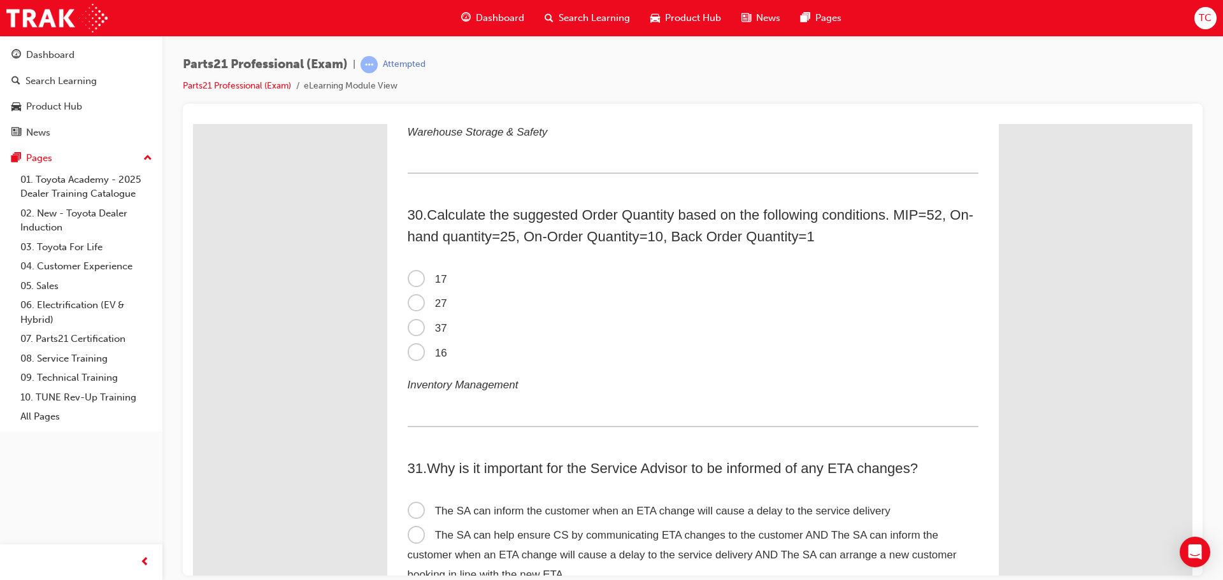
scroll to position [7241, 0]
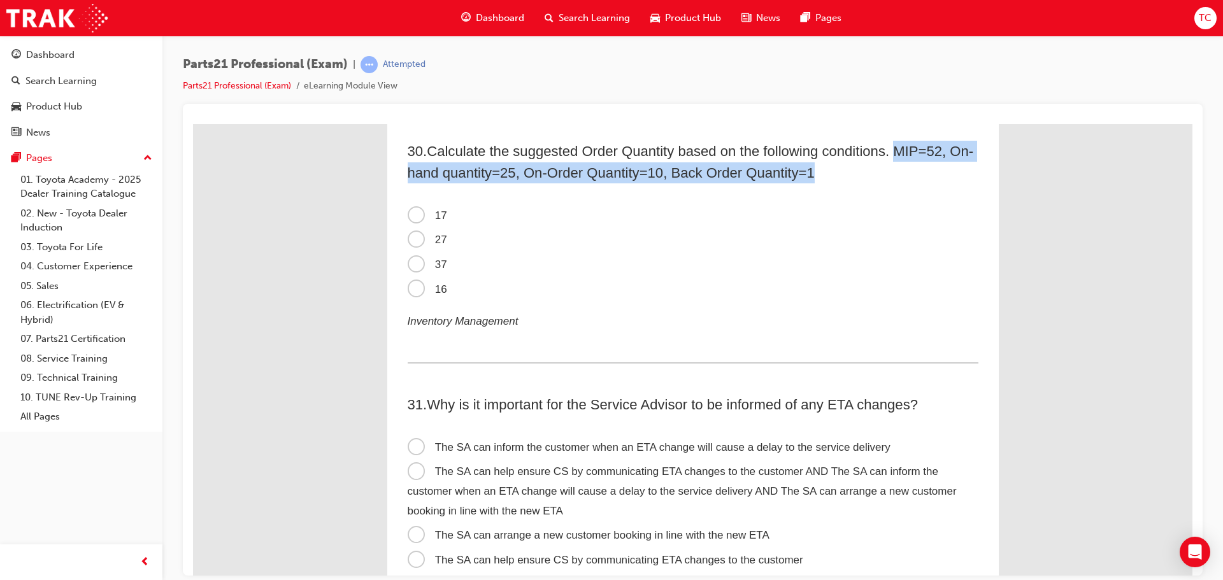
drag, startPoint x: 893, startPoint y: 153, endPoint x: 966, endPoint y: 166, distance: 73.8
click at [965, 166] on h2 "30 . Calculate the suggested Order Quantity based on the following conditions. …" at bounding box center [693, 161] width 571 height 42
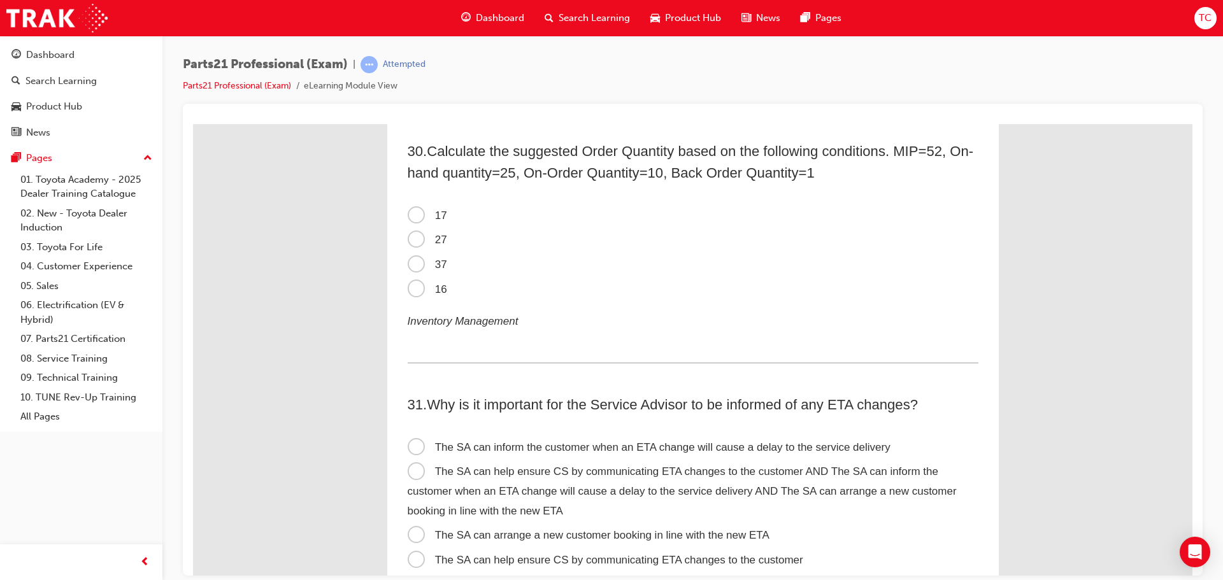
click at [888, 278] on label "16" at bounding box center [693, 289] width 571 height 25
click at [193, 124] on input "16" at bounding box center [193, 124] width 0 height 0
drag, startPoint x: 578, startPoint y: 151, endPoint x: 712, endPoint y: 157, distance: 133.8
click at [712, 157] on span "Calculate the suggested Order Quantity based on the following conditions. MIP=5…" at bounding box center [691, 161] width 566 height 37
click at [724, 223] on label "17" at bounding box center [693, 215] width 571 height 25
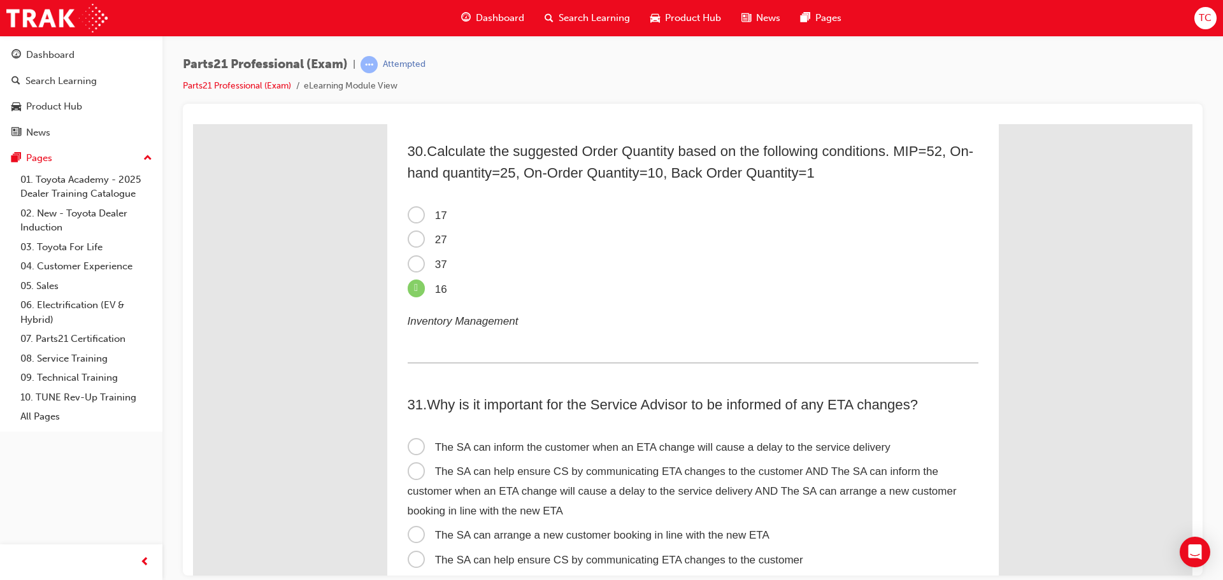
click at [193, 124] on input "17" at bounding box center [193, 124] width 0 height 0
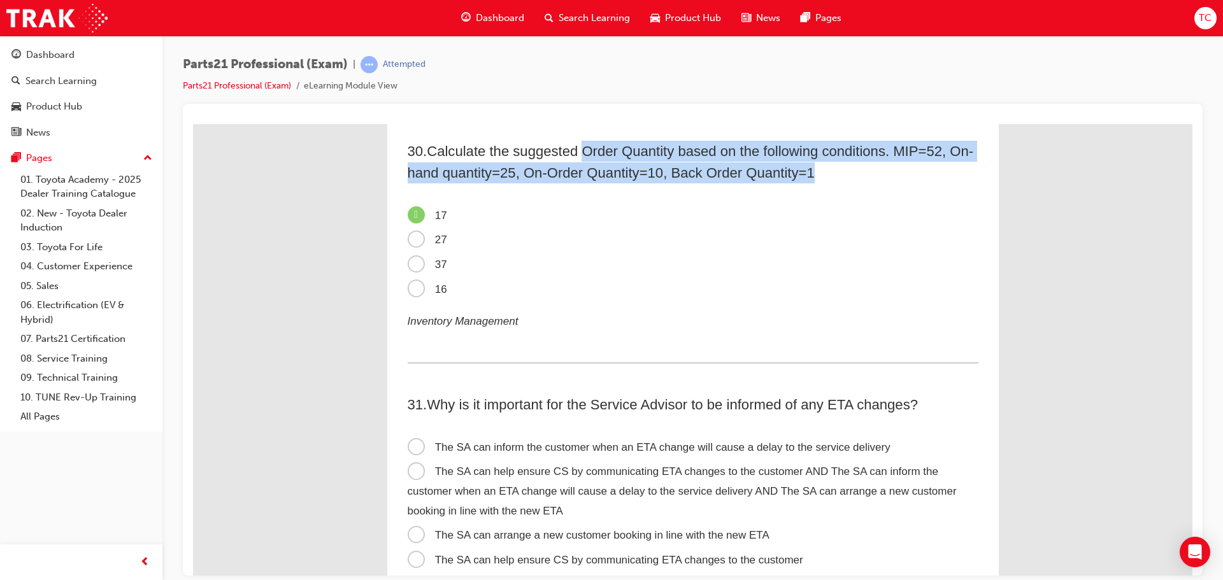
drag, startPoint x: 585, startPoint y: 154, endPoint x: 951, endPoint y: 171, distance: 366.5
click at [951, 171] on h2 "30 . Calculate the suggested Order Quantity based on the following conditions. …" at bounding box center [693, 161] width 571 height 42
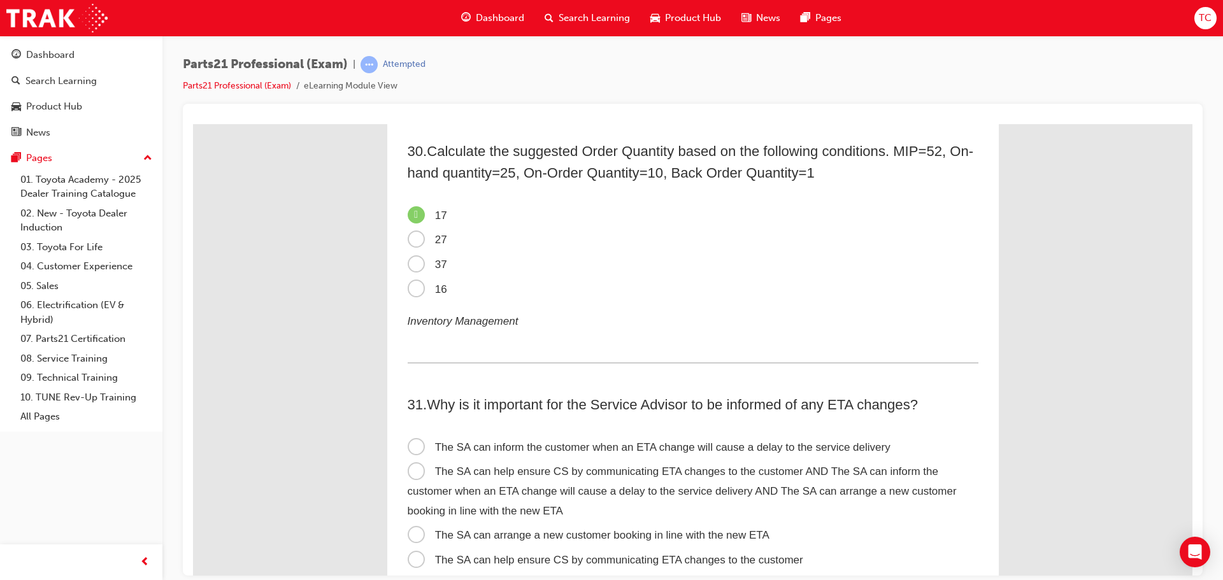
click at [667, 300] on label "16" at bounding box center [693, 289] width 571 height 25
click at [193, 124] on input "16" at bounding box center [193, 124] width 0 height 0
click at [423, 217] on span "17" at bounding box center [427, 215] width 39 height 12
click at [193, 124] on input "17" at bounding box center [193, 124] width 0 height 0
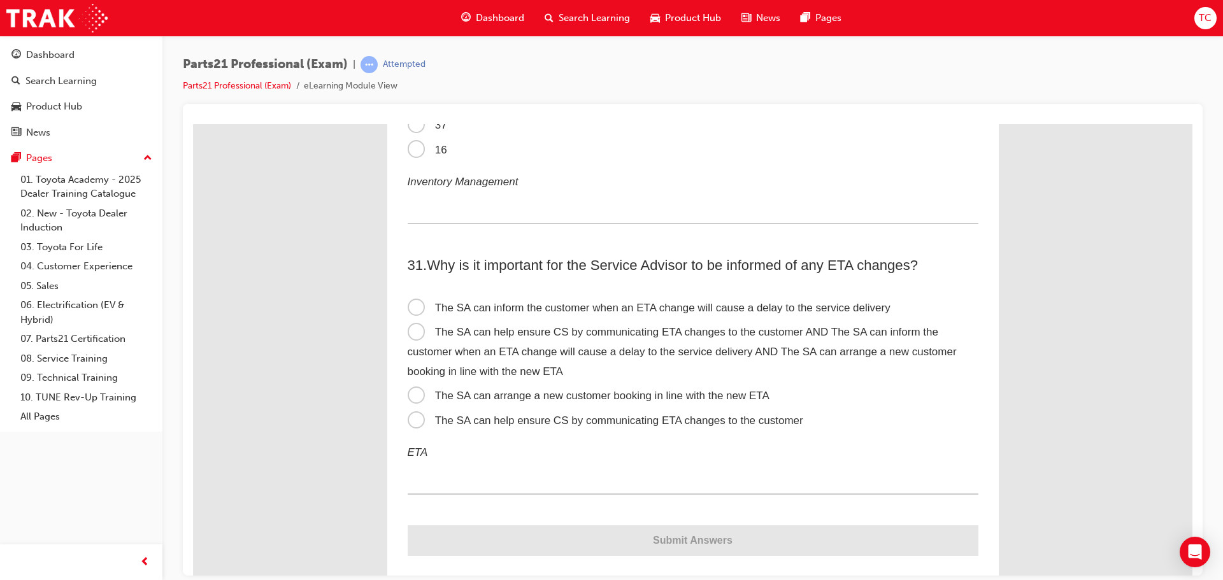
scroll to position [7401, 0]
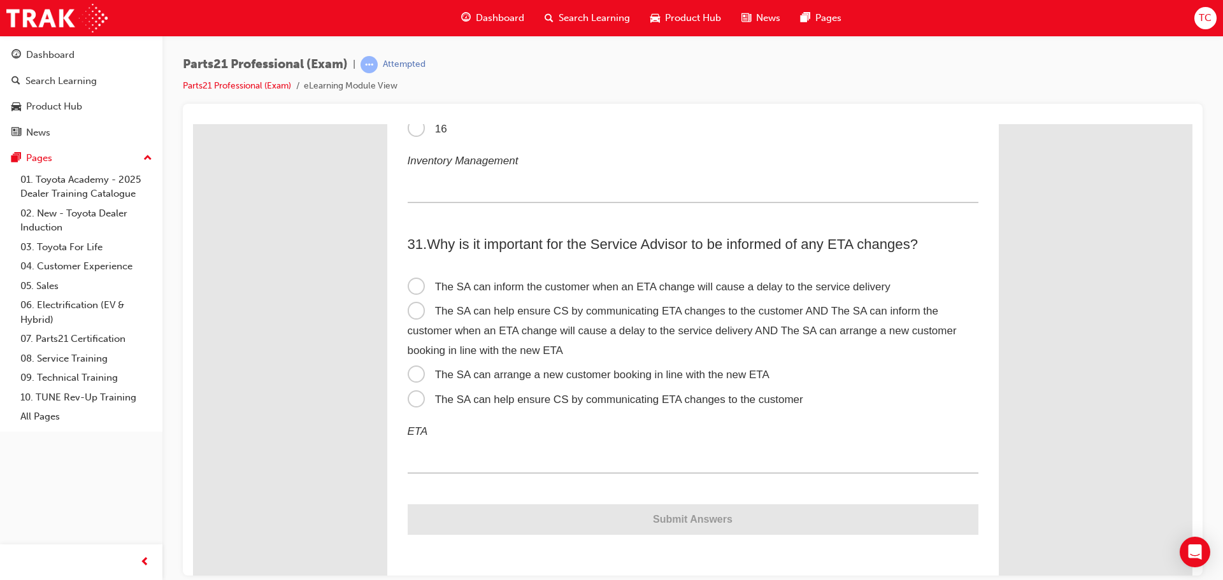
click at [409, 306] on span "The SA can help ensure CS by communicating ETA changes to the customer AND The …" at bounding box center [682, 329] width 549 height 51
click at [193, 124] on input "The SA can help ensure CS by communicating ETA changes to the customer AND The …" at bounding box center [193, 124] width 0 height 0
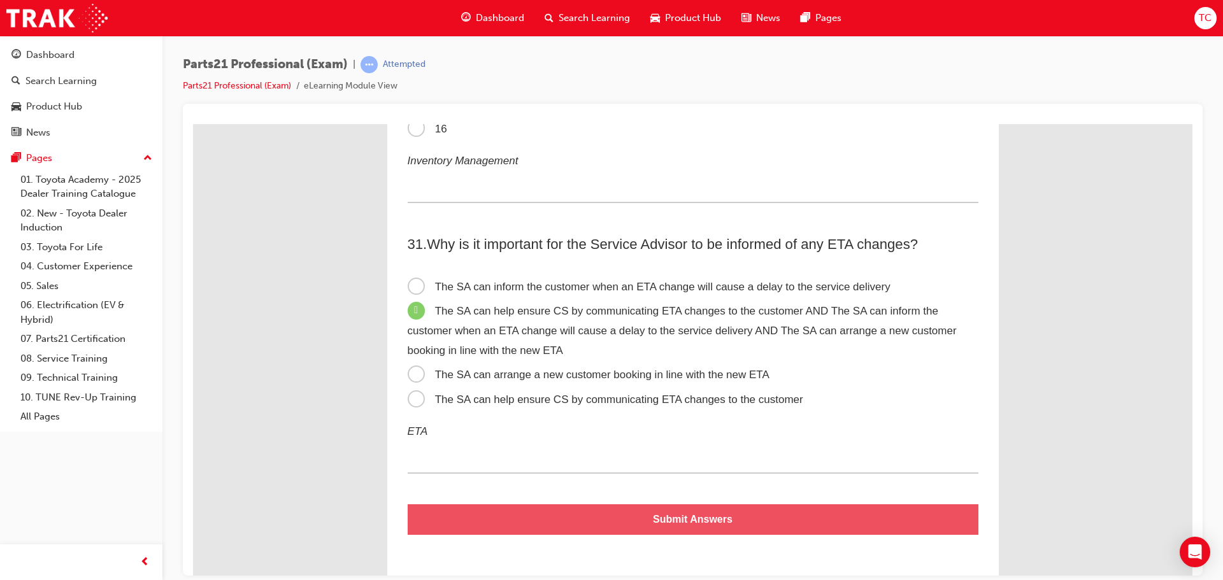
click at [636, 525] on button "Submit Answers" at bounding box center [693, 519] width 571 height 31
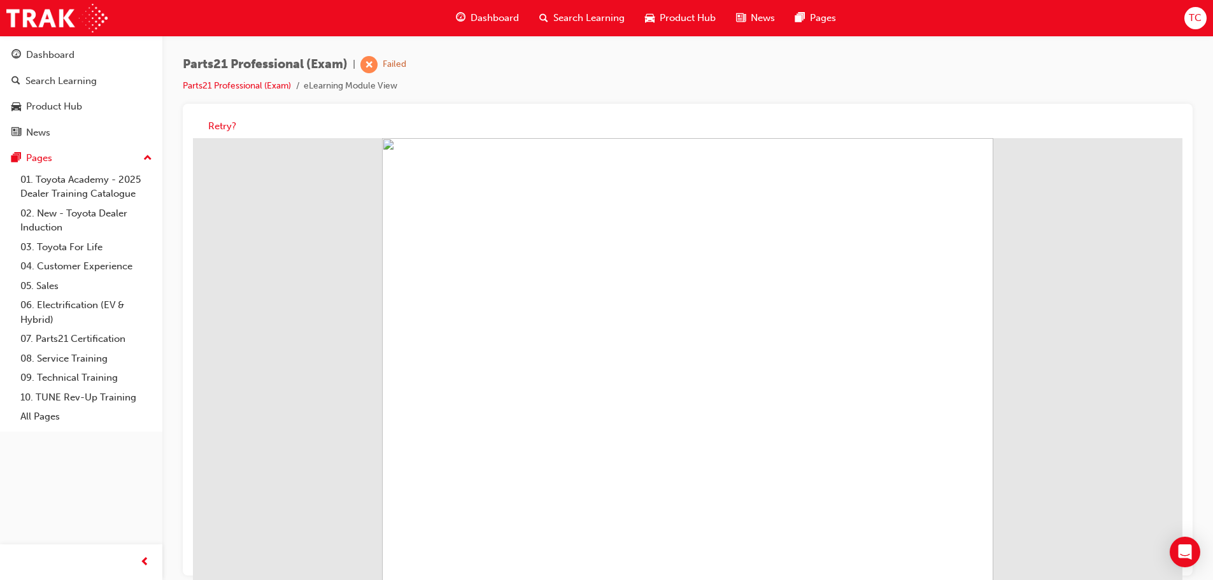
scroll to position [10, 0]
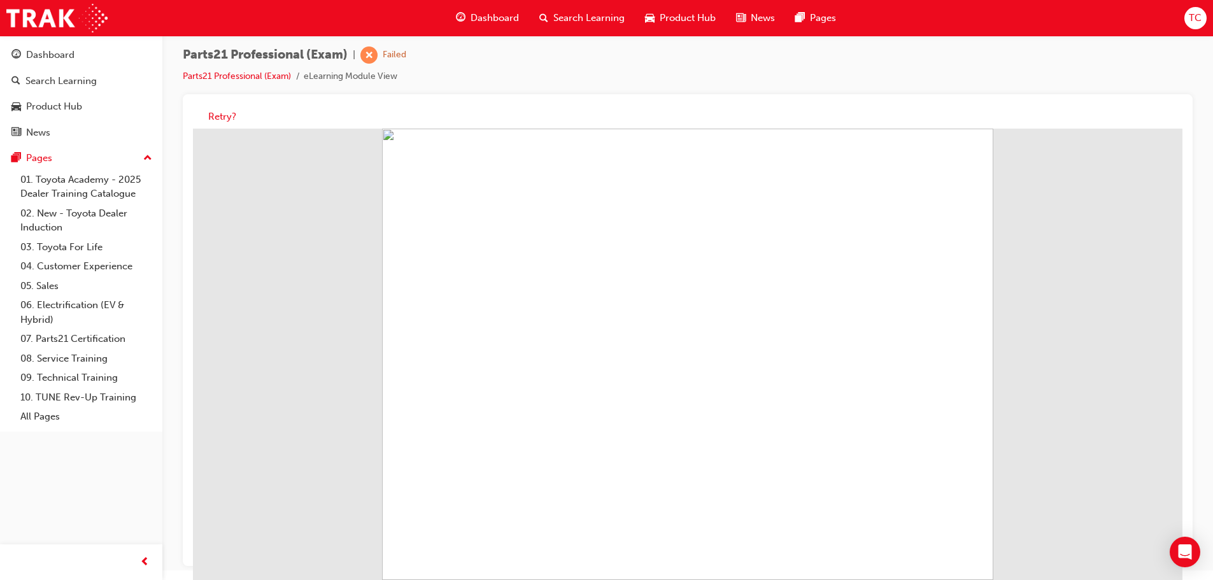
drag, startPoint x: 747, startPoint y: 451, endPoint x: 607, endPoint y: 449, distance: 140.1
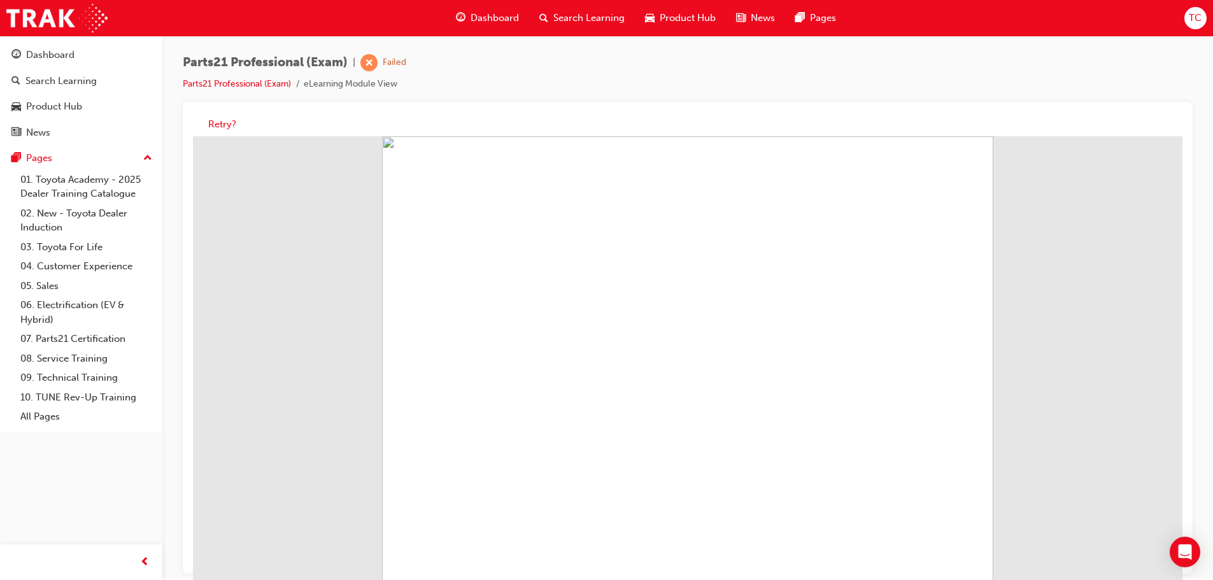
scroll to position [0, 0]
click at [216, 127] on button "Retry?" at bounding box center [222, 126] width 28 height 15
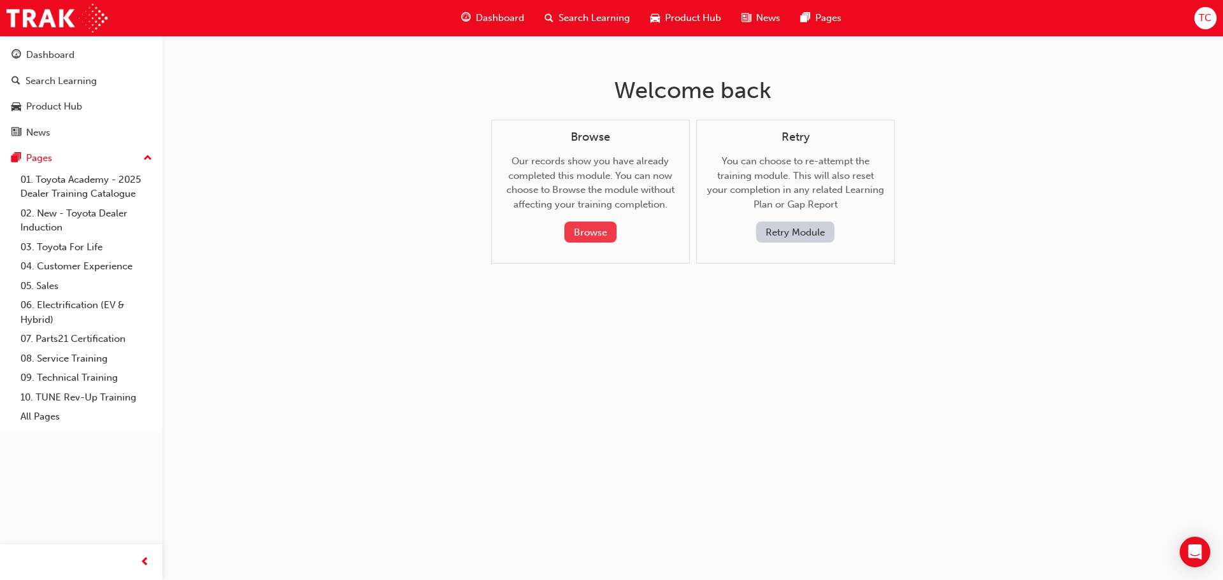
click at [569, 234] on button "Browse" at bounding box center [590, 232] width 52 height 21
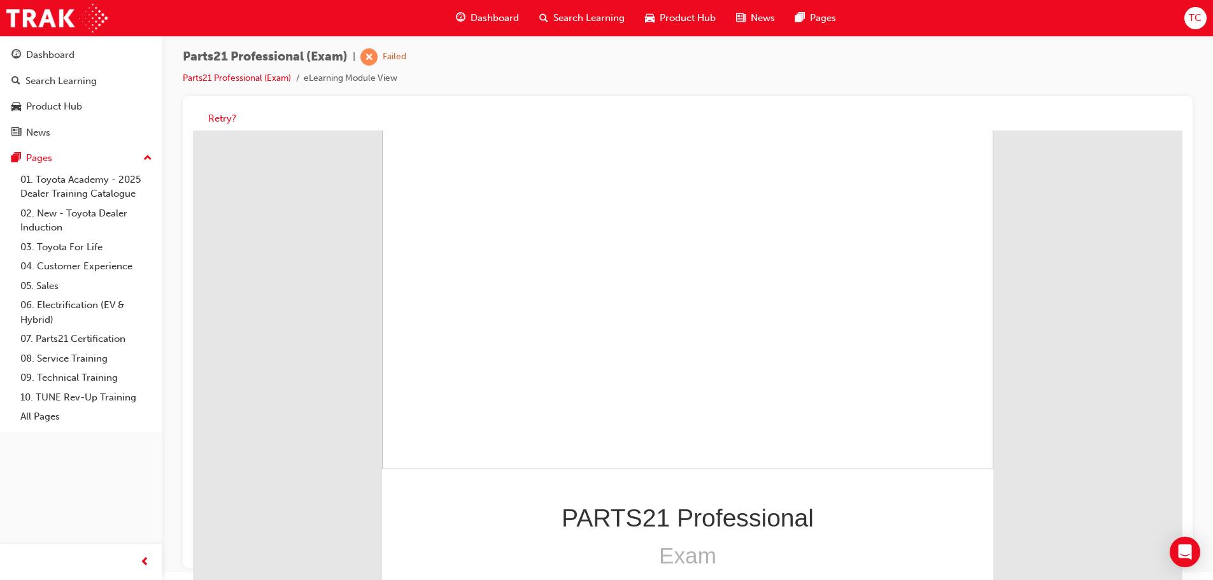
scroll to position [10, 0]
click at [220, 118] on button "Retry?" at bounding box center [222, 117] width 28 height 15
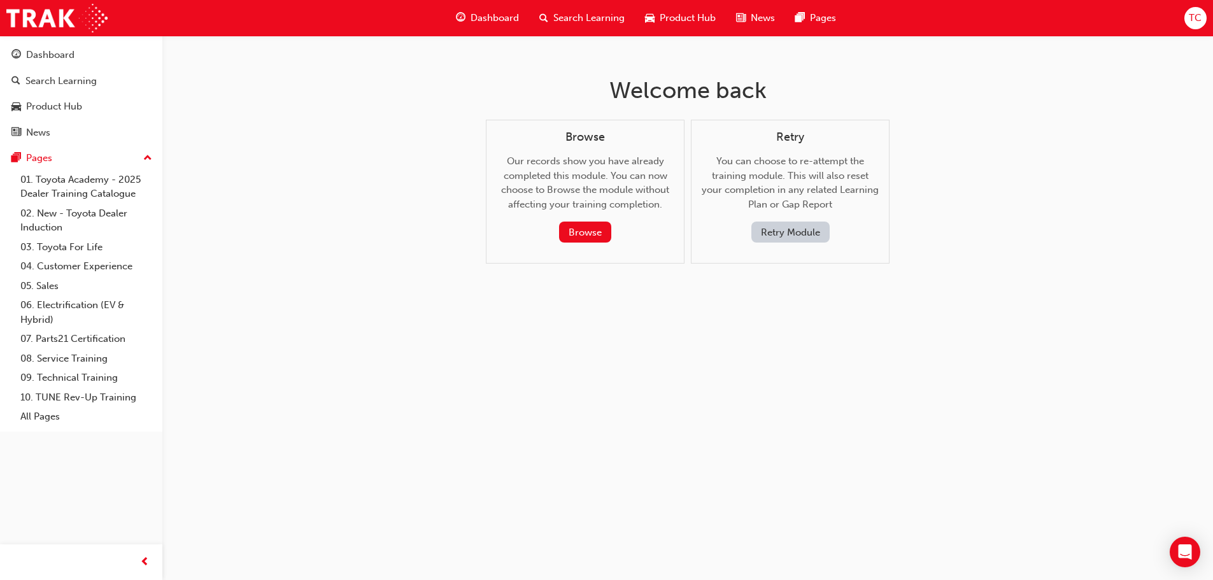
scroll to position [0, 0]
click at [749, 223] on div "Retry Module" at bounding box center [795, 232] width 157 height 21
click at [793, 238] on button "Retry Module" at bounding box center [795, 232] width 78 height 21
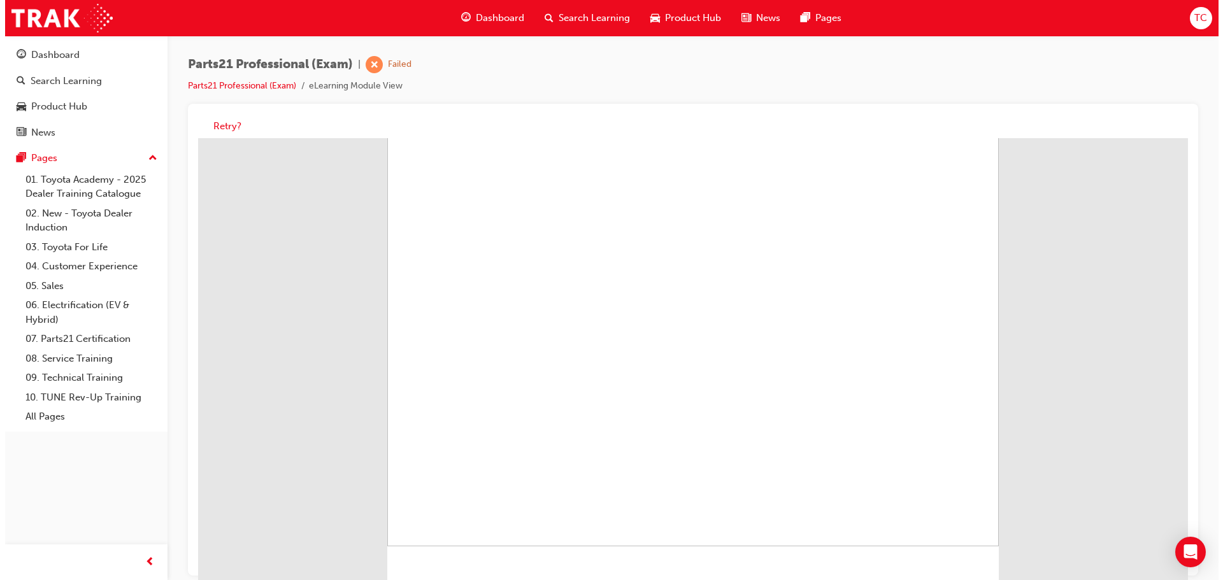
scroll to position [113, 0]
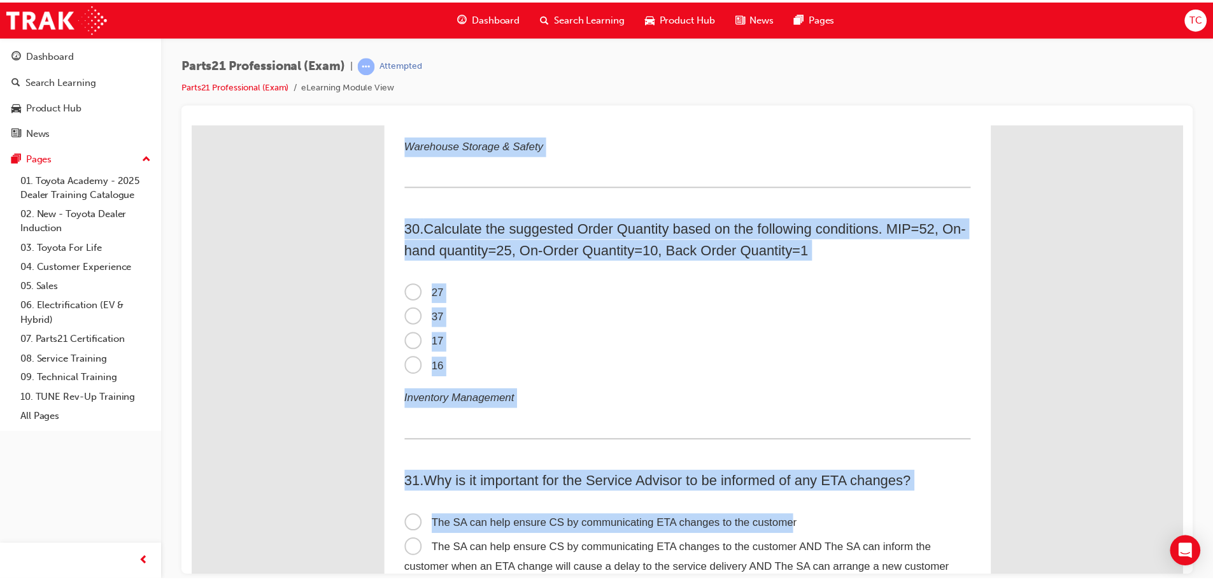
scroll to position [7401, 0]
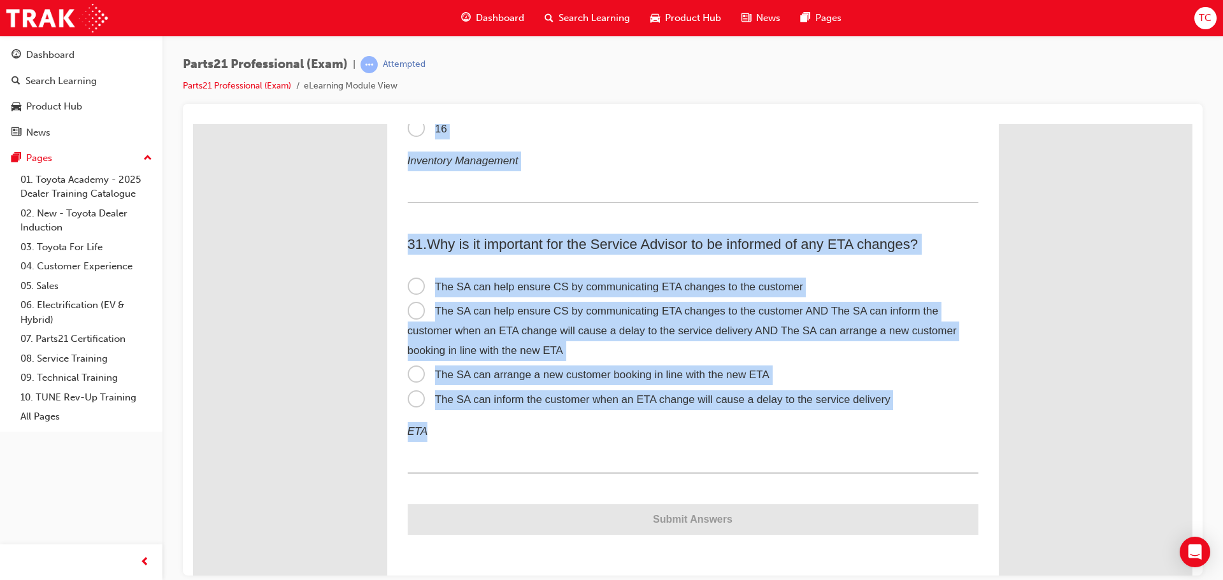
drag, startPoint x: 400, startPoint y: 171, endPoint x: 758, endPoint y: 426, distance: 439.1
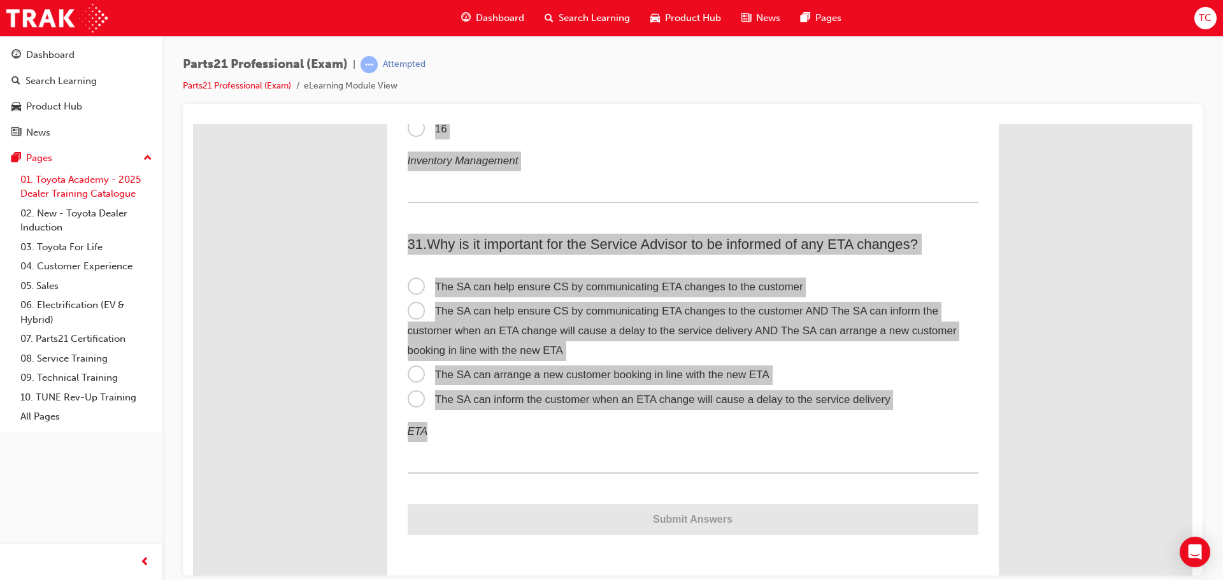
click at [59, 184] on link "01. Toyota Academy - 2025 Dealer Training Catalogue" at bounding box center [86, 187] width 142 height 34
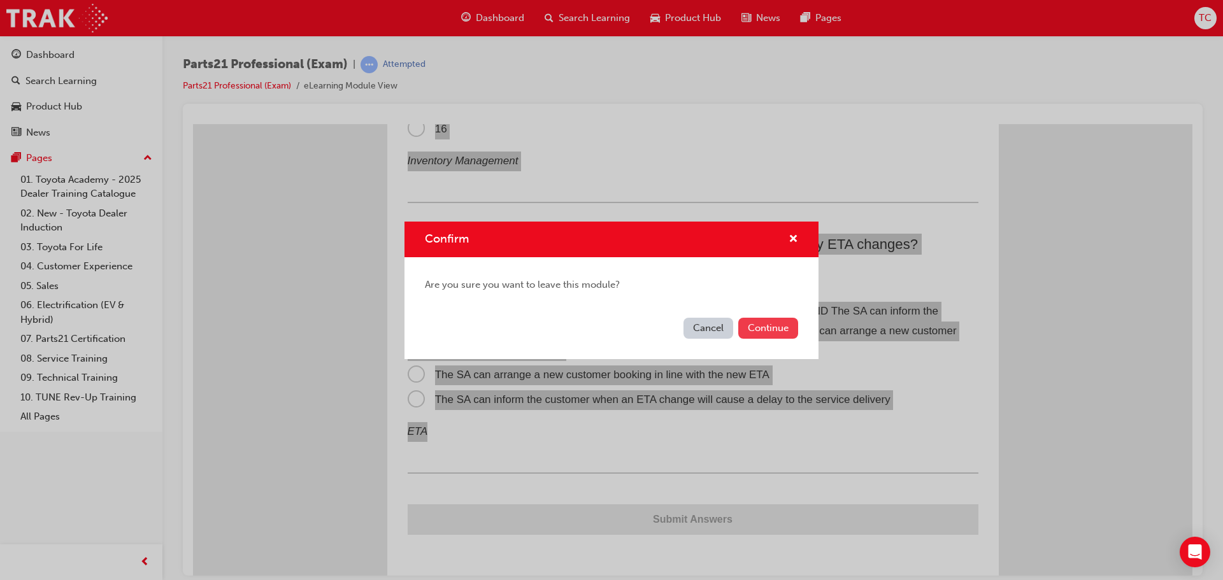
click at [779, 330] on button "Continue" at bounding box center [768, 328] width 60 height 21
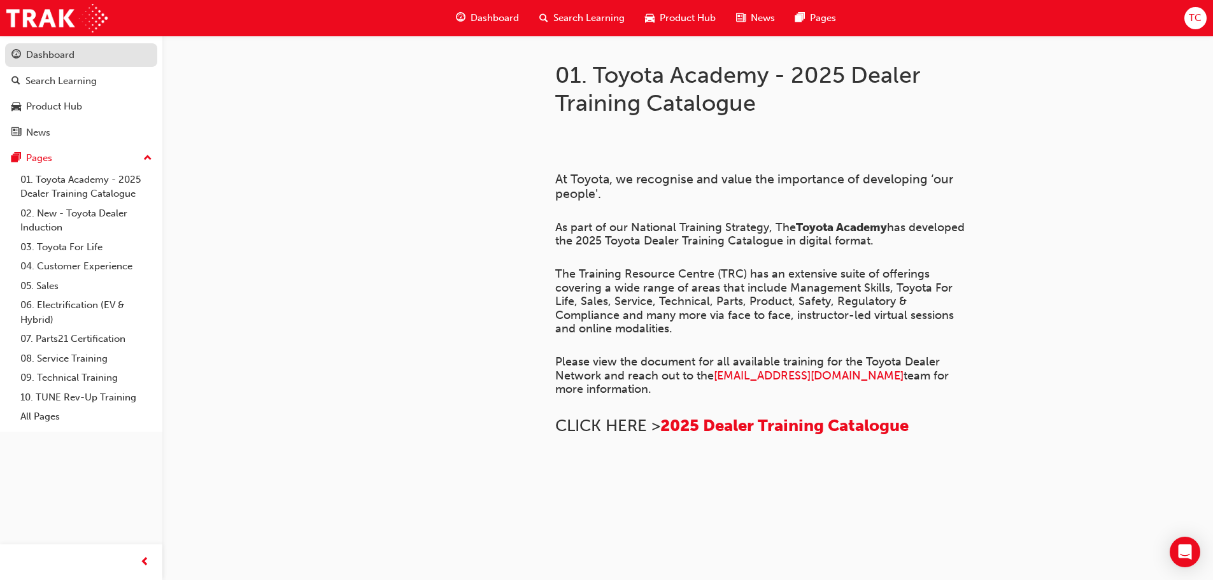
click at [48, 60] on div "Dashboard" at bounding box center [50, 55] width 48 height 15
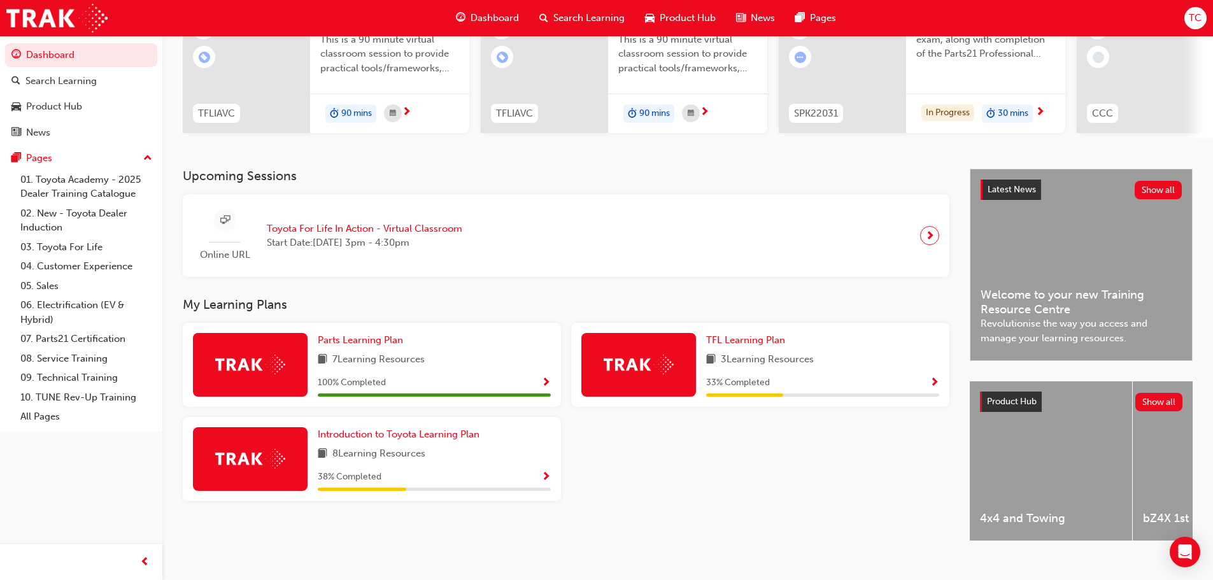
scroll to position [181, 0]
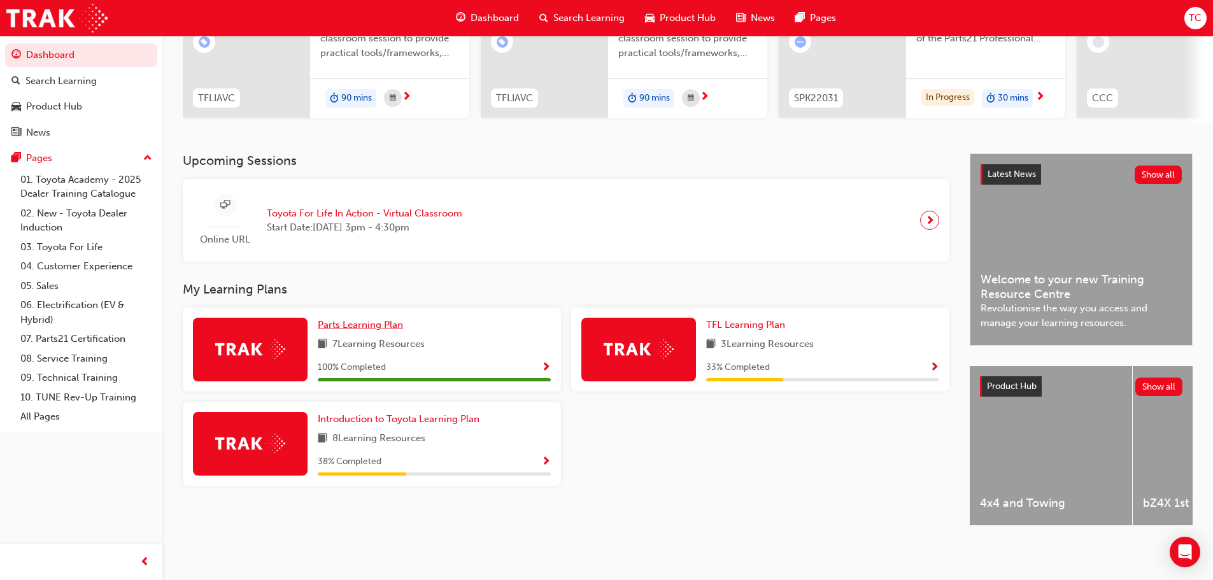
click at [368, 319] on span "Parts Learning Plan" at bounding box center [360, 324] width 85 height 11
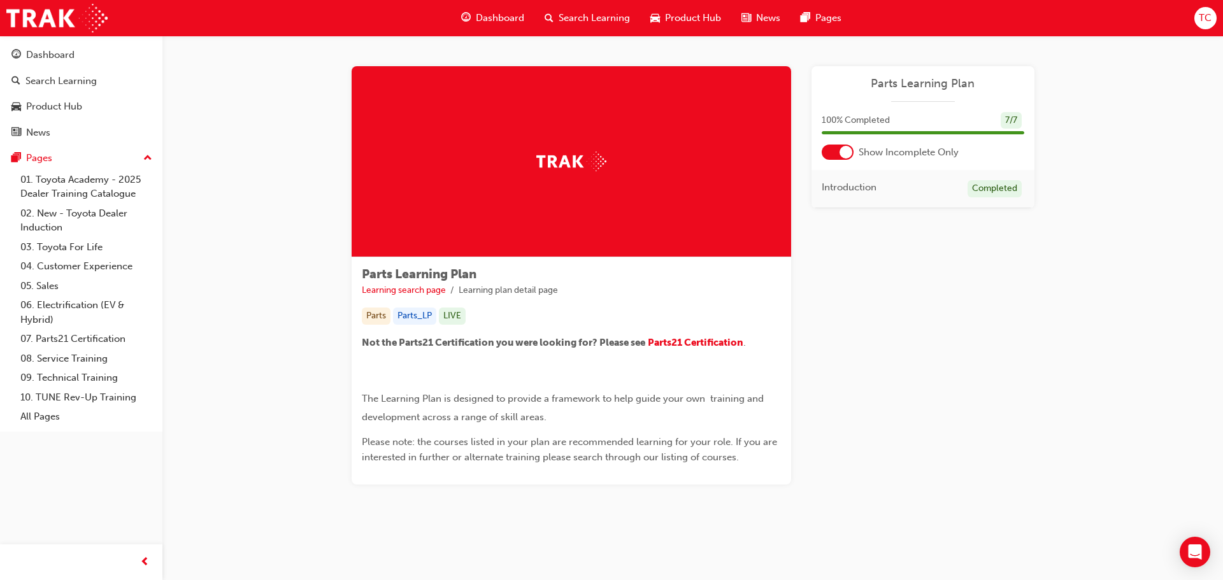
click at [840, 146] on div at bounding box center [837, 152] width 32 height 15
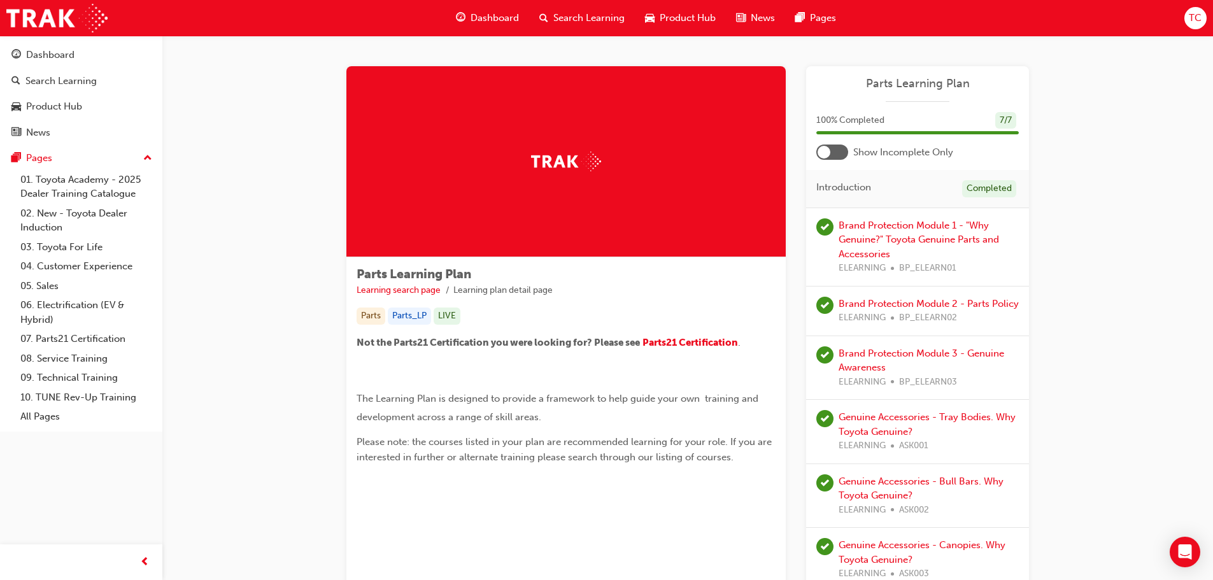
click at [201, 287] on div "Parts Learning Plan Learning search page Learning plan detail page Parts Learni…" at bounding box center [687, 376] width 1051 height 681
click at [78, 162] on div "Pages" at bounding box center [80, 158] width 139 height 16
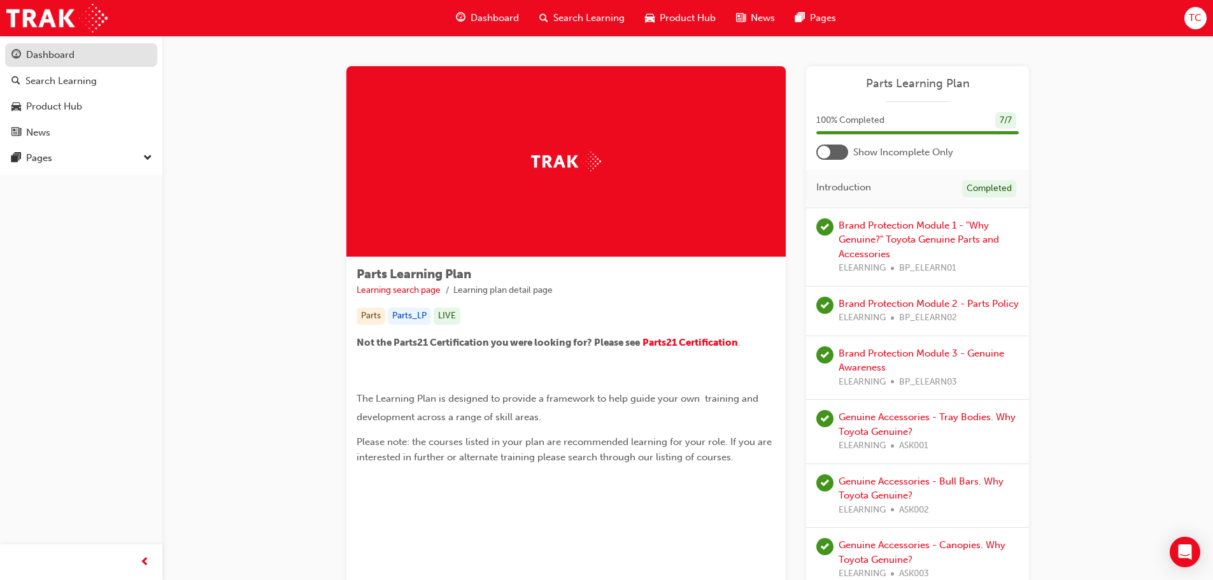
click at [87, 59] on div "Dashboard" at bounding box center [80, 55] width 139 height 16
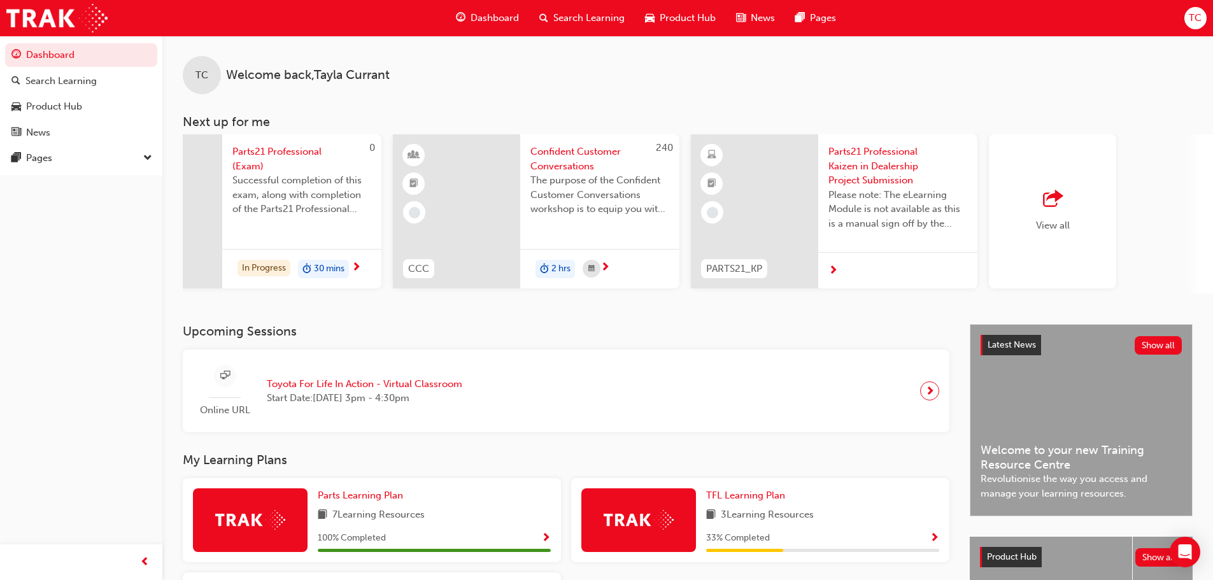
scroll to position [0, 756]
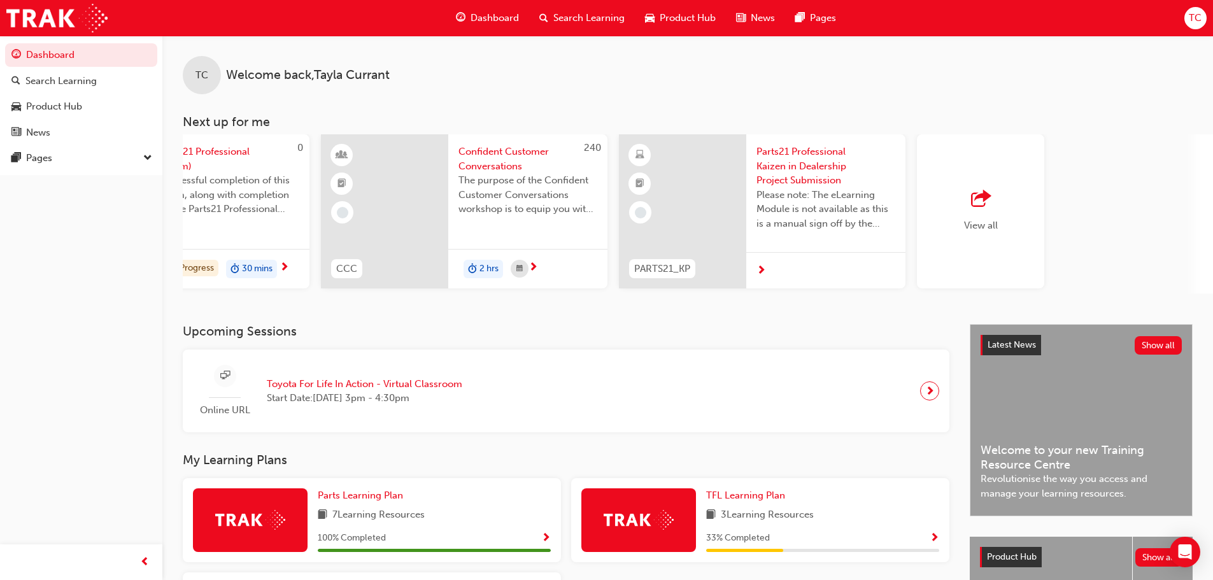
click at [1002, 221] on div "View all" at bounding box center [980, 211] width 127 height 154
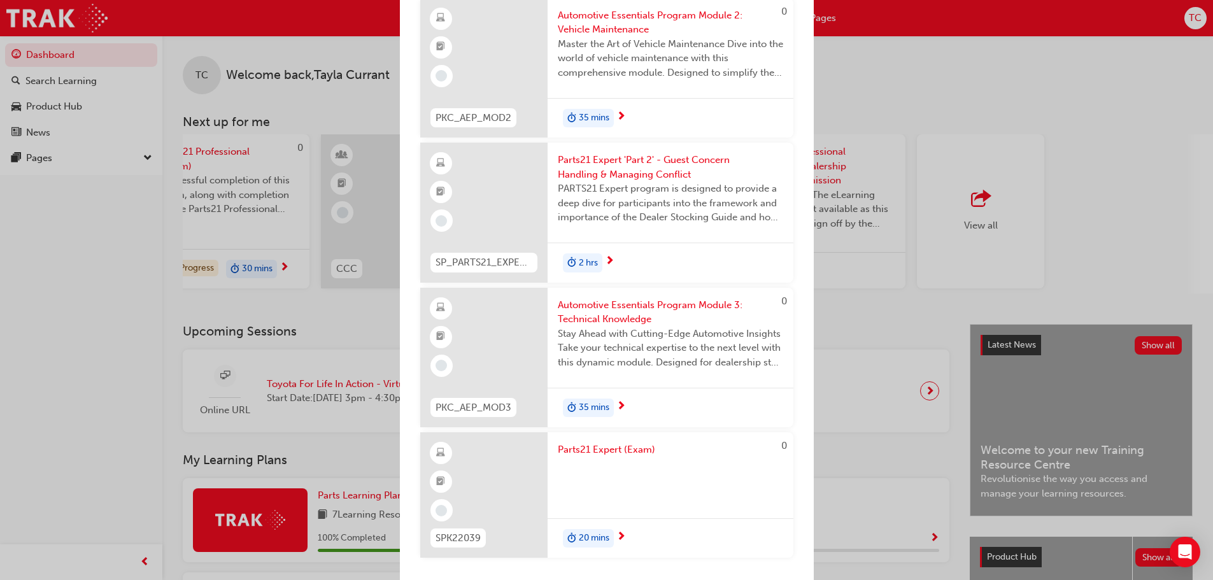
scroll to position [1030, 0]
click at [1208, 160] on div "Next up for me 0 TFLIAVC Toyota For Life In Action - Virtual Classroom This is …" at bounding box center [606, 290] width 1213 height 580
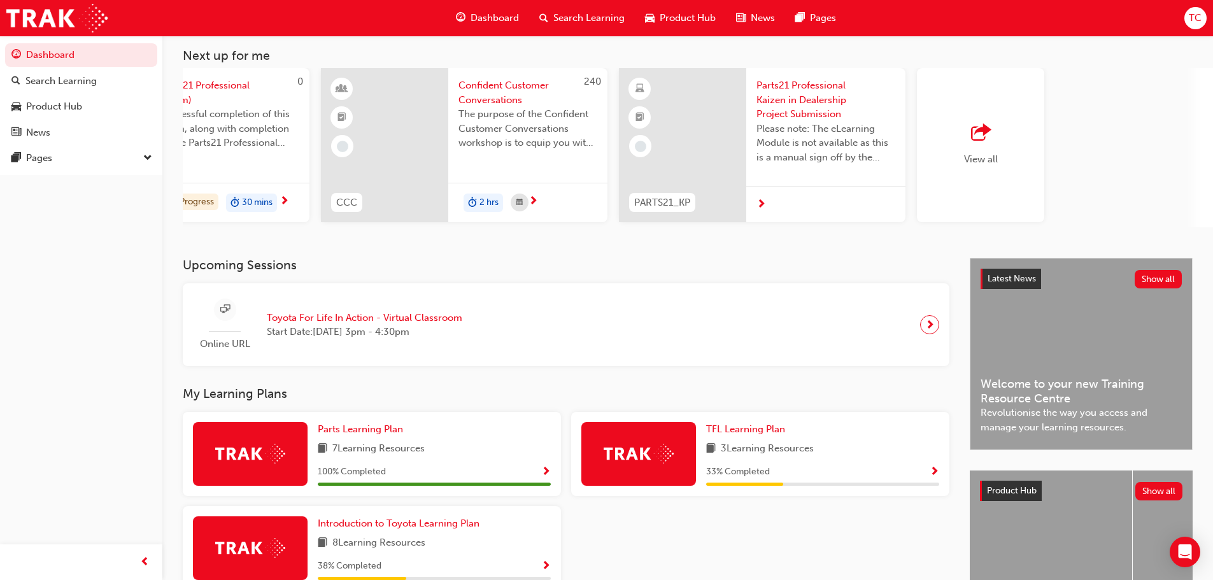
scroll to position [127, 0]
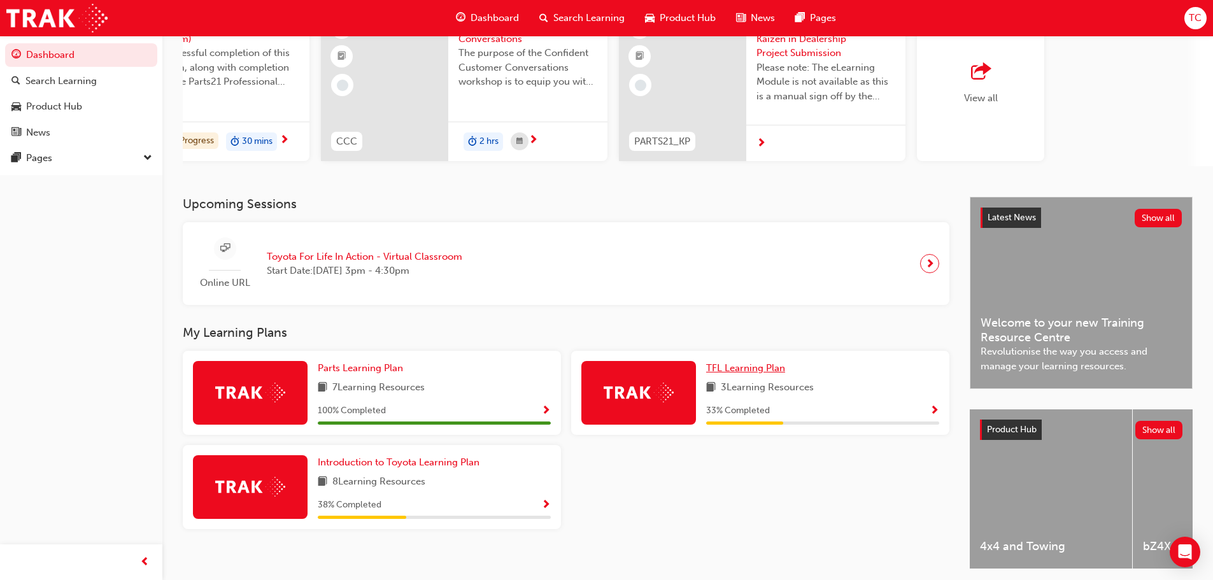
click at [766, 370] on span "TFL Learning Plan" at bounding box center [745, 367] width 79 height 11
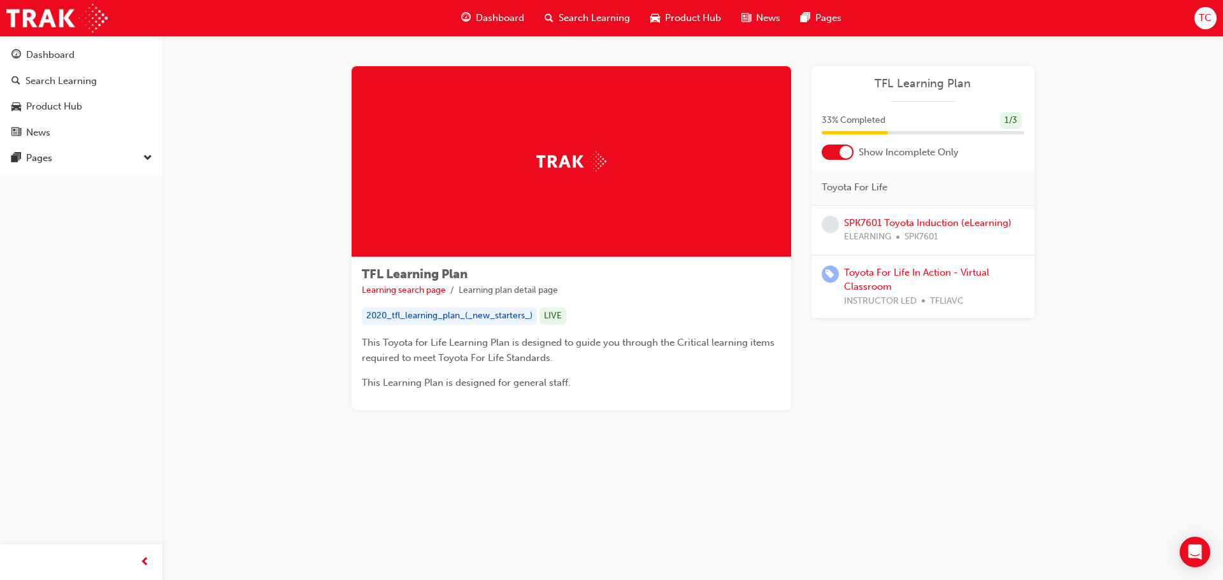
click at [849, 158] on div at bounding box center [837, 152] width 32 height 15
click at [973, 227] on link "SPK7601 Toyota Induction (eLearning)" at bounding box center [927, 222] width 167 height 11
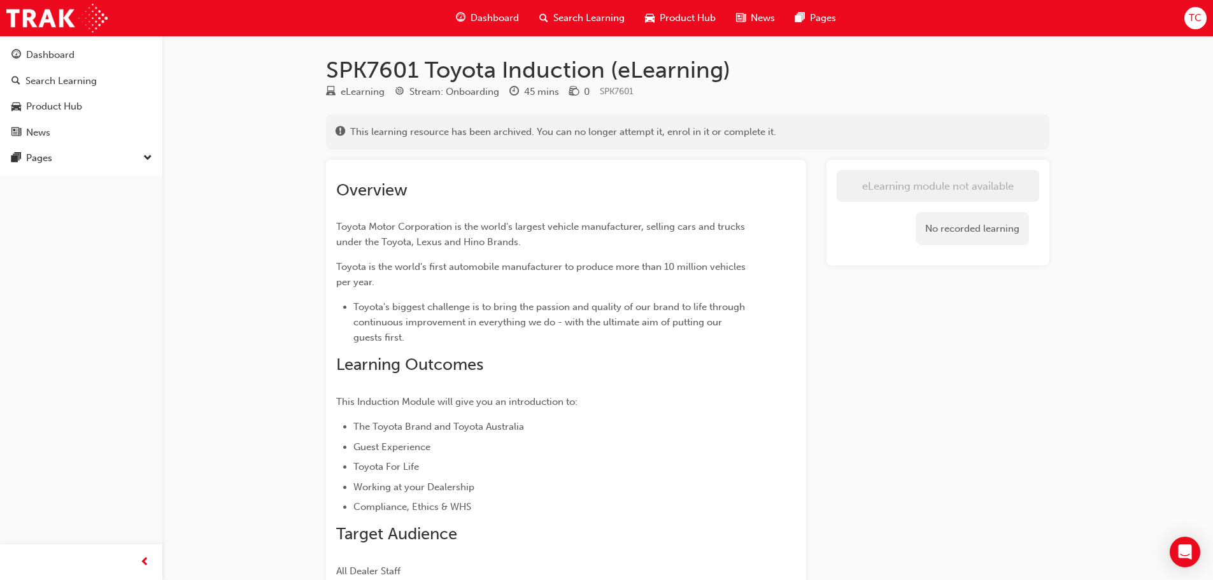
click at [505, 23] on span "Dashboard" at bounding box center [495, 18] width 48 height 15
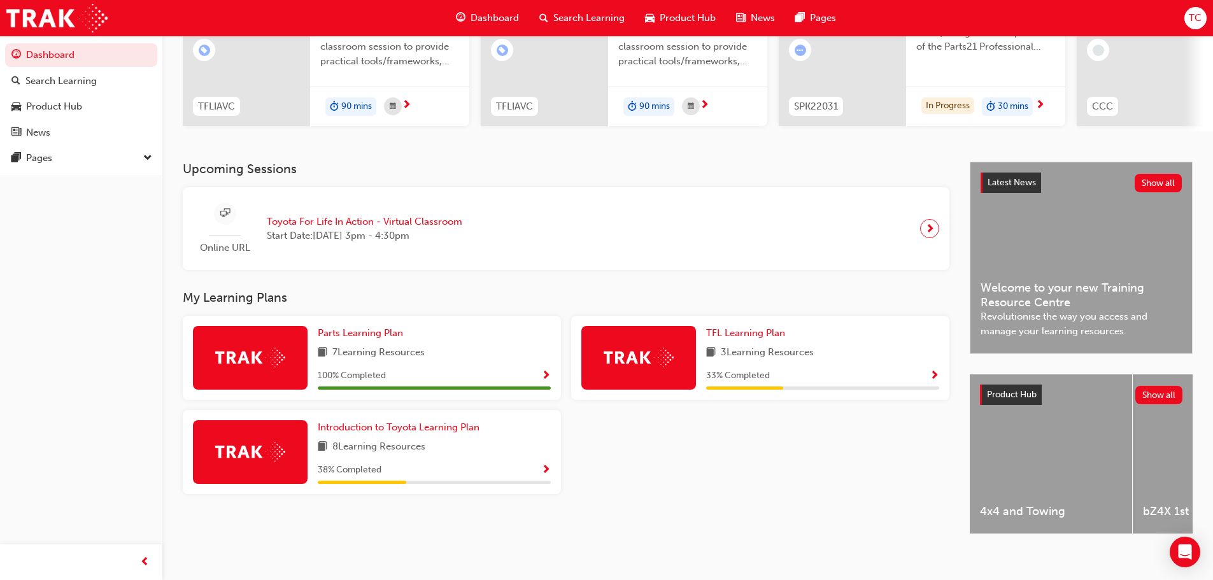
scroll to position [181, 0]
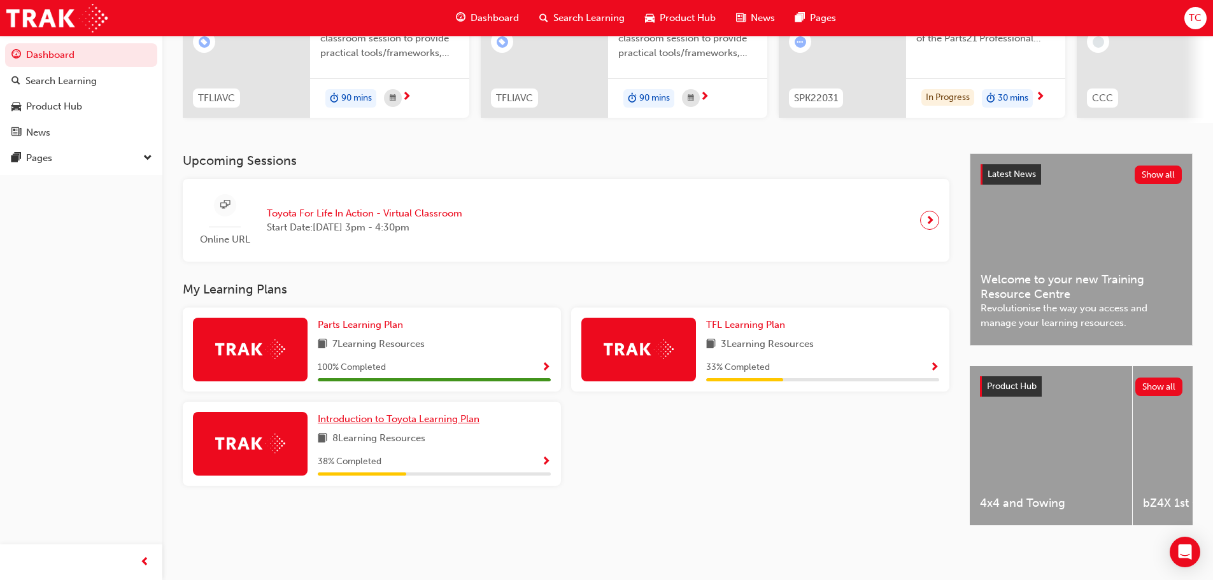
click at [355, 419] on link "Introduction to Toyota Learning Plan" at bounding box center [401, 419] width 167 height 15
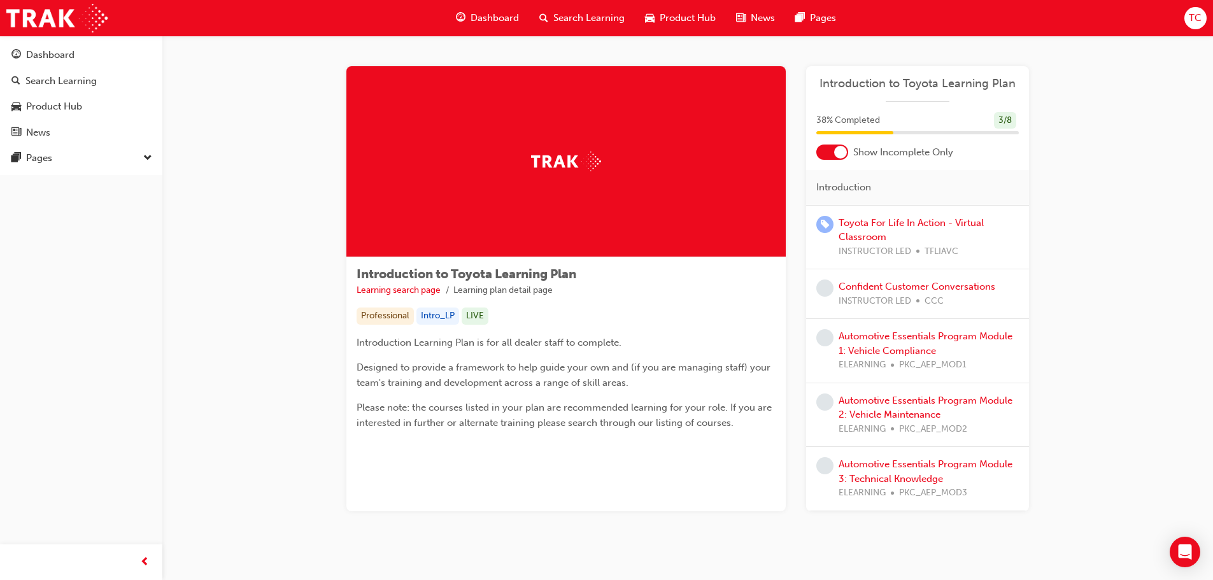
click at [833, 153] on div at bounding box center [832, 152] width 32 height 15
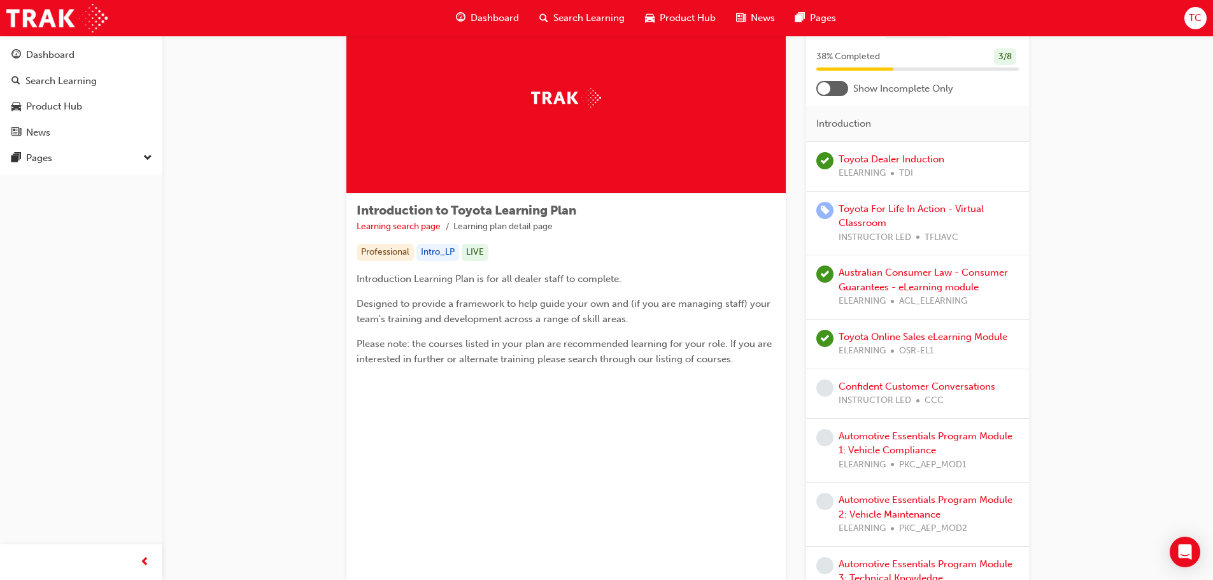
scroll to position [127, 0]
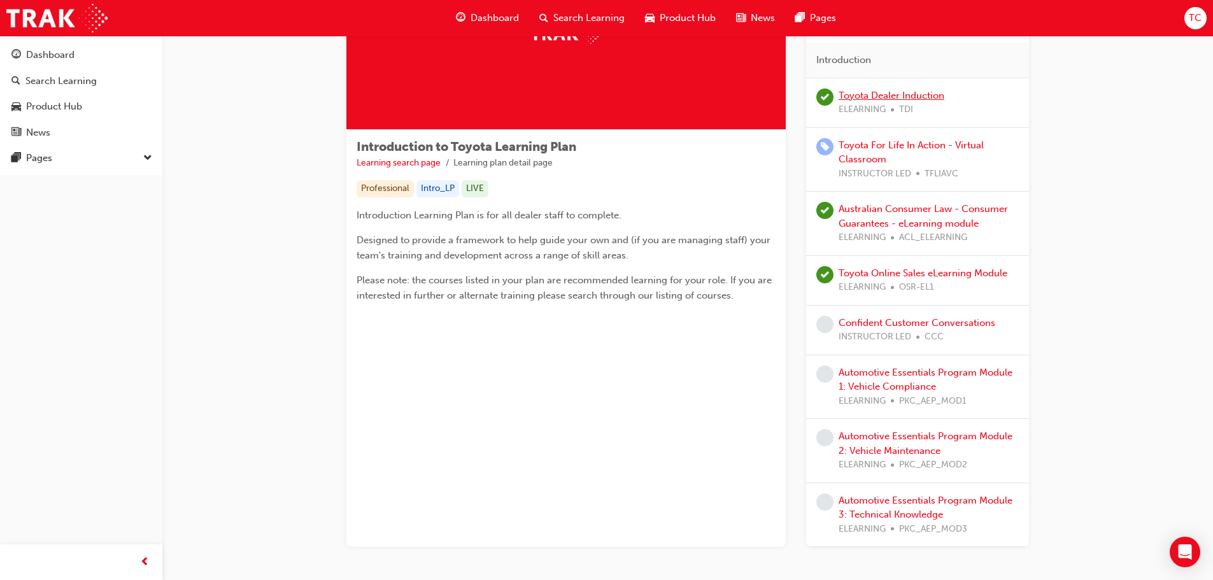
click at [907, 95] on link "Toyota Dealer Induction" at bounding box center [892, 95] width 106 height 11
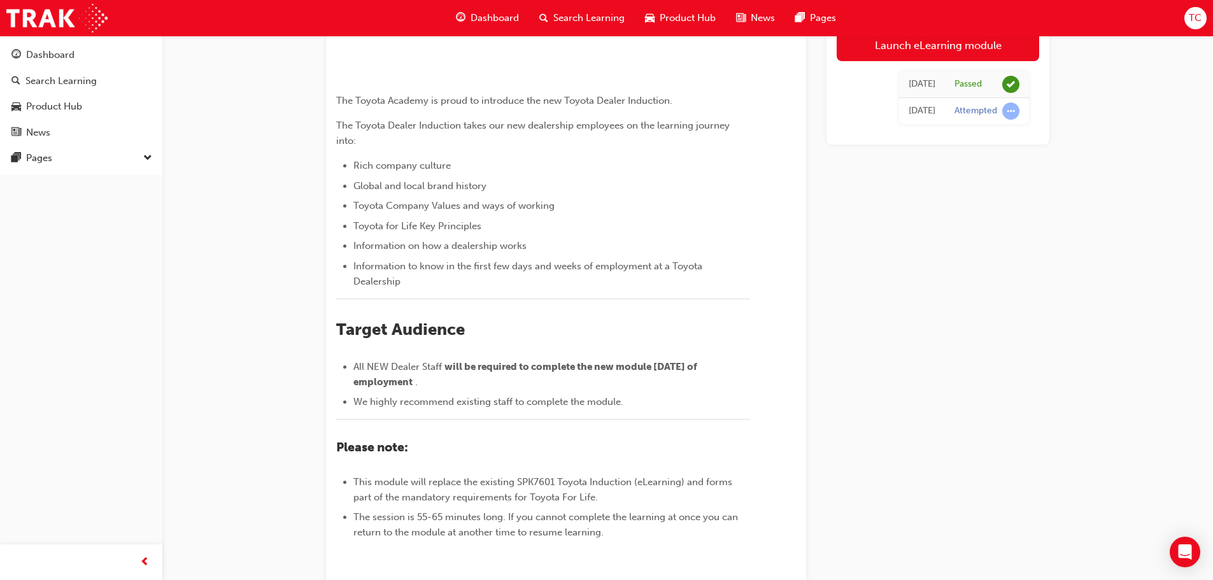
scroll to position [57, 0]
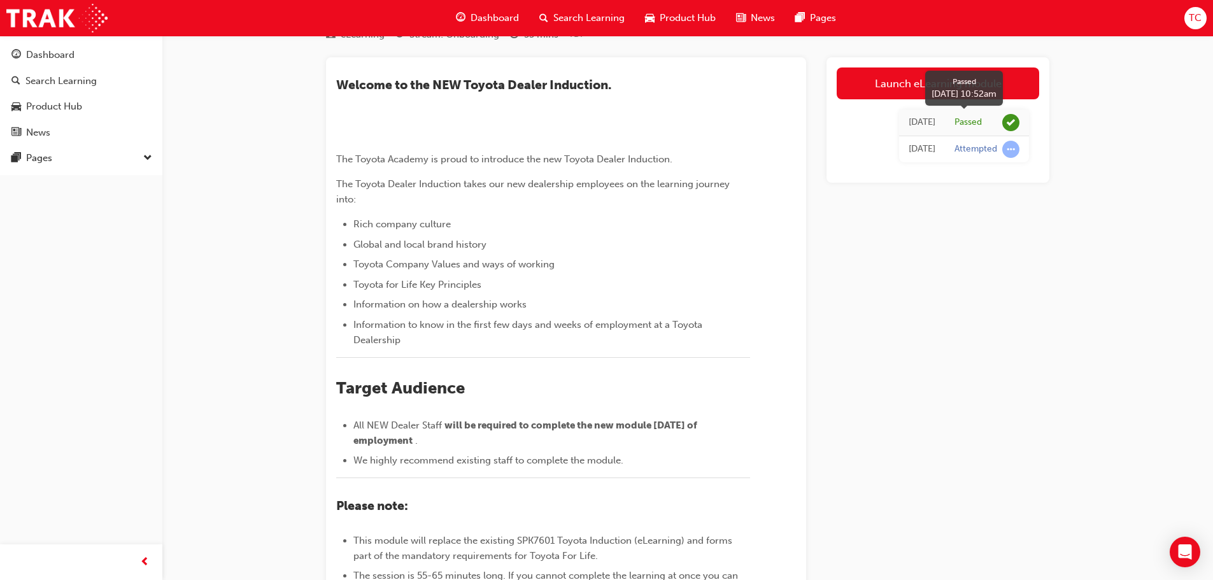
click at [1015, 120] on span "learningRecordVerb_PASS-icon" at bounding box center [1010, 122] width 17 height 17
click at [949, 124] on td "Passed" at bounding box center [987, 123] width 84 height 27
click at [925, 89] on link "Launch eLearning module" at bounding box center [938, 83] width 202 height 32
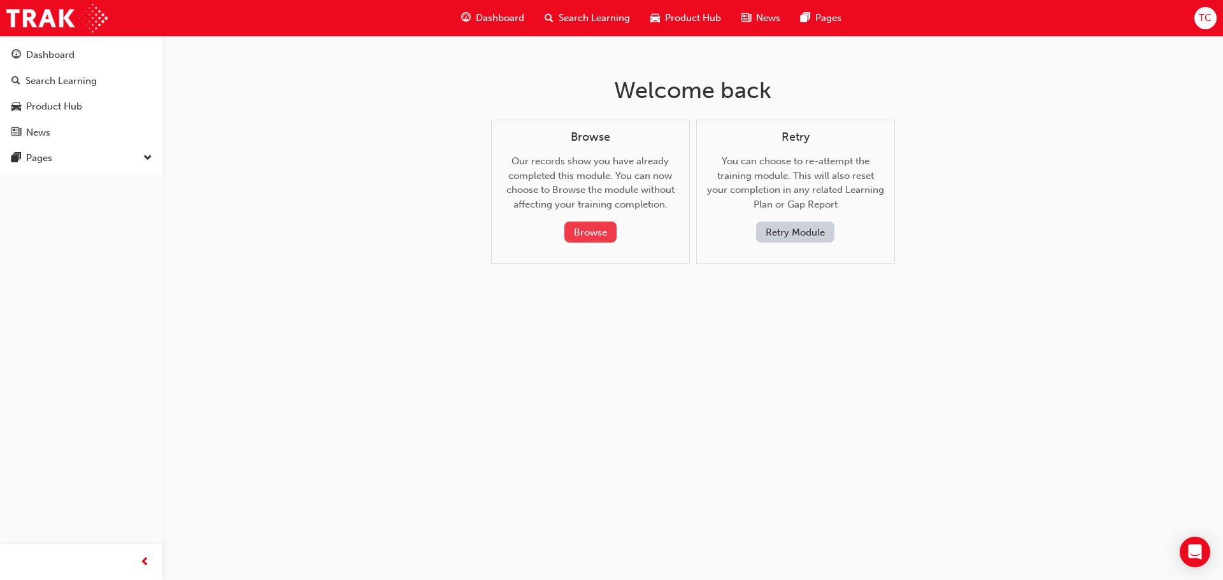
click at [605, 233] on button "Browse" at bounding box center [590, 232] width 52 height 21
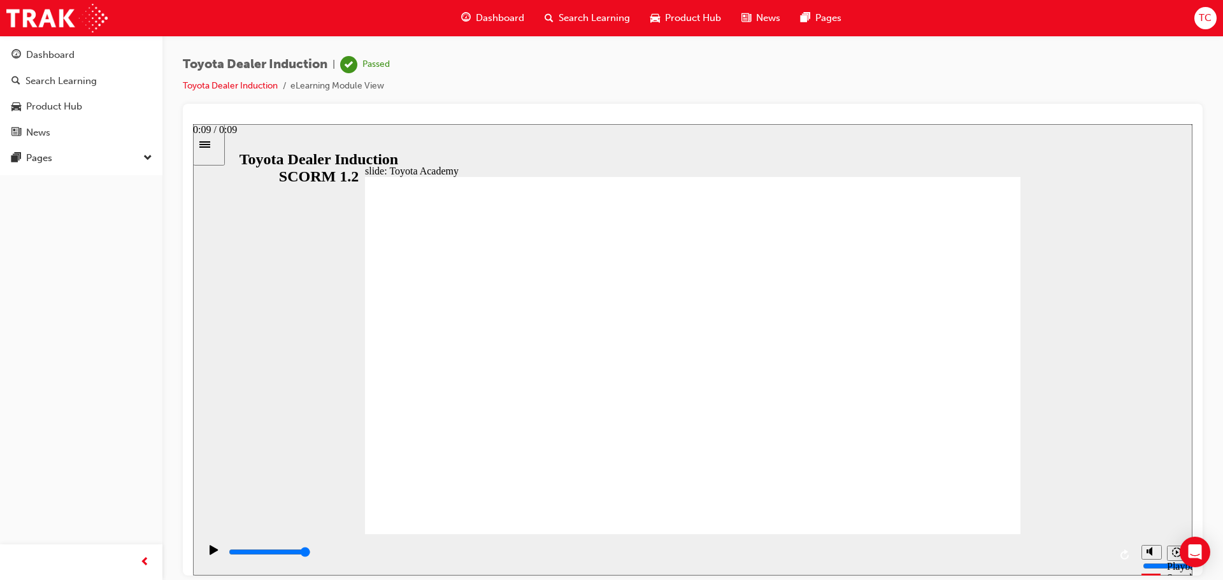
click at [1105, 559] on div "playback controls" at bounding box center [668, 552] width 882 height 14
click at [218, 141] on icon "Sidebar Toggle" at bounding box center [208, 143] width 19 height 8
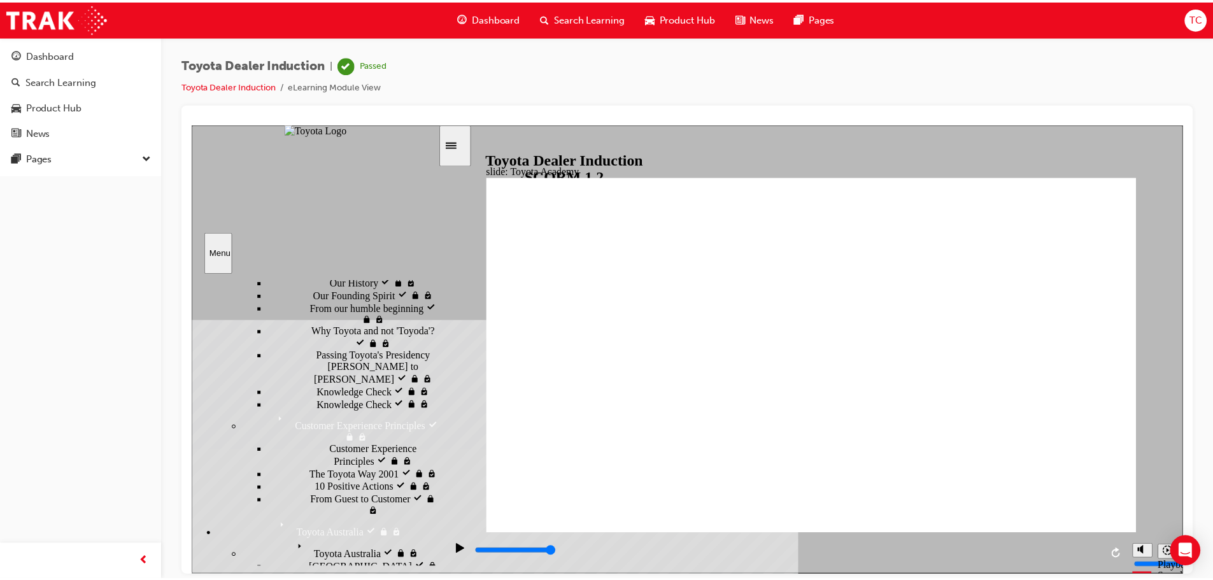
scroll to position [336, 0]
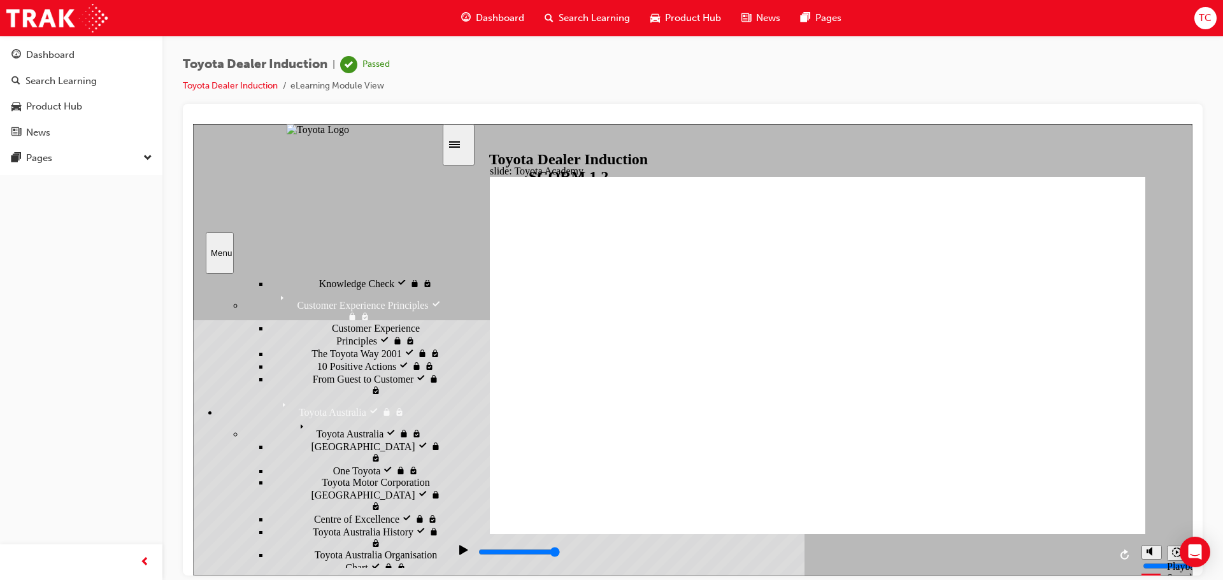
click at [300, 359] on div "The Toyota Way 2001 visited The Toyota Way 2001" at bounding box center [355, 352] width 172 height 13
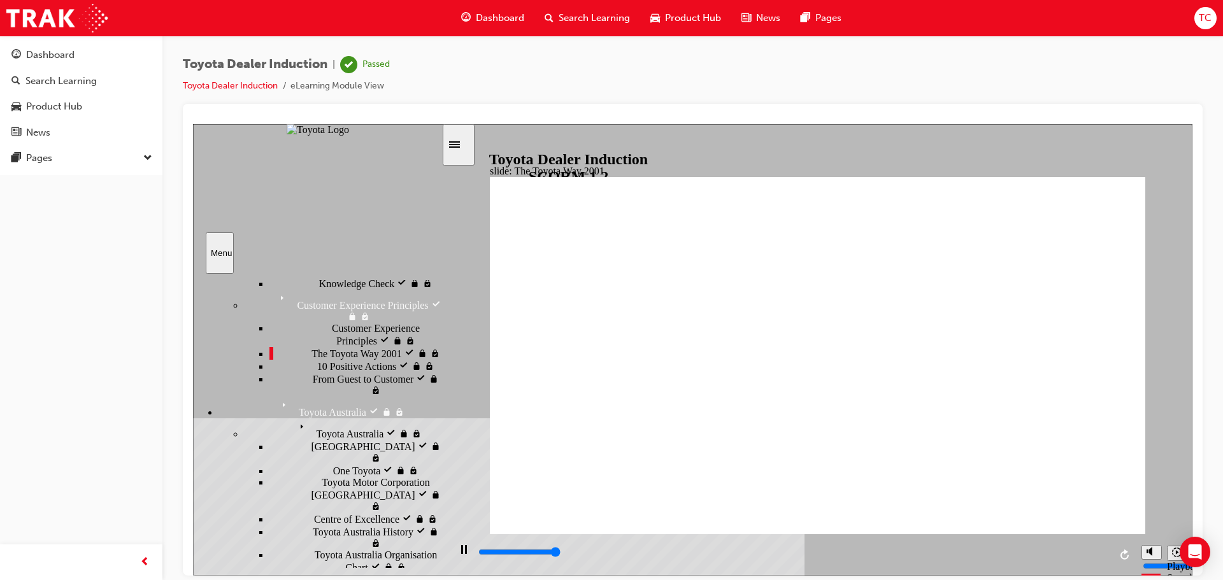
type input "37600"
click at [260, 87] on link "Toyota Dealer Induction" at bounding box center [230, 85] width 95 height 11
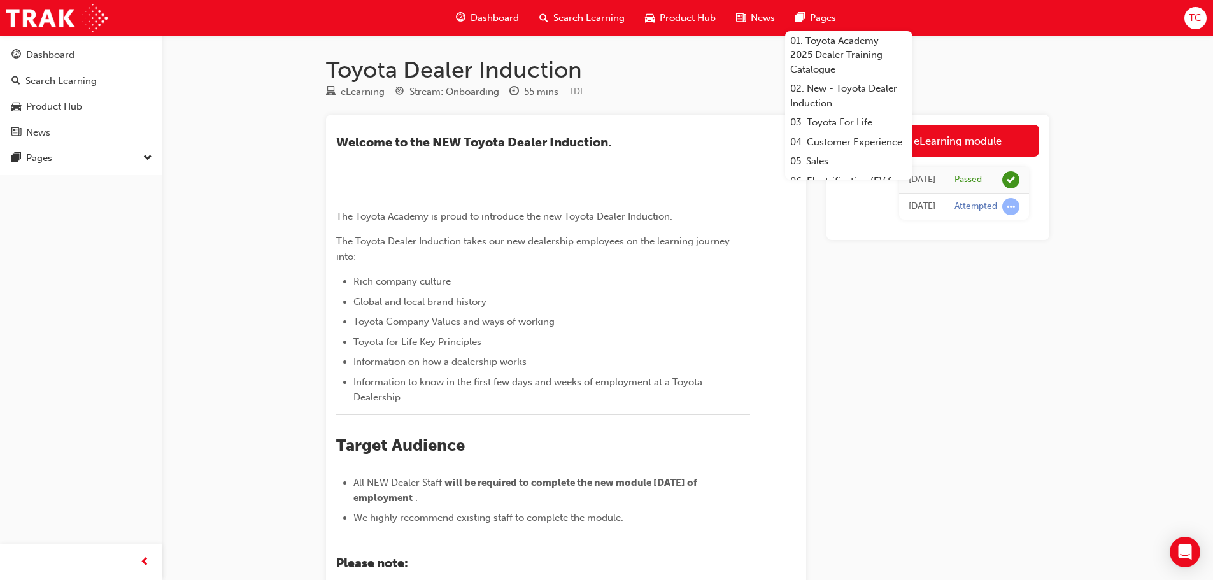
click at [601, 16] on span "Search Learning" at bounding box center [588, 18] width 71 height 15
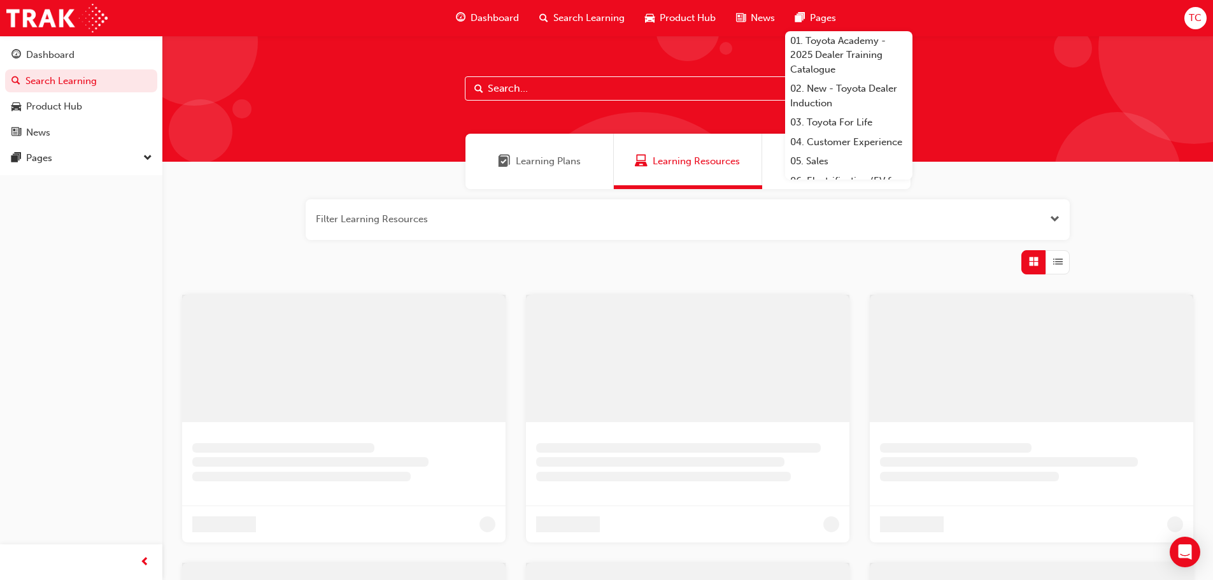
click at [548, 90] on input "text" at bounding box center [688, 88] width 446 height 24
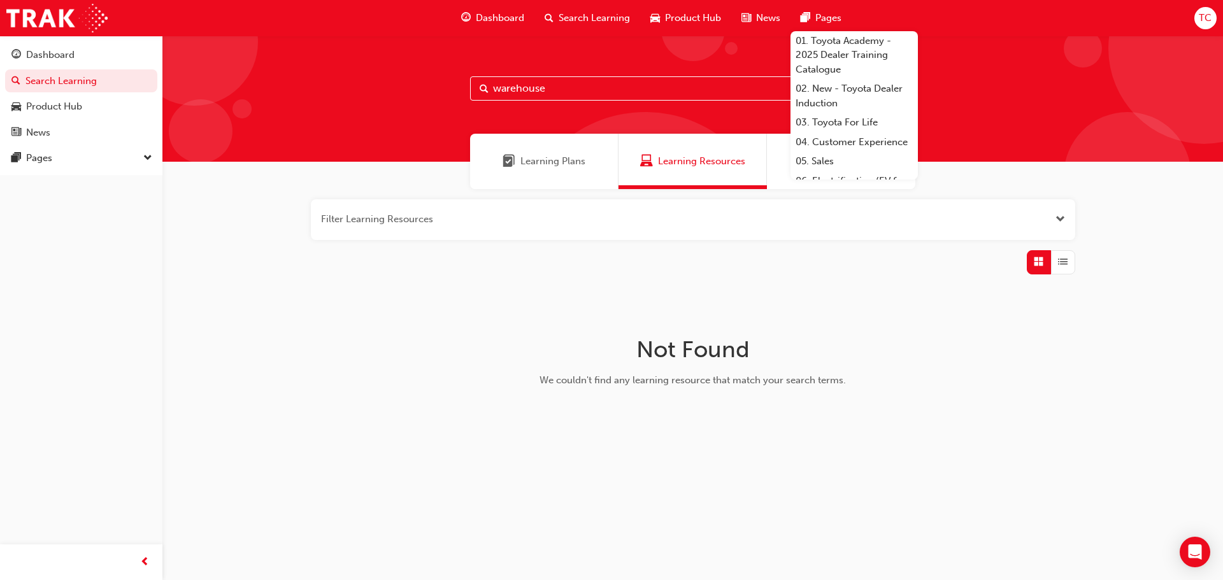
type input "warehouse"
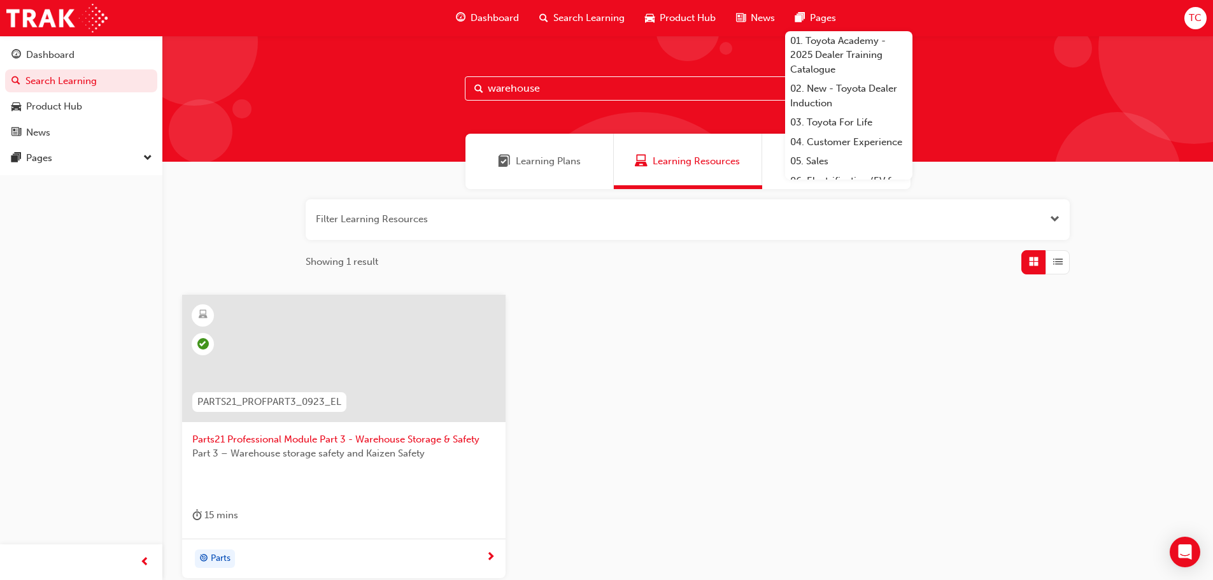
click at [368, 557] on div "Parts" at bounding box center [339, 558] width 294 height 19
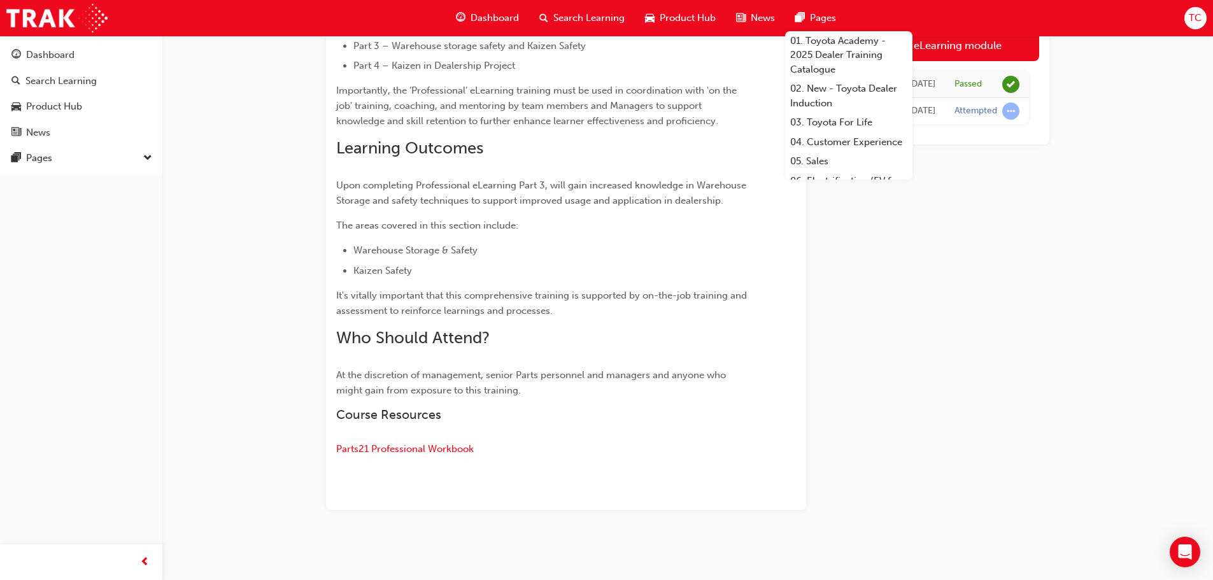
scroll to position [454, 0]
click at [958, 371] on div "Launch eLearning module [DATE] Passed [DATE] Attempted" at bounding box center [937, 84] width 223 height 847
click at [431, 447] on span "Parts21 Professional Workbook" at bounding box center [405, 446] width 138 height 11
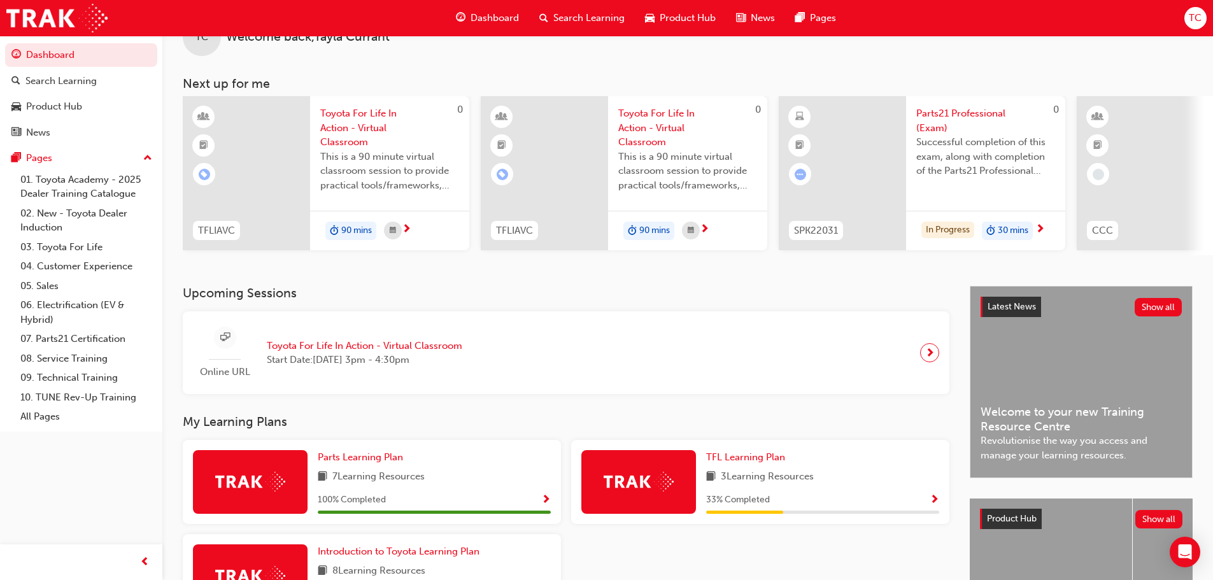
scroll to position [181, 0]
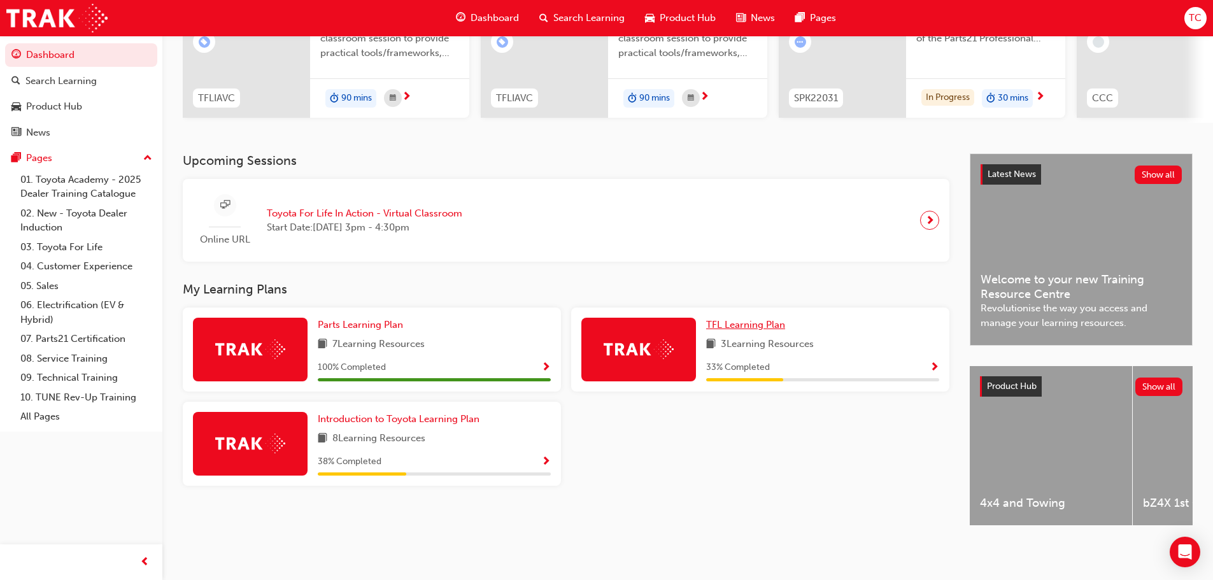
click at [757, 323] on span "TFL Learning Plan" at bounding box center [745, 324] width 79 height 11
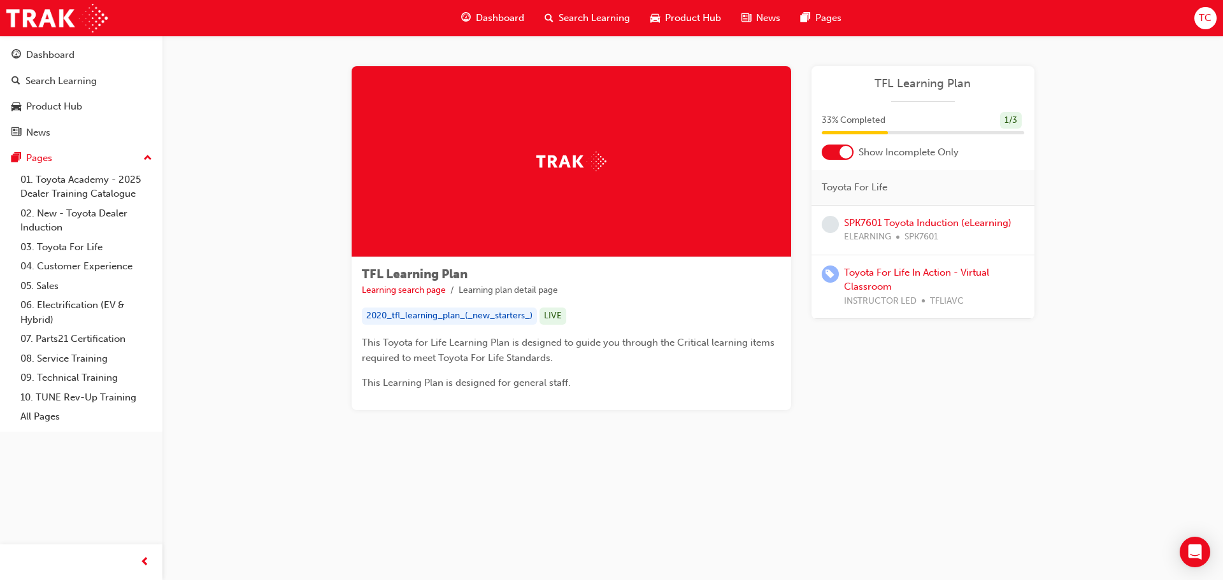
click at [843, 151] on div at bounding box center [845, 152] width 13 height 13
click at [585, 15] on span "Search Learning" at bounding box center [593, 18] width 71 height 15
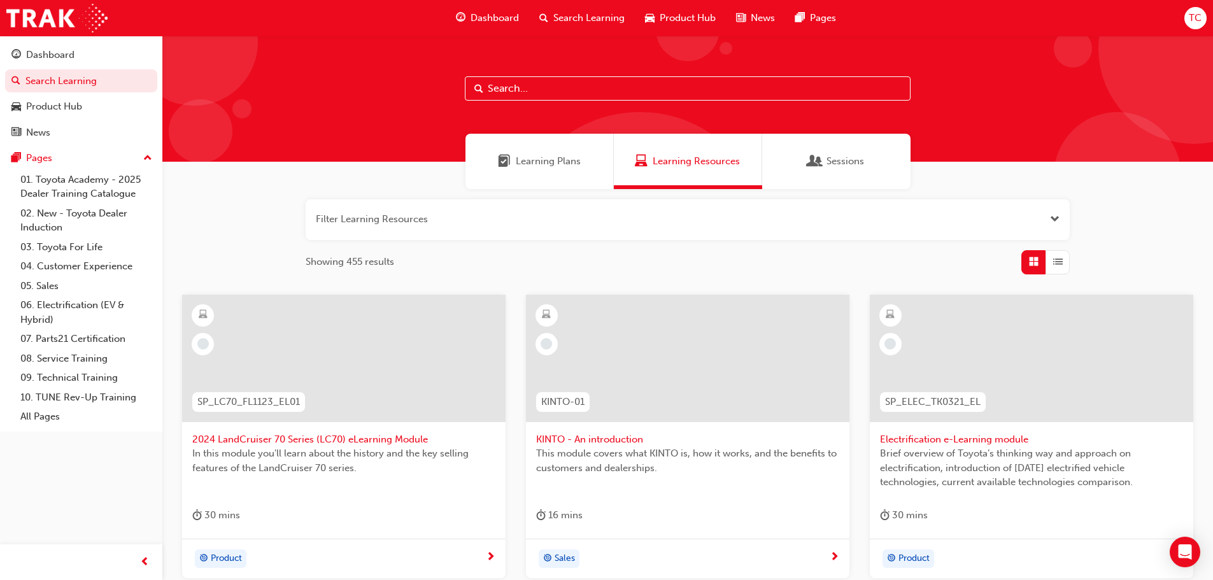
click at [536, 170] on div "Learning Plans" at bounding box center [539, 161] width 148 height 55
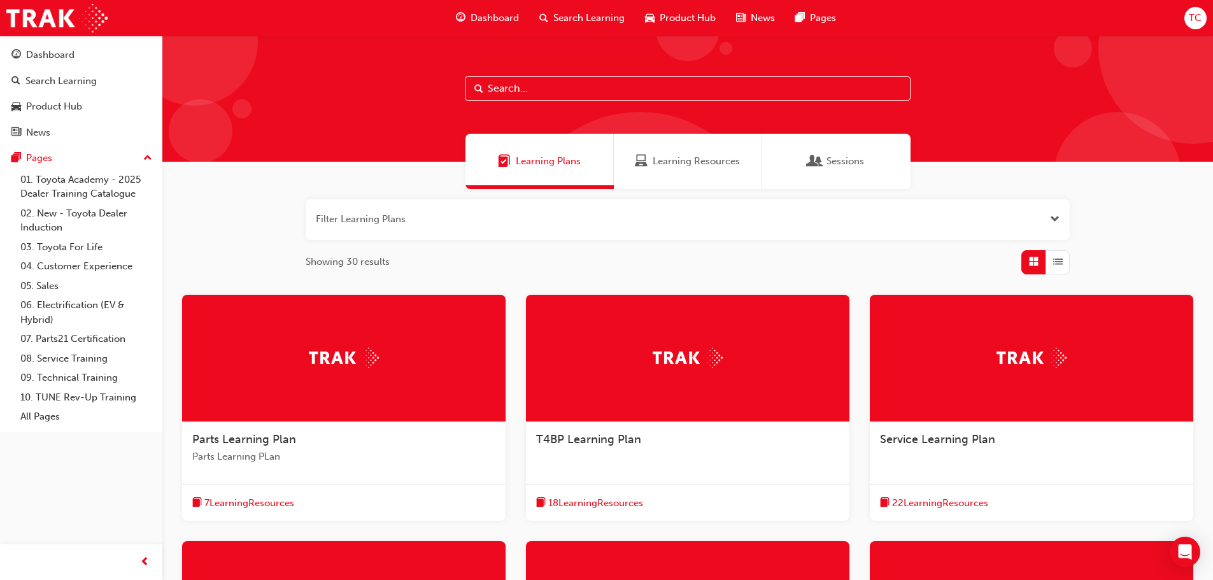
click at [267, 507] on span "7 Learning Resources" at bounding box center [249, 503] width 90 height 15
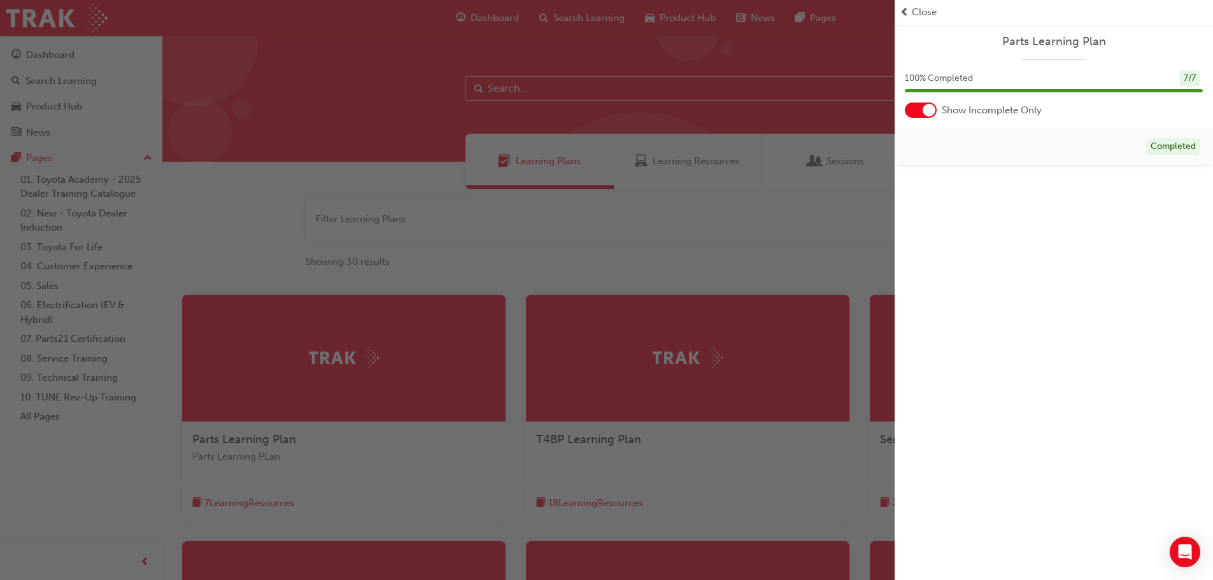
click at [936, 112] on div at bounding box center [921, 110] width 32 height 15
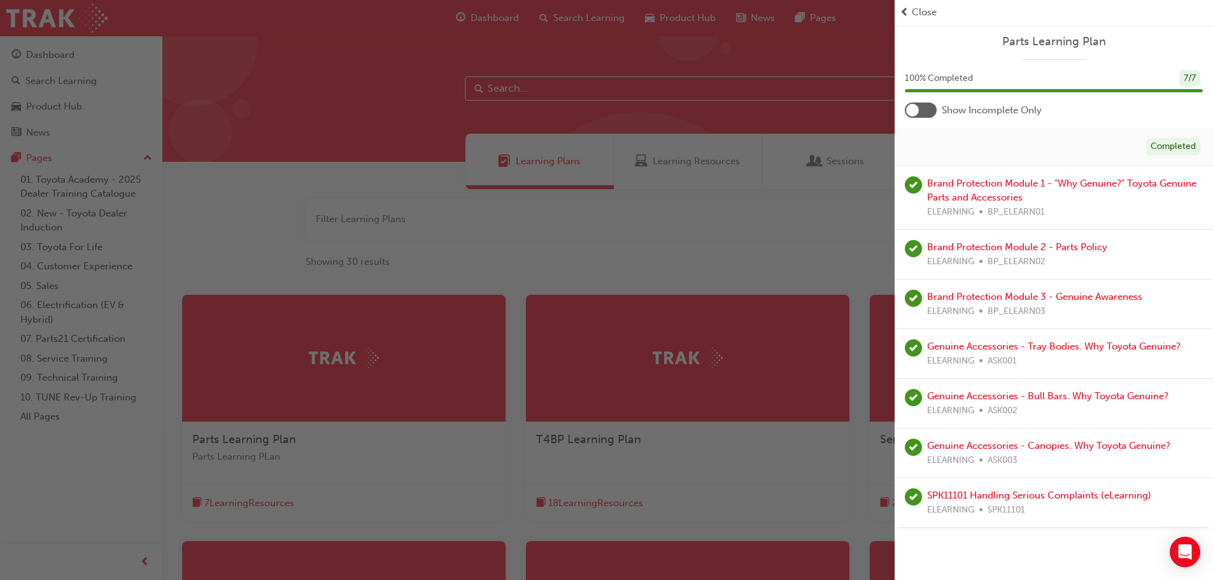
click at [674, 208] on div "button" at bounding box center [447, 290] width 895 height 580
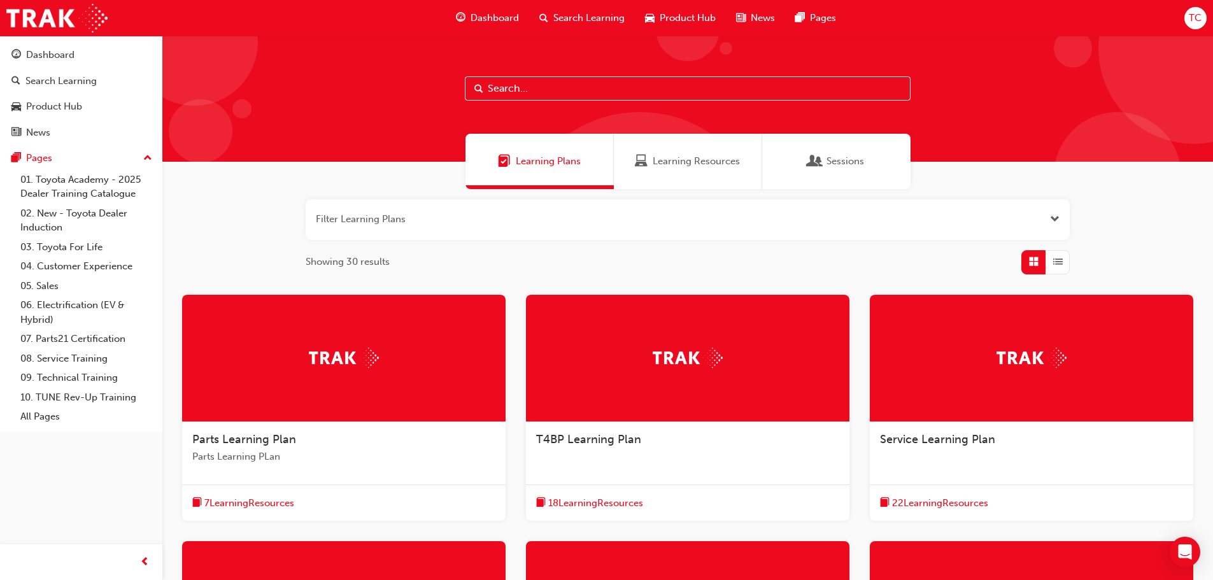
click at [488, 15] on span "Dashboard" at bounding box center [495, 18] width 48 height 15
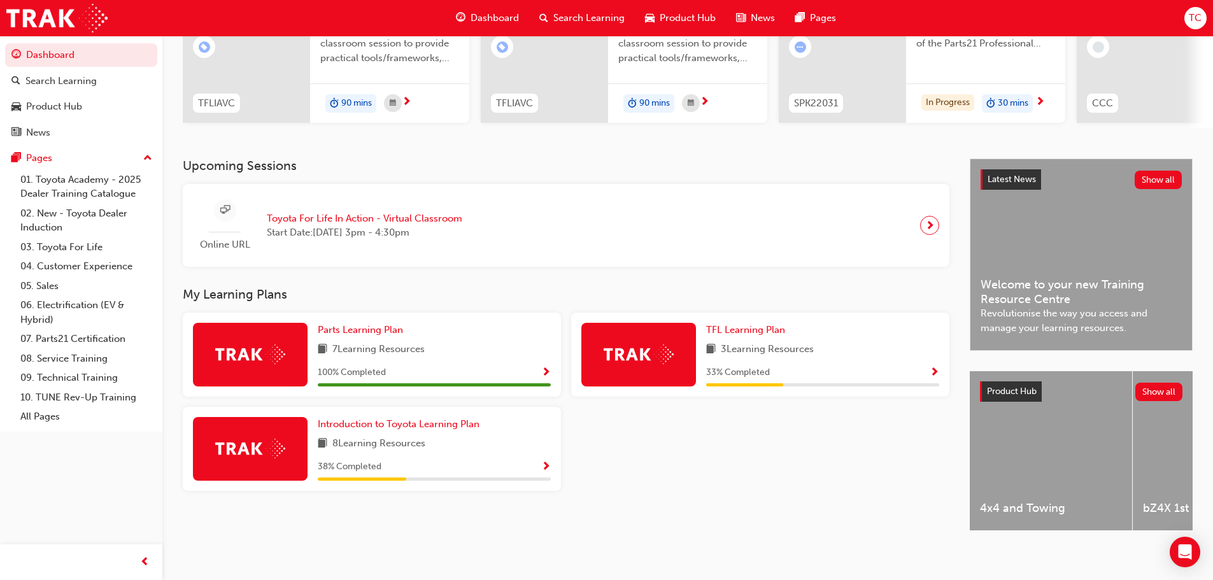
scroll to position [181, 0]
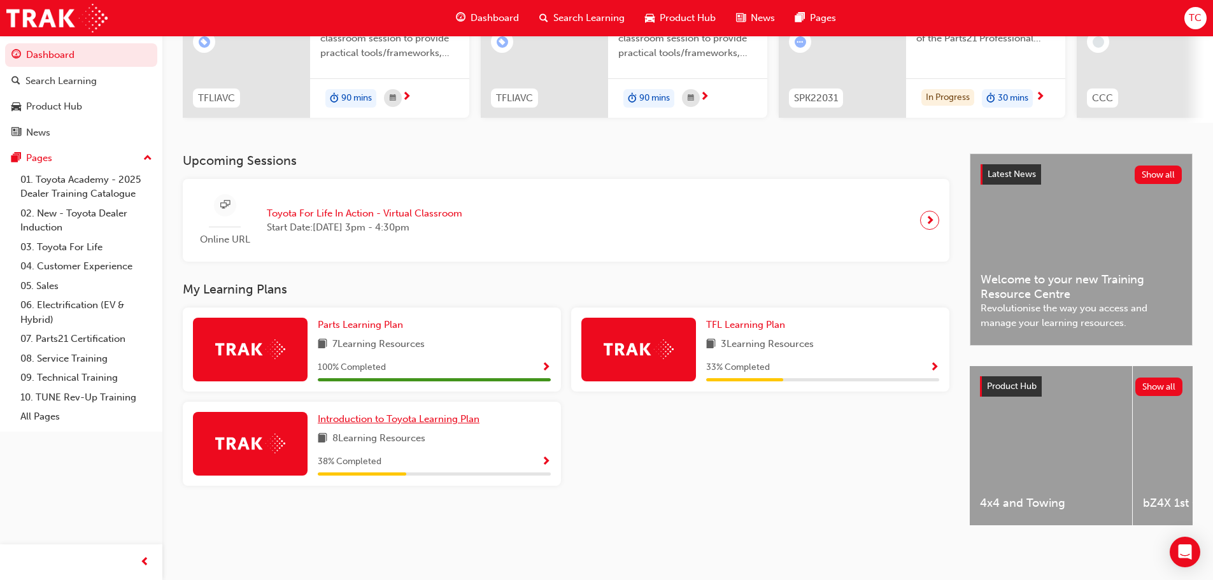
click at [439, 413] on span "Introduction to Toyota Learning Plan" at bounding box center [399, 418] width 162 height 11
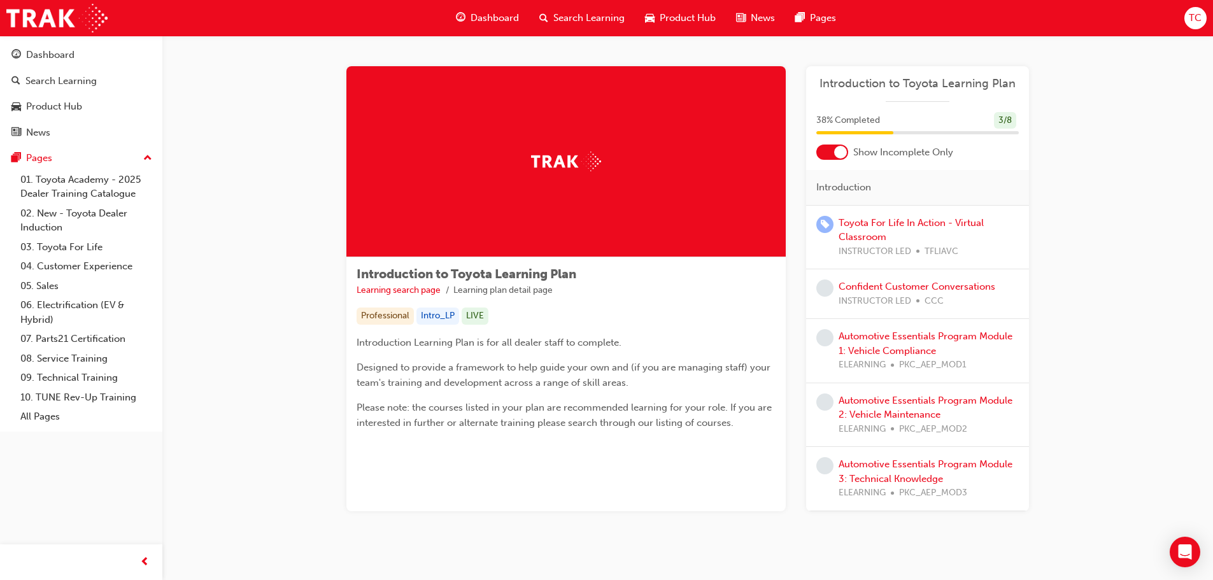
click at [837, 159] on div at bounding box center [832, 152] width 32 height 15
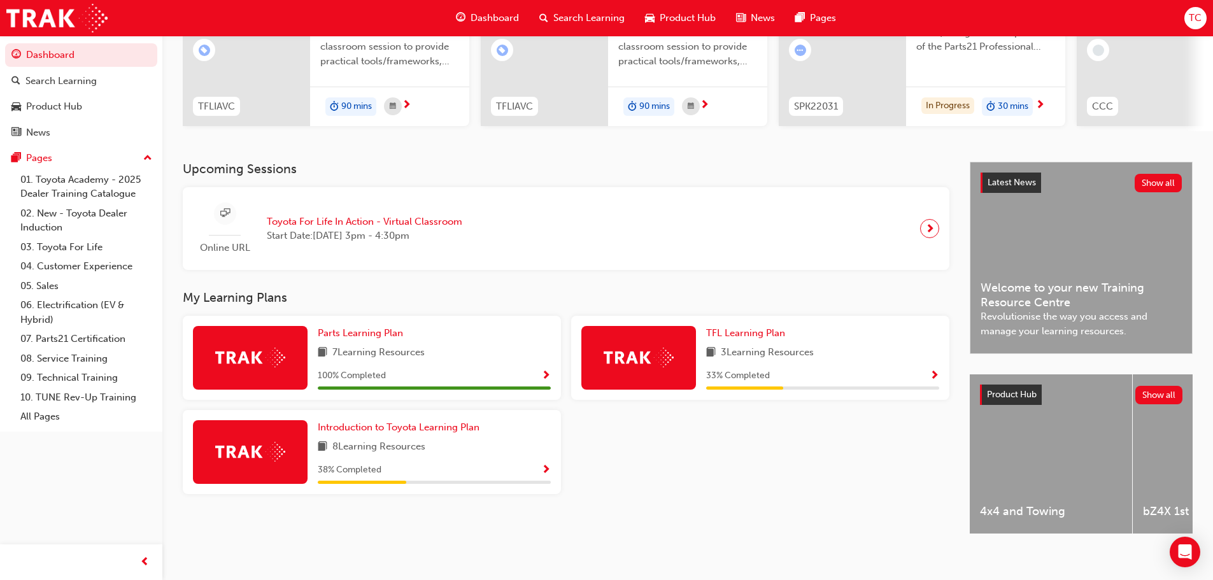
scroll to position [181, 0]
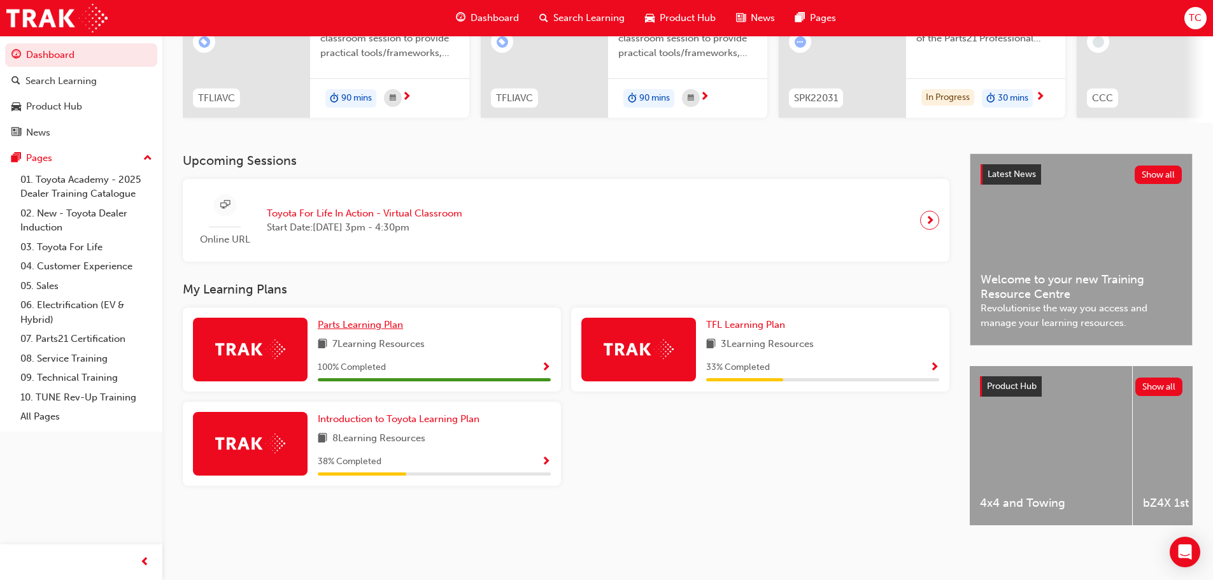
click at [374, 324] on span "Parts Learning Plan" at bounding box center [360, 324] width 85 height 11
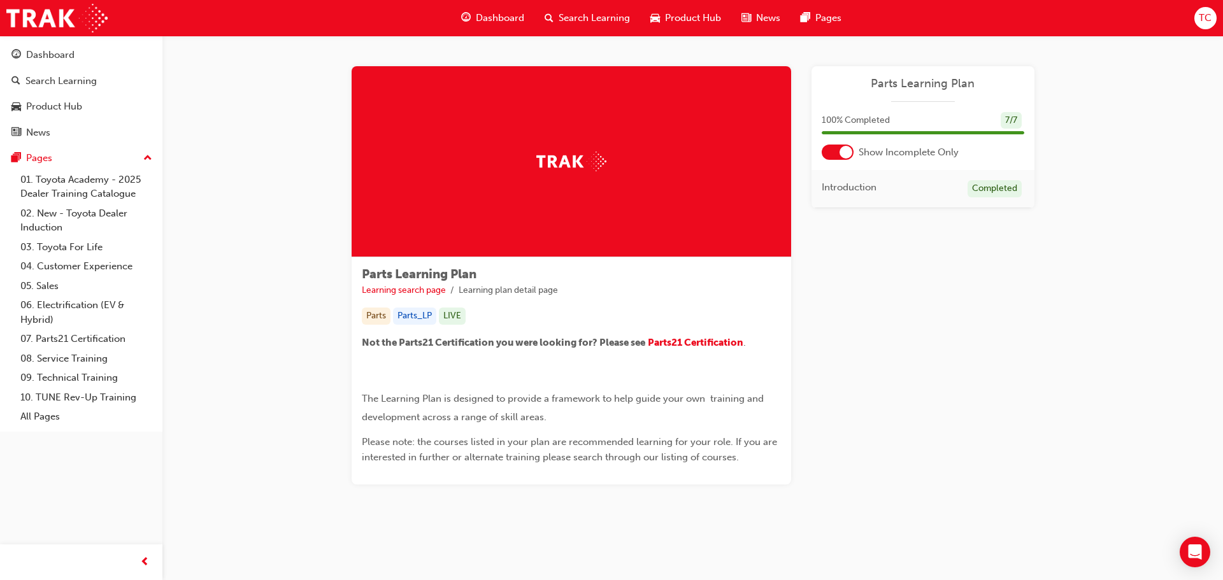
click at [851, 153] on div at bounding box center [845, 152] width 13 height 13
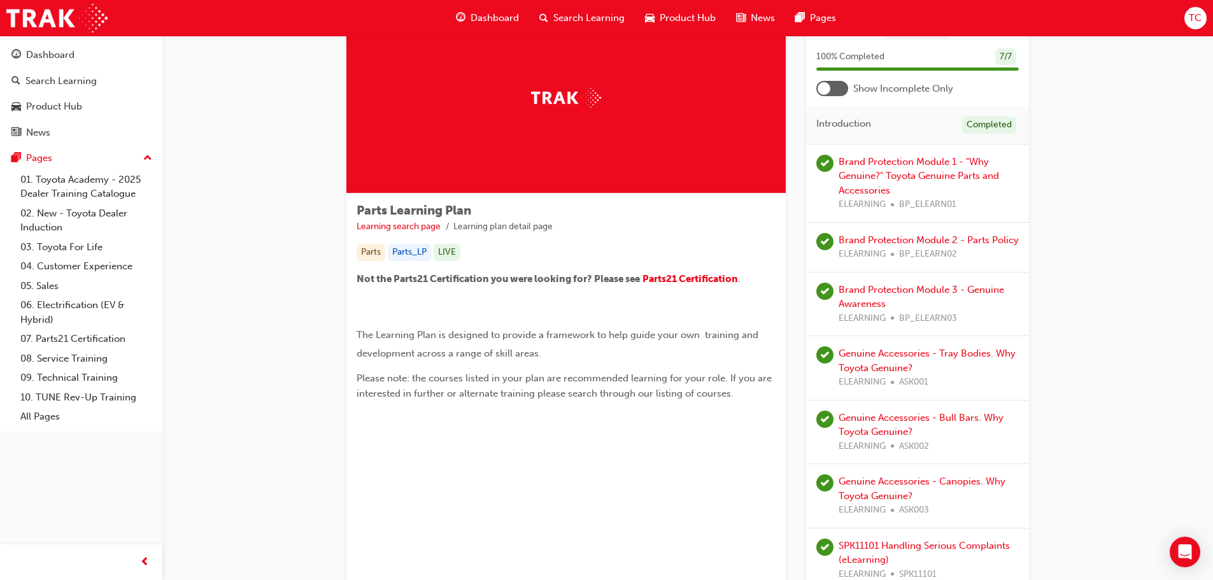
scroll to position [127, 0]
